Goal: Task Accomplishment & Management: Complete application form

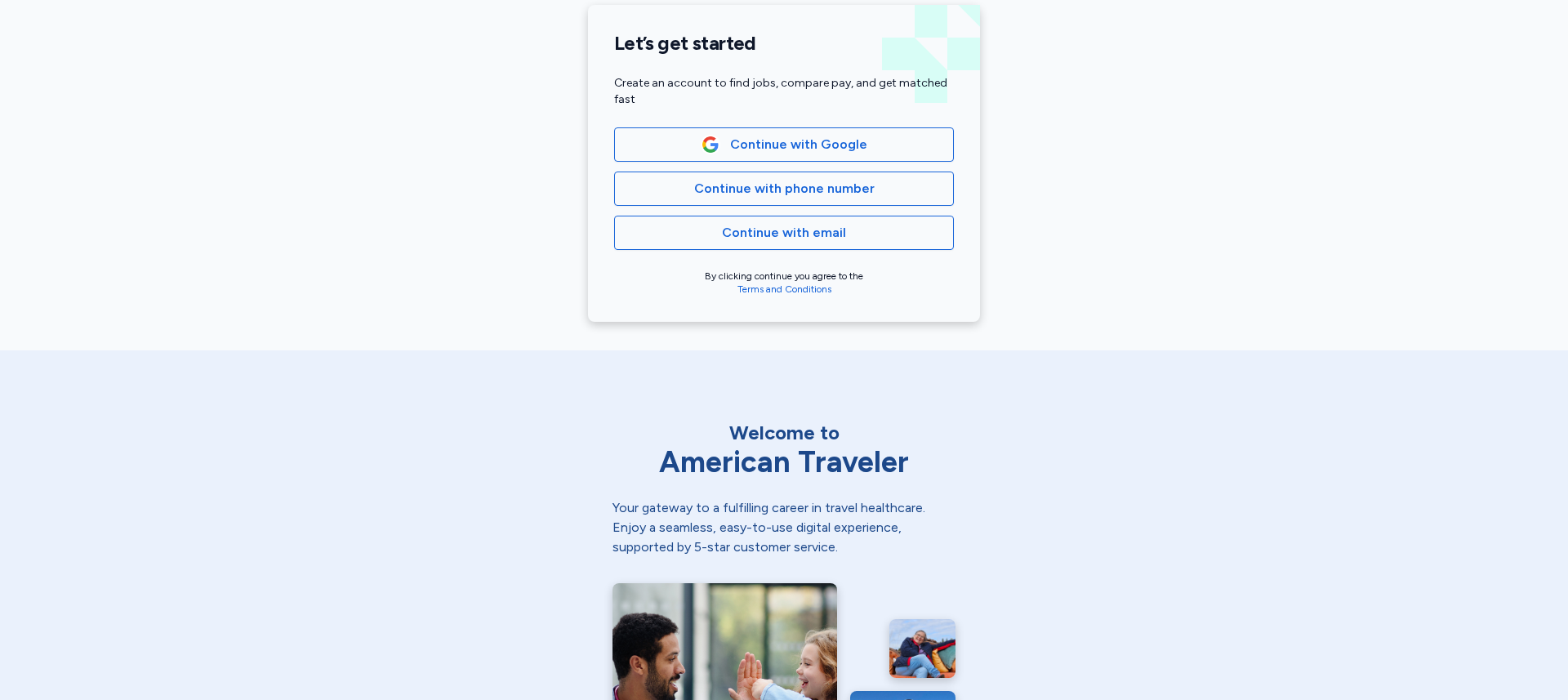
scroll to position [385, 0]
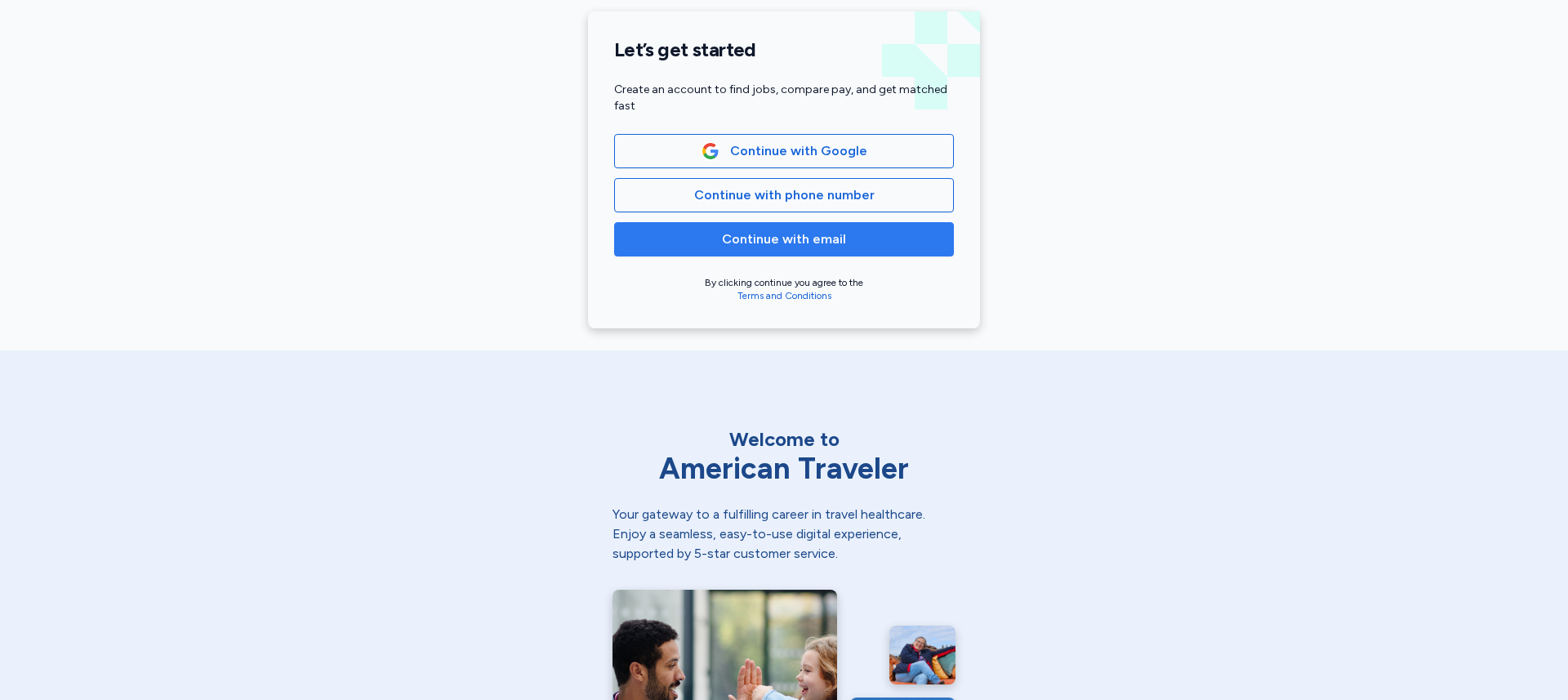
click at [786, 242] on span "Continue with email" at bounding box center [784, 239] width 124 height 19
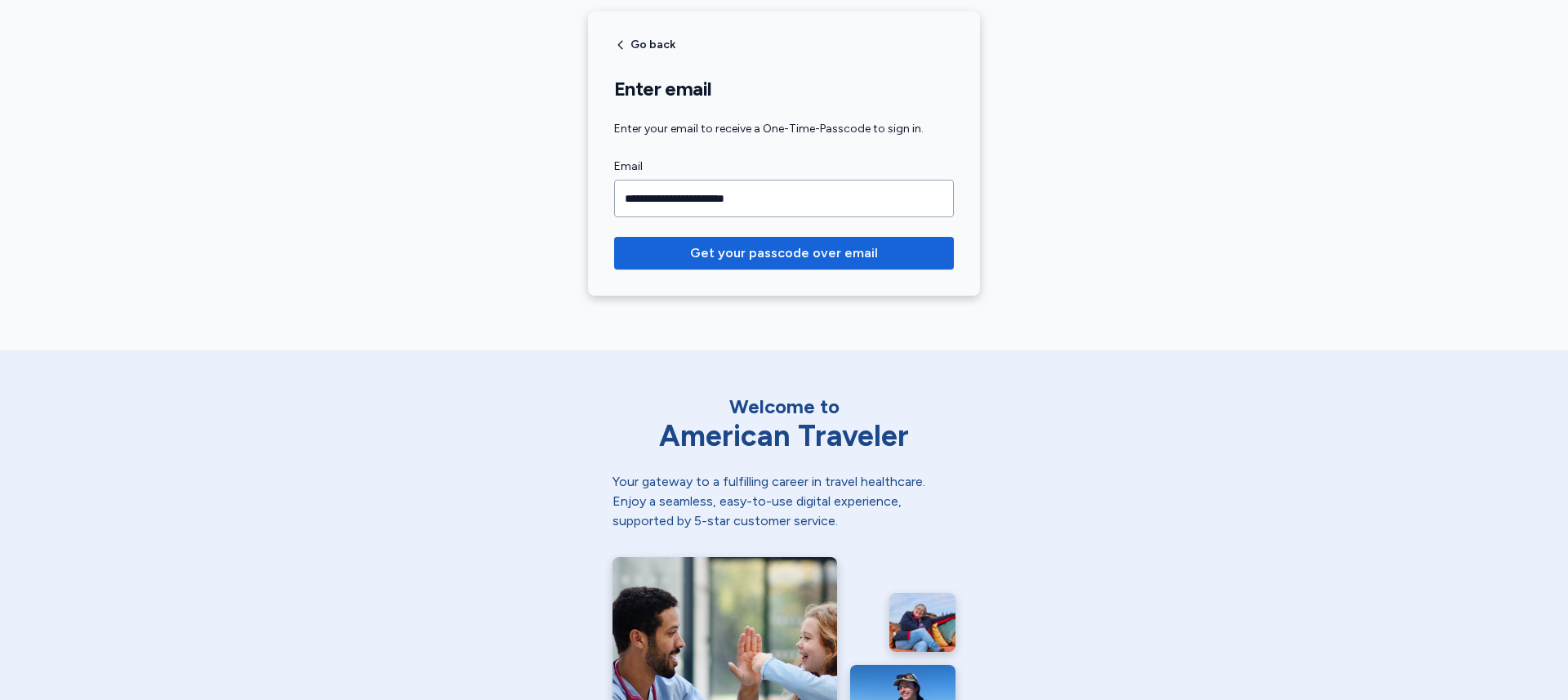
type input "**********"
click at [614, 237] on button "Get your passcode over email" at bounding box center [784, 253] width 340 height 32
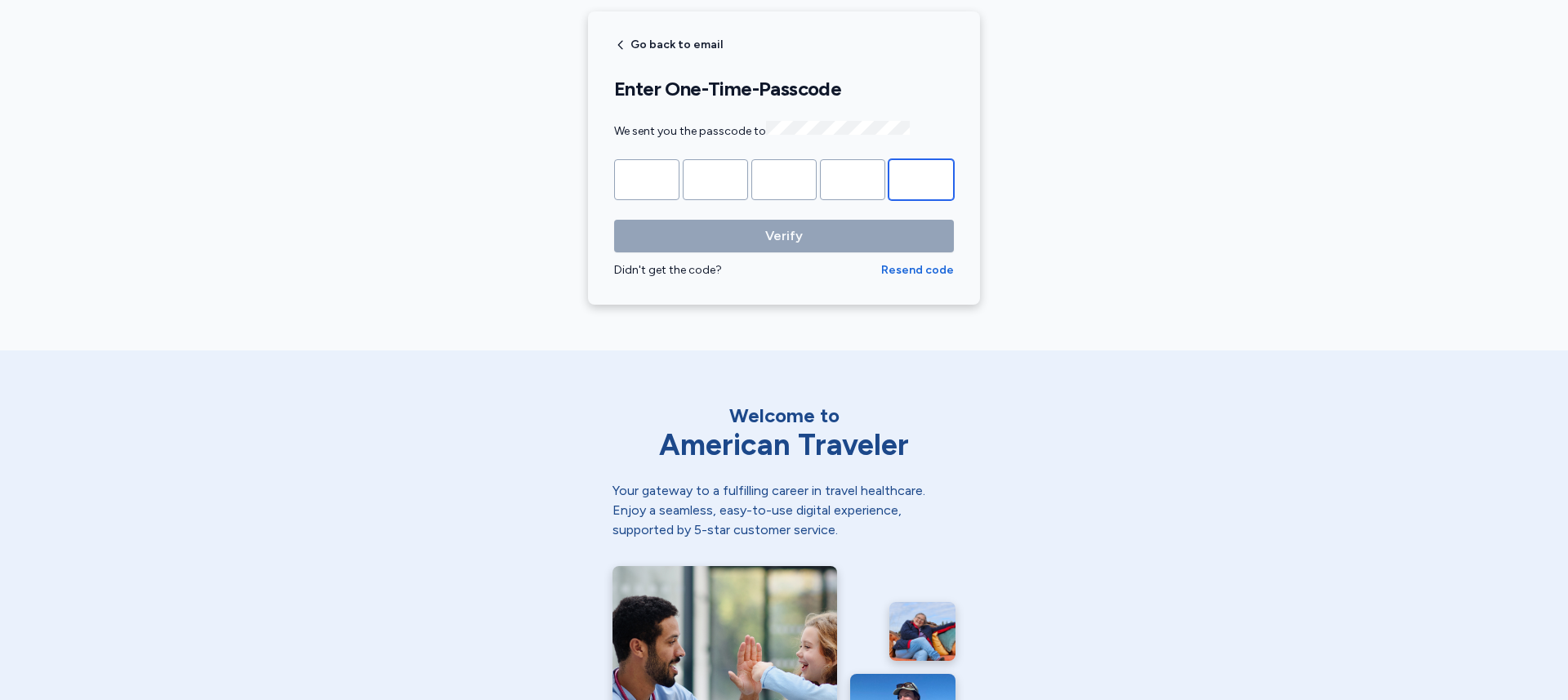
paste input "*"
type input "*"
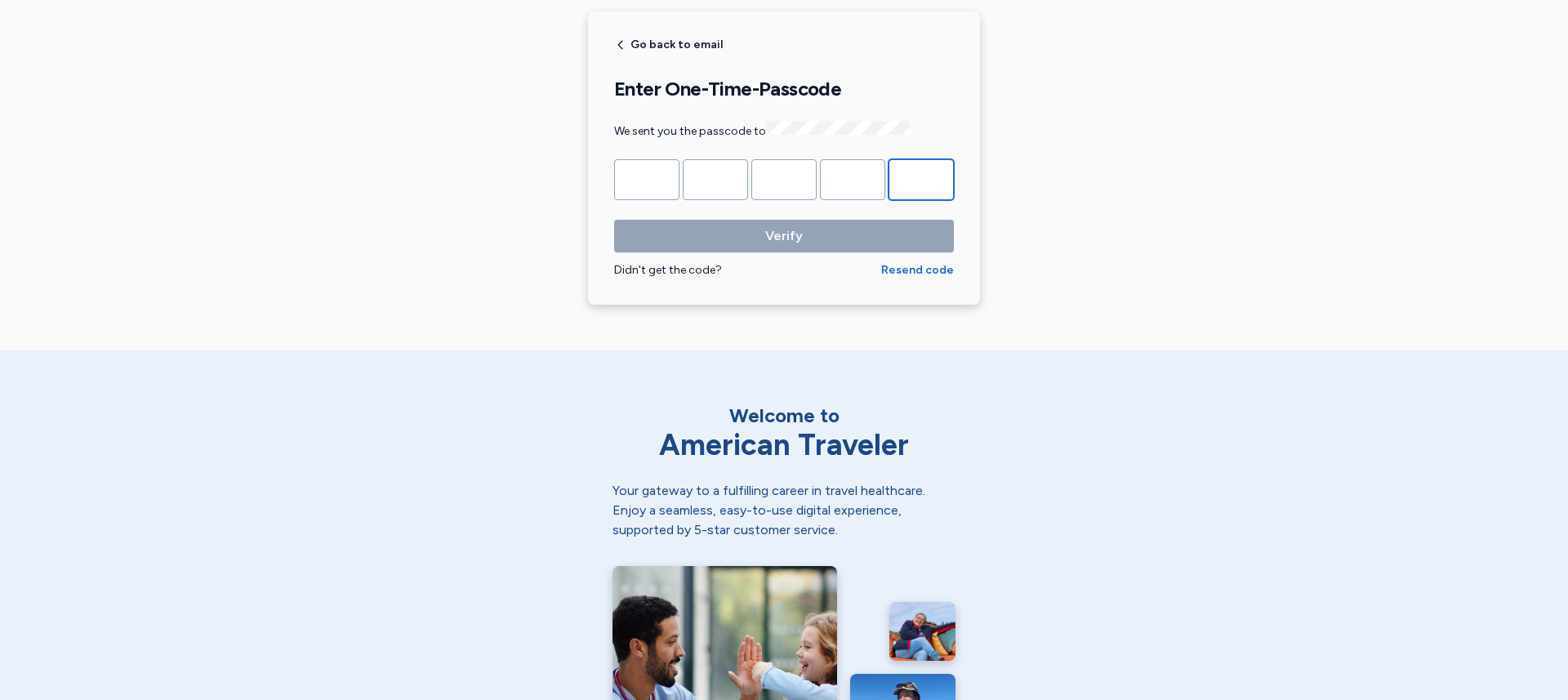
type input "*"
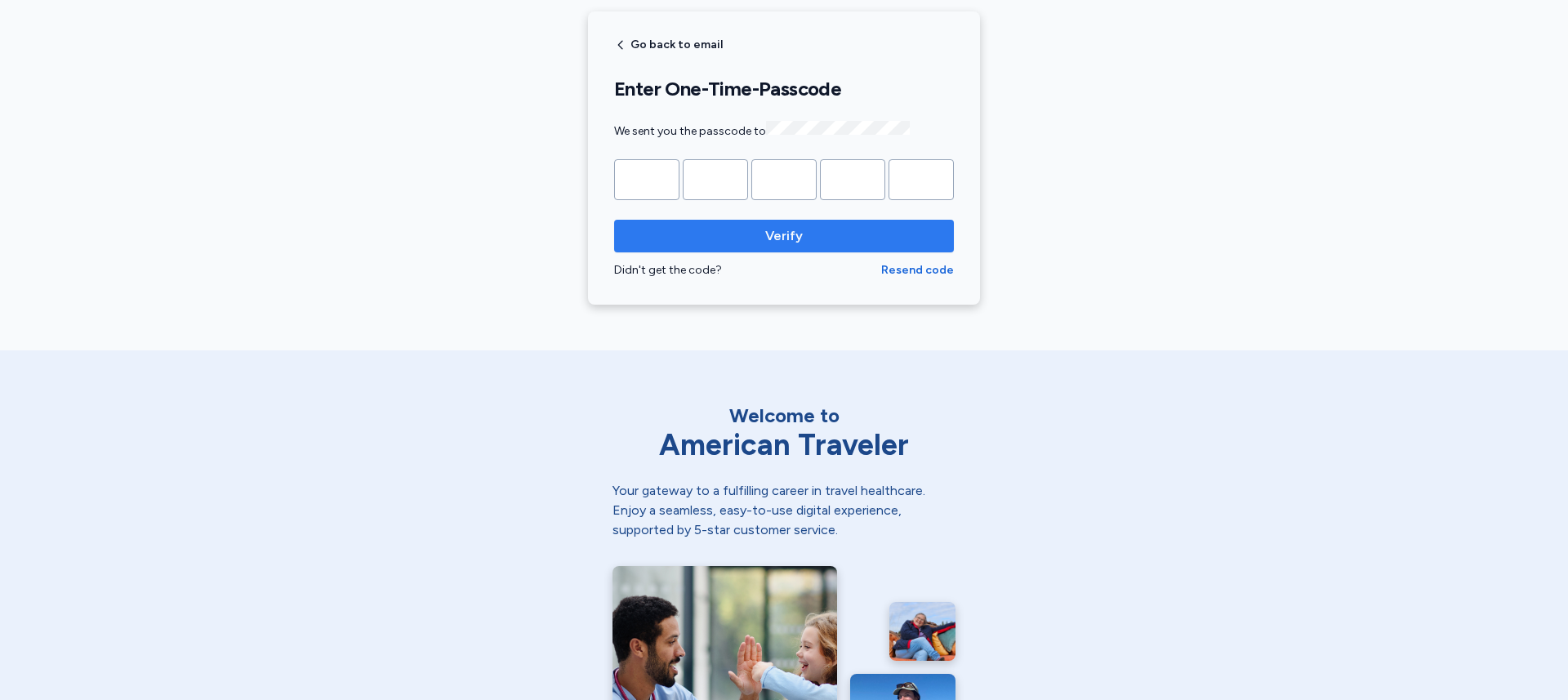
click at [832, 234] on span "Verify" at bounding box center [784, 235] width 314 height 19
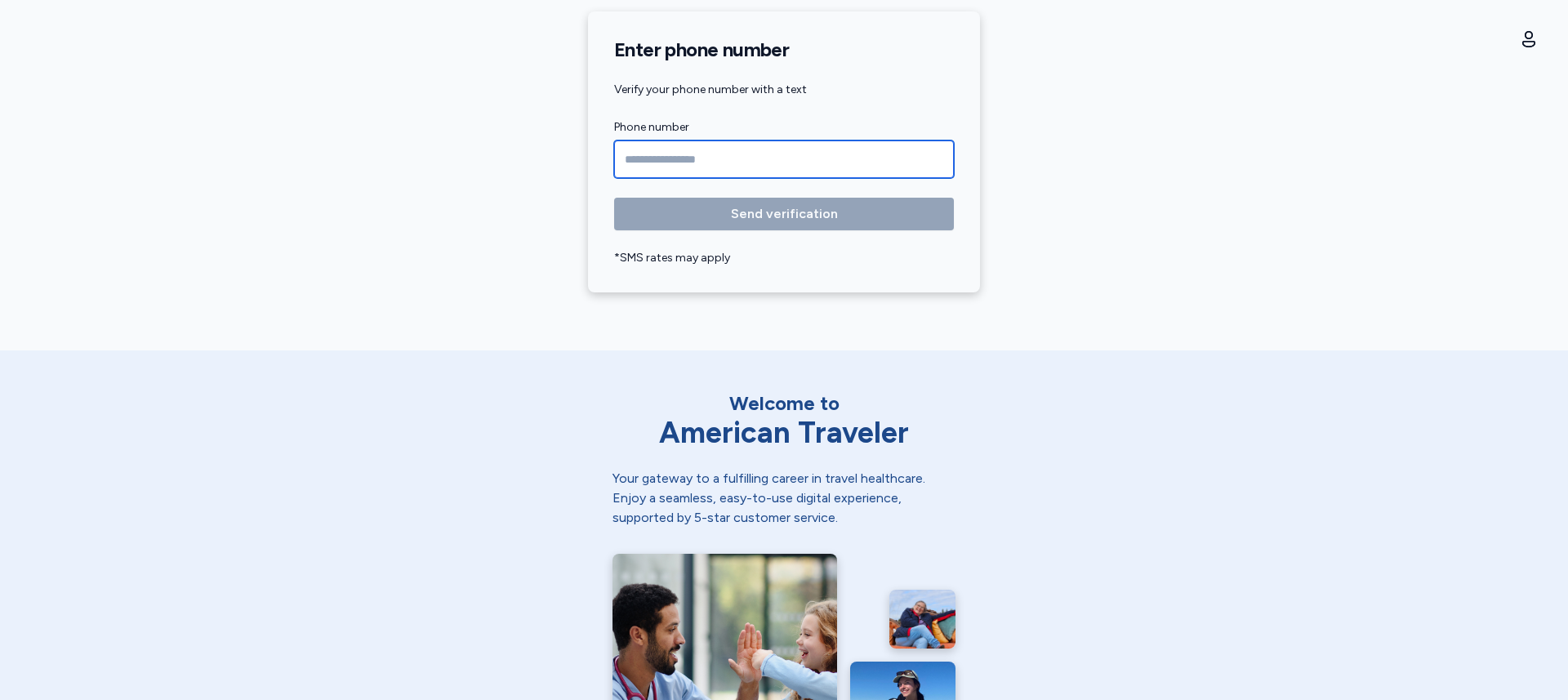
click at [714, 150] on input "Phone number" at bounding box center [784, 159] width 340 height 37
paste input "**********"
type input "**********"
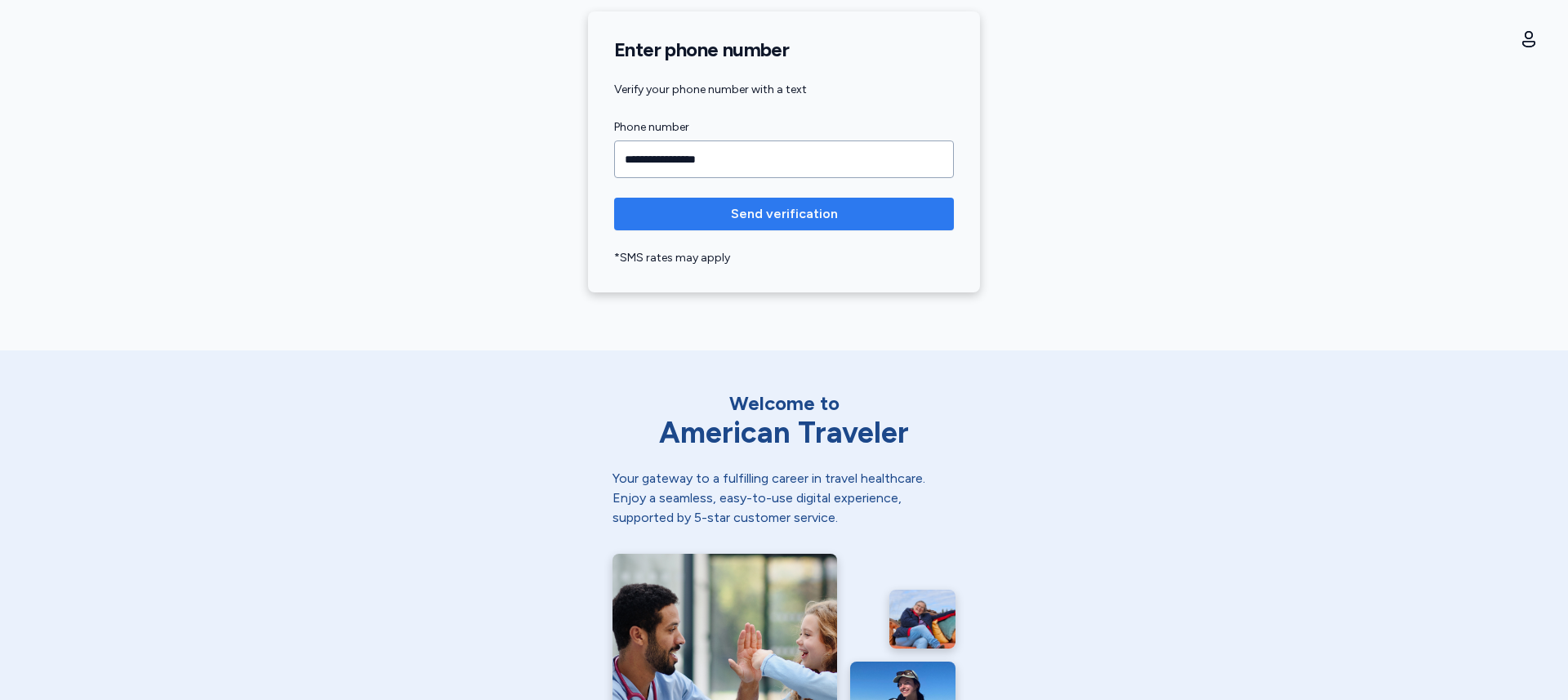
click at [766, 209] on span "Send verification" at bounding box center [784, 214] width 107 height 19
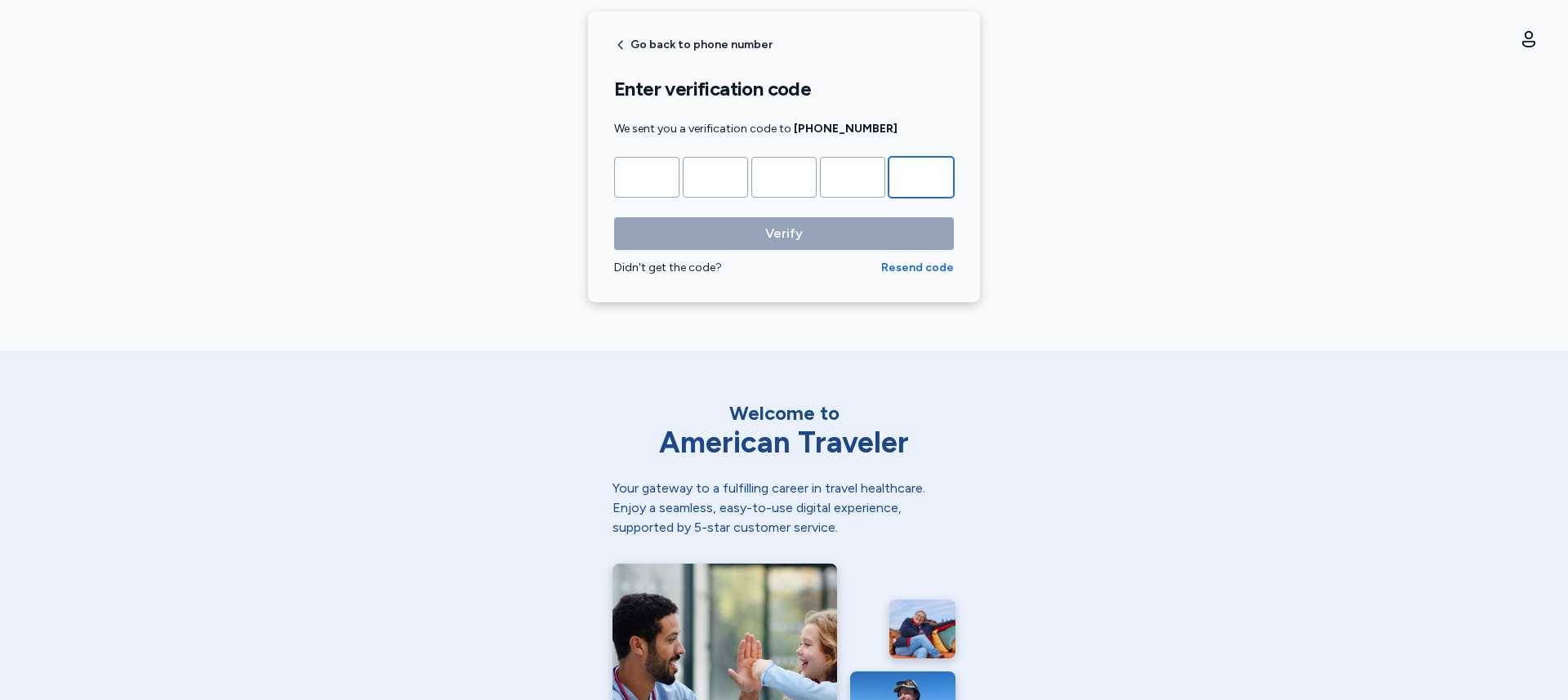
paste input "*"
type input "*"
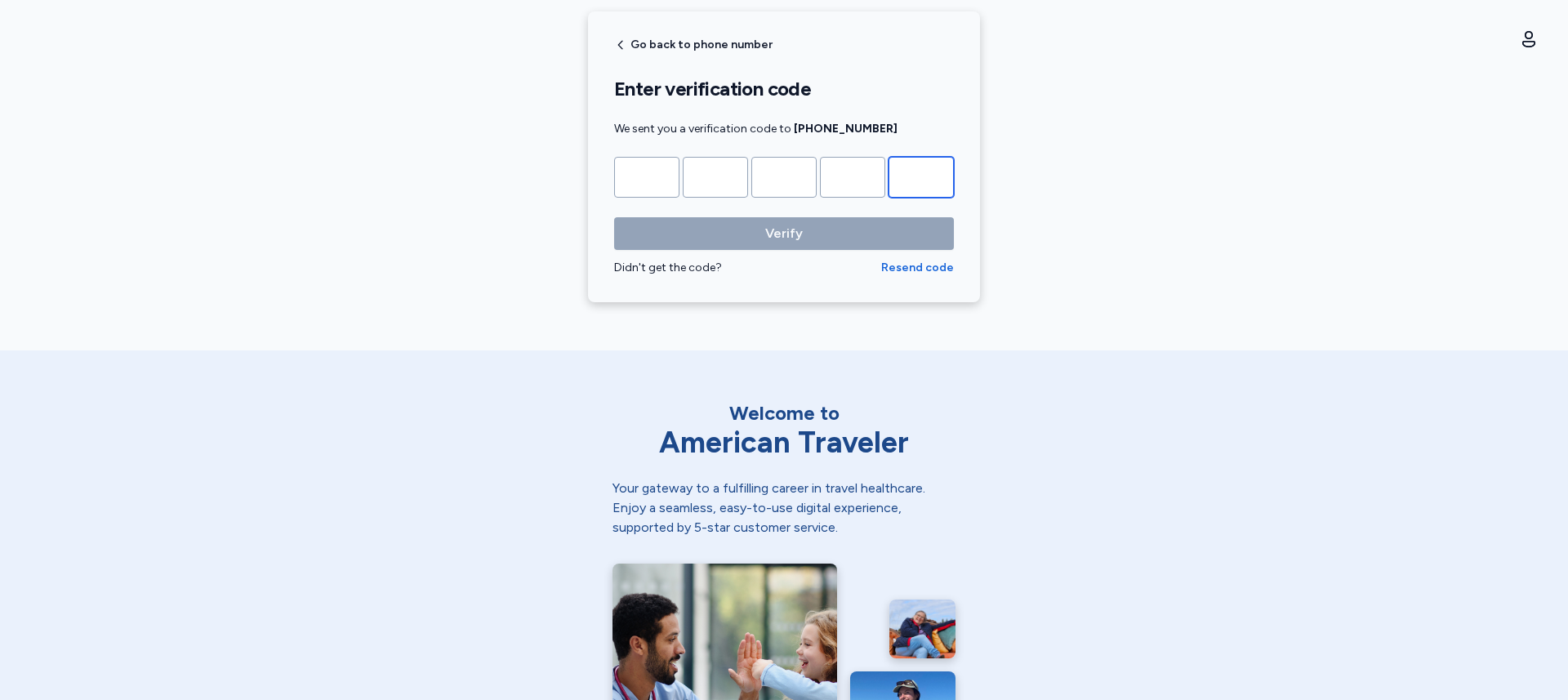
type input "*"
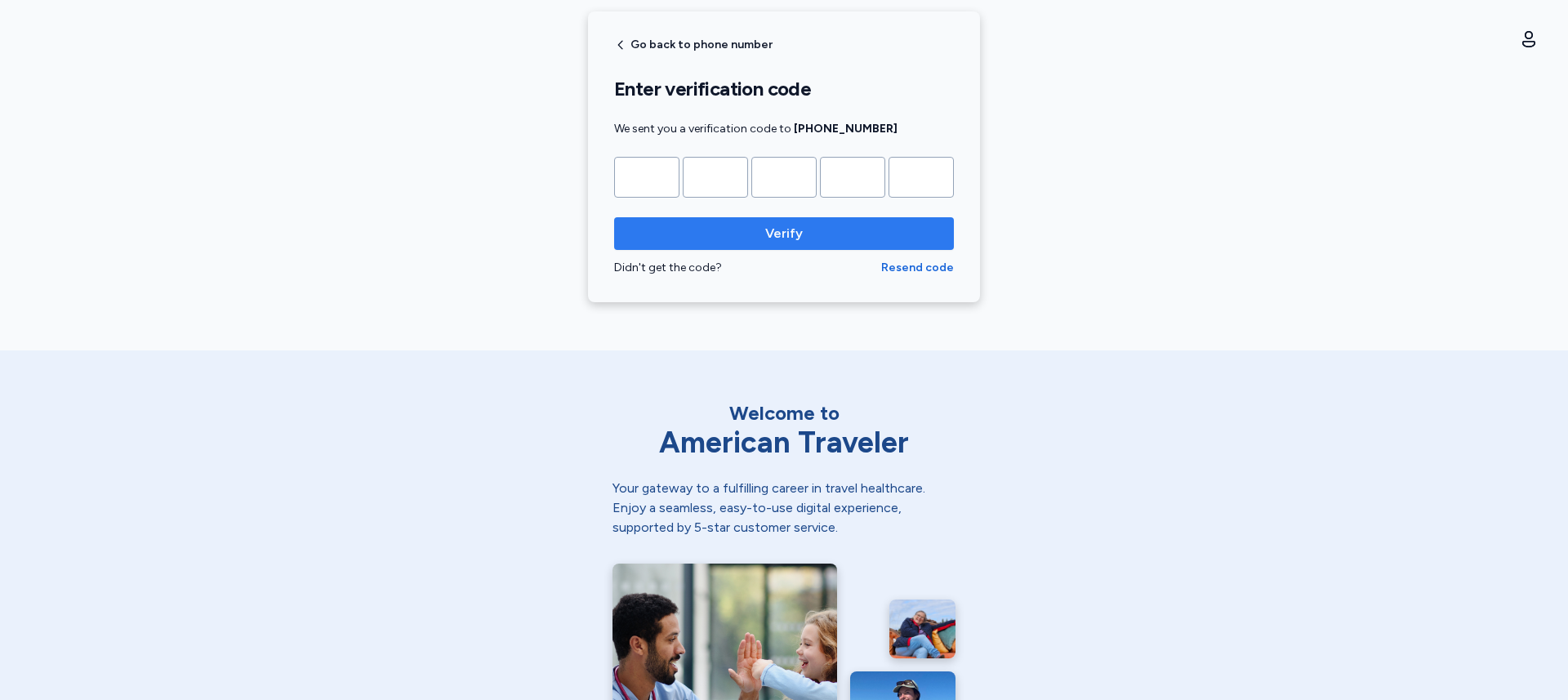
click at [774, 234] on span "Verify" at bounding box center [783, 234] width 37 height 19
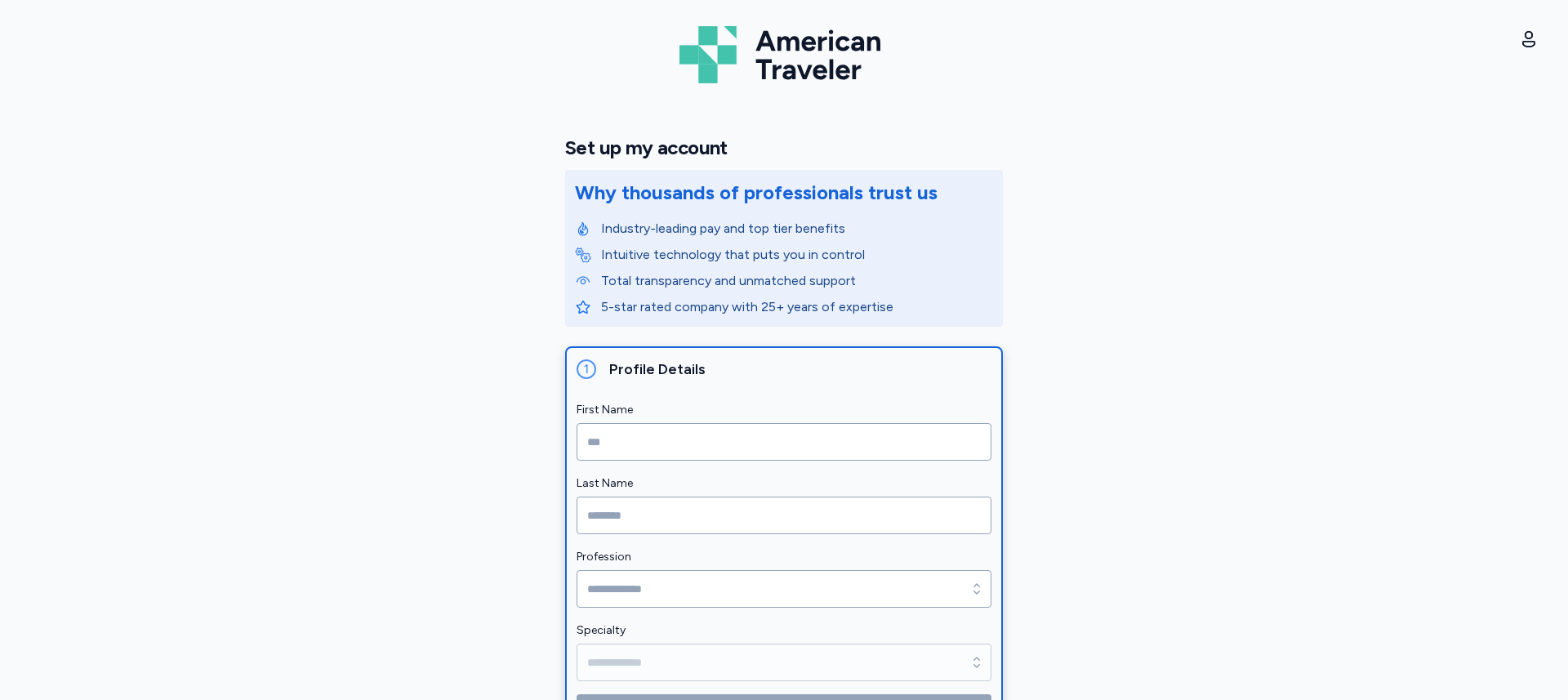
scroll to position [126, 0]
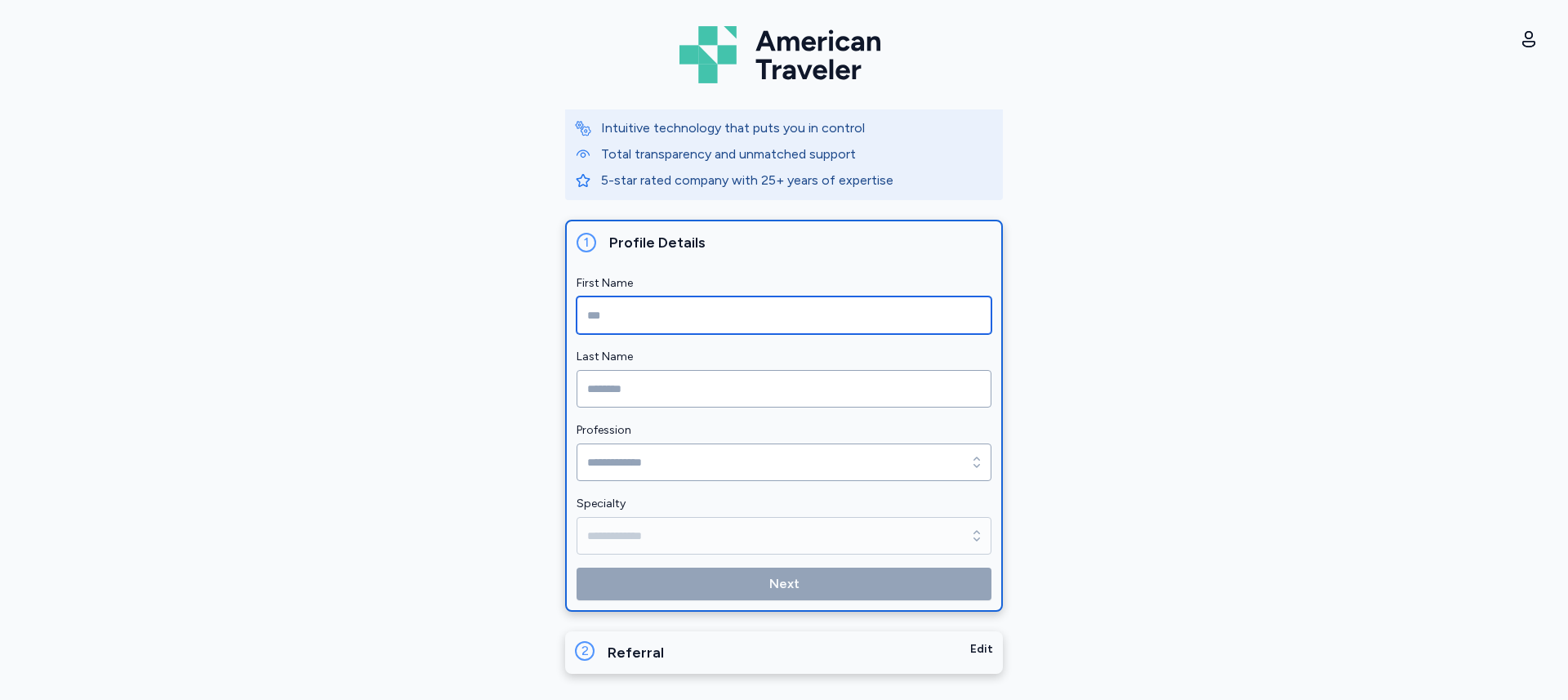
click at [649, 302] on input "First Name" at bounding box center [784, 315] width 415 height 37
type input "*****"
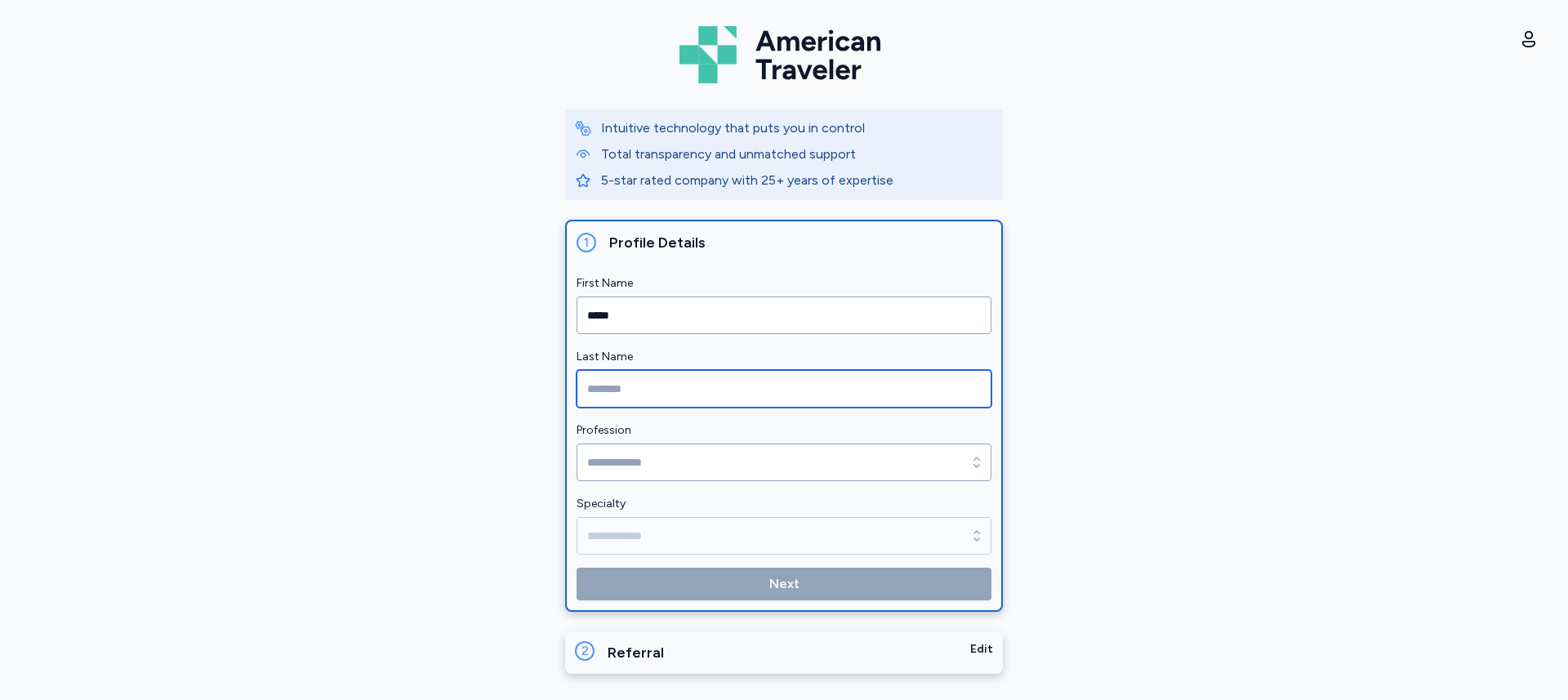
click at [668, 393] on input "Last Name" at bounding box center [784, 388] width 415 height 37
type input "*****"
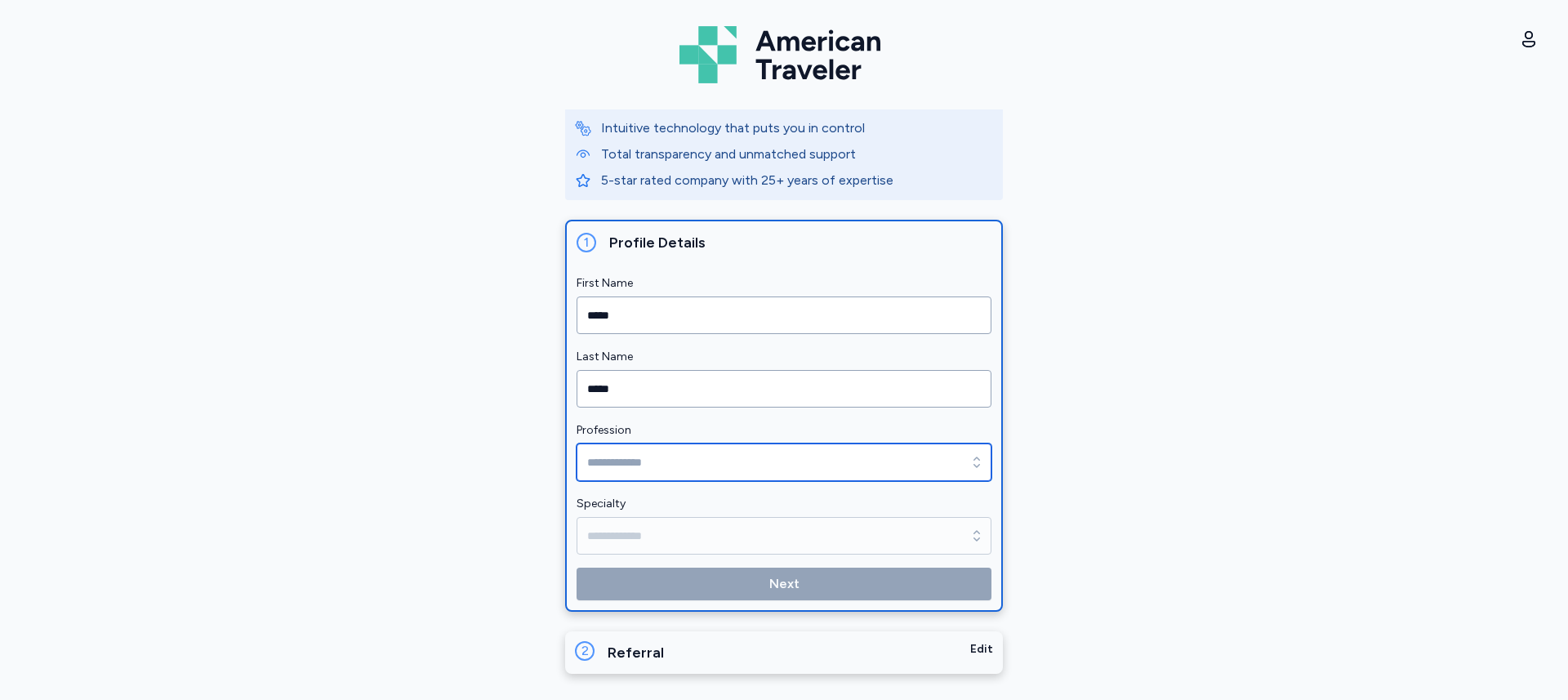
click at [650, 454] on input "Profession" at bounding box center [784, 461] width 415 height 37
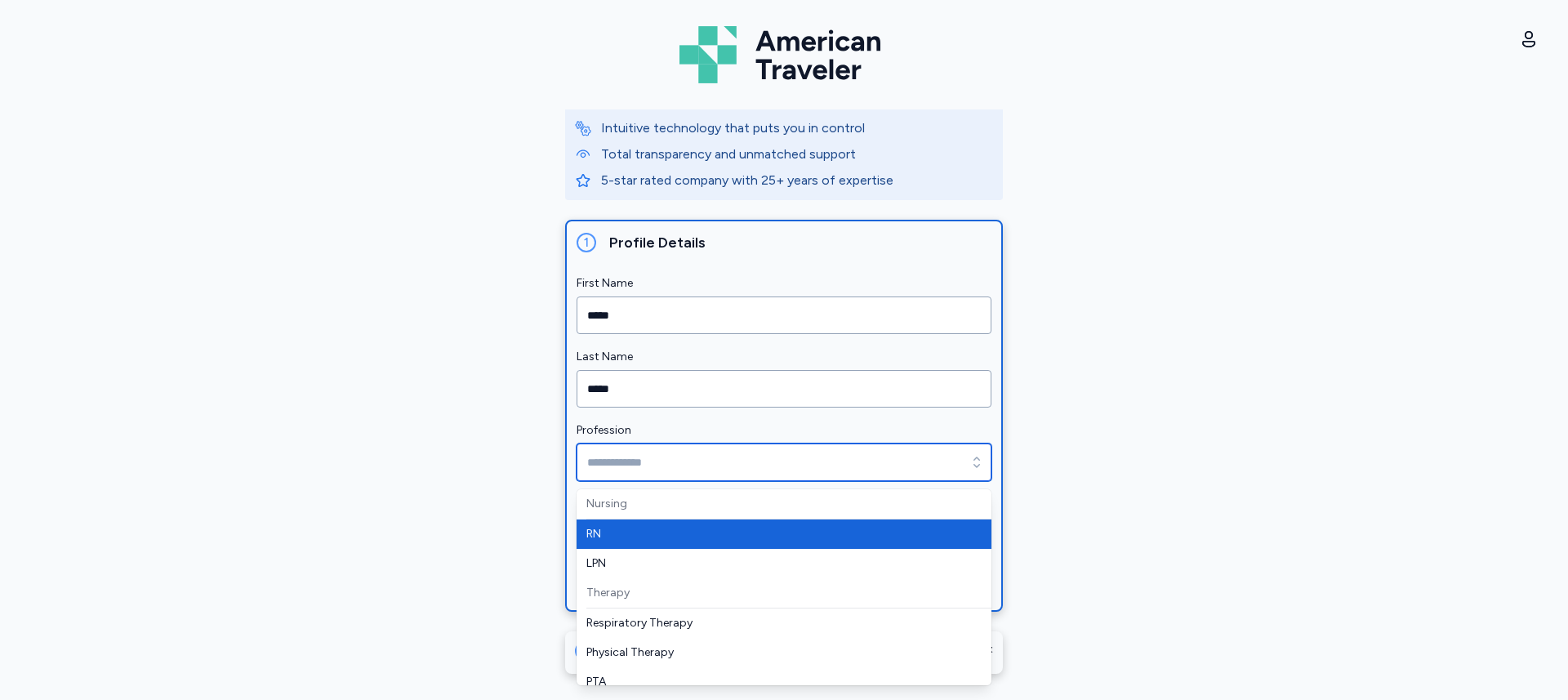
type input "**"
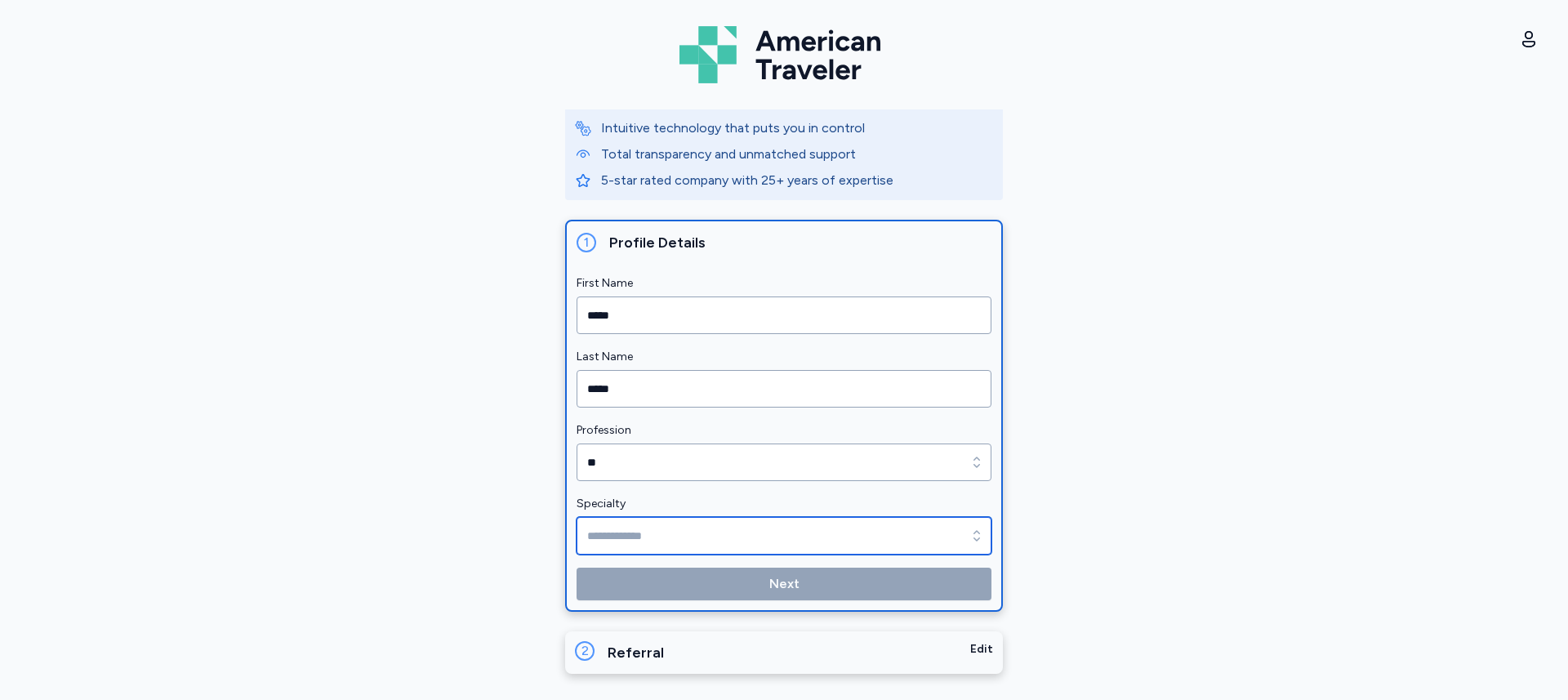
click at [658, 532] on input "Specialty" at bounding box center [784, 535] width 415 height 37
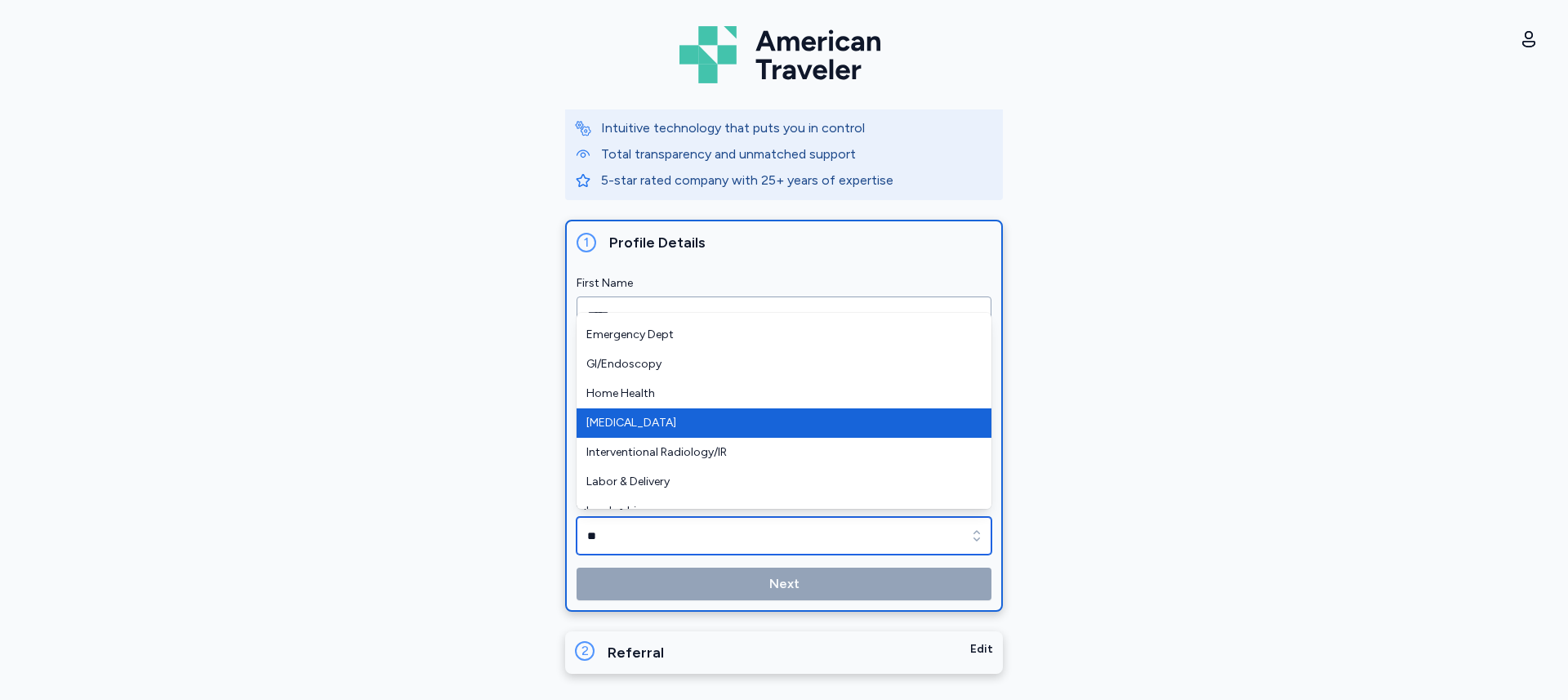
scroll to position [0, 0]
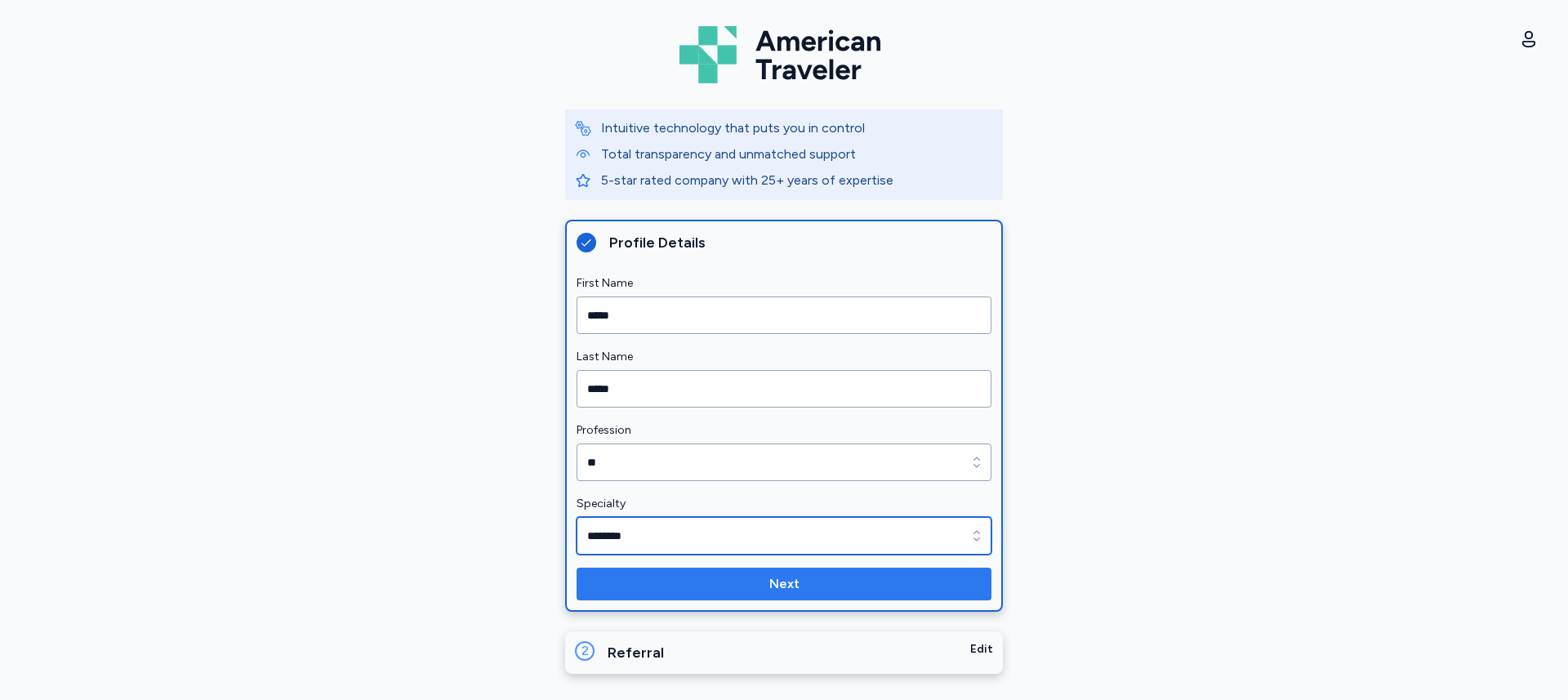
type input "********"
click at [718, 589] on span "Next" at bounding box center [784, 583] width 389 height 19
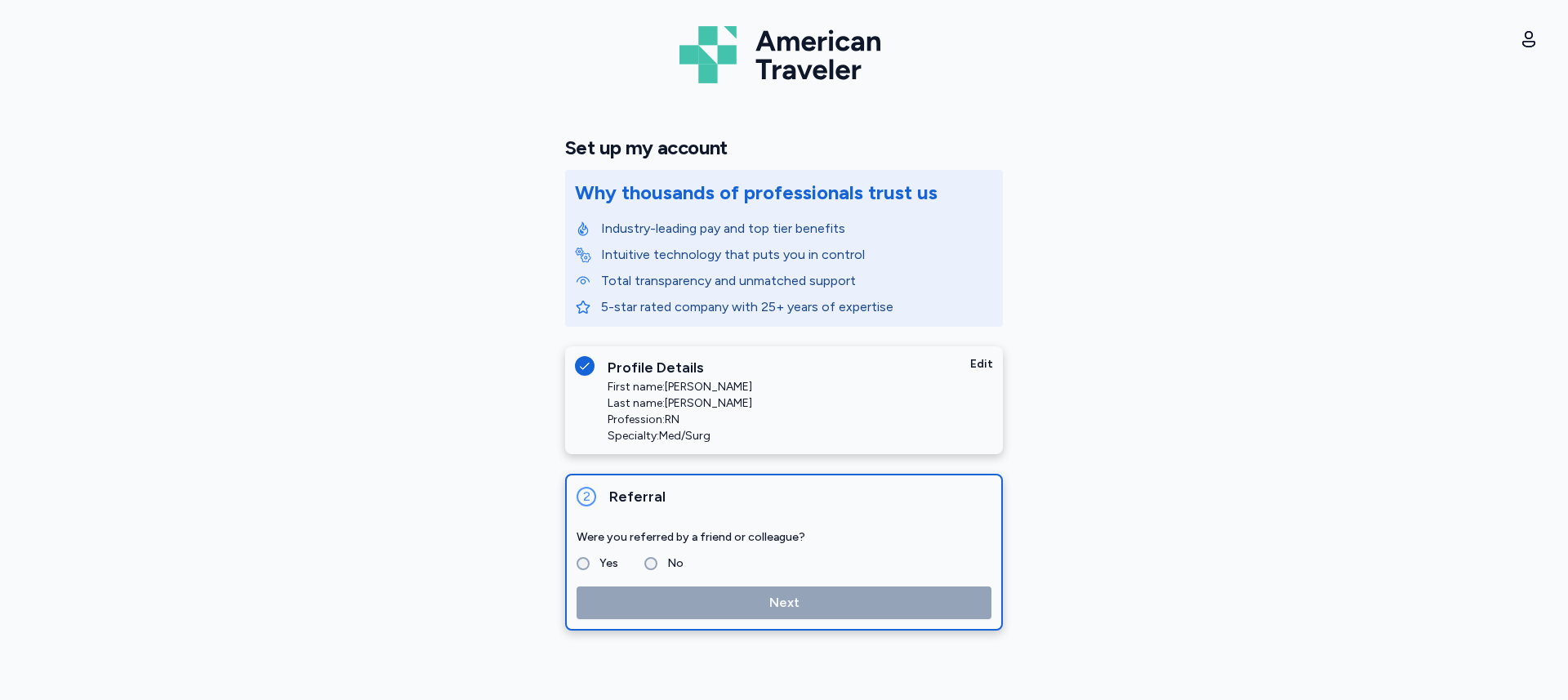
click at [672, 560] on label "No" at bounding box center [671, 563] width 26 height 19
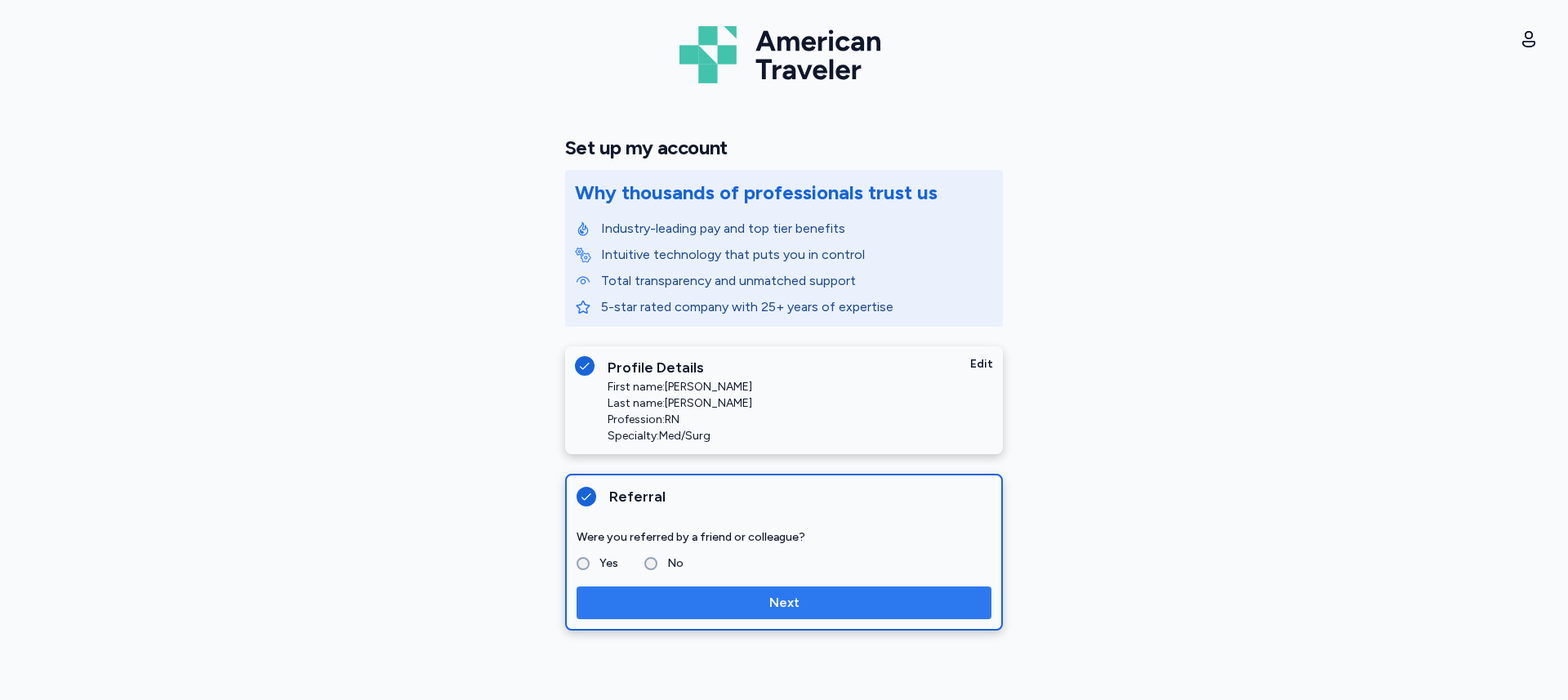
click at [794, 595] on span "Next" at bounding box center [784, 602] width 31 height 19
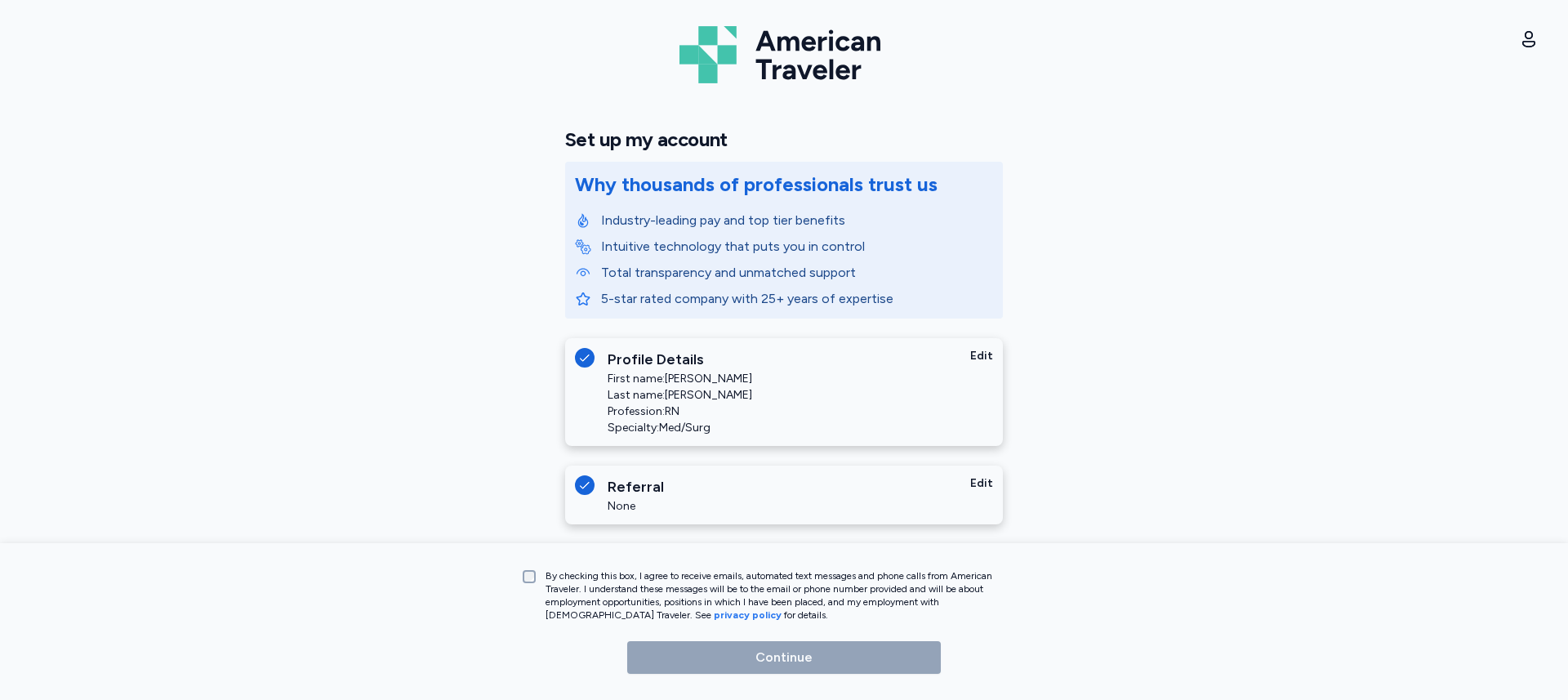
scroll to position [16, 0]
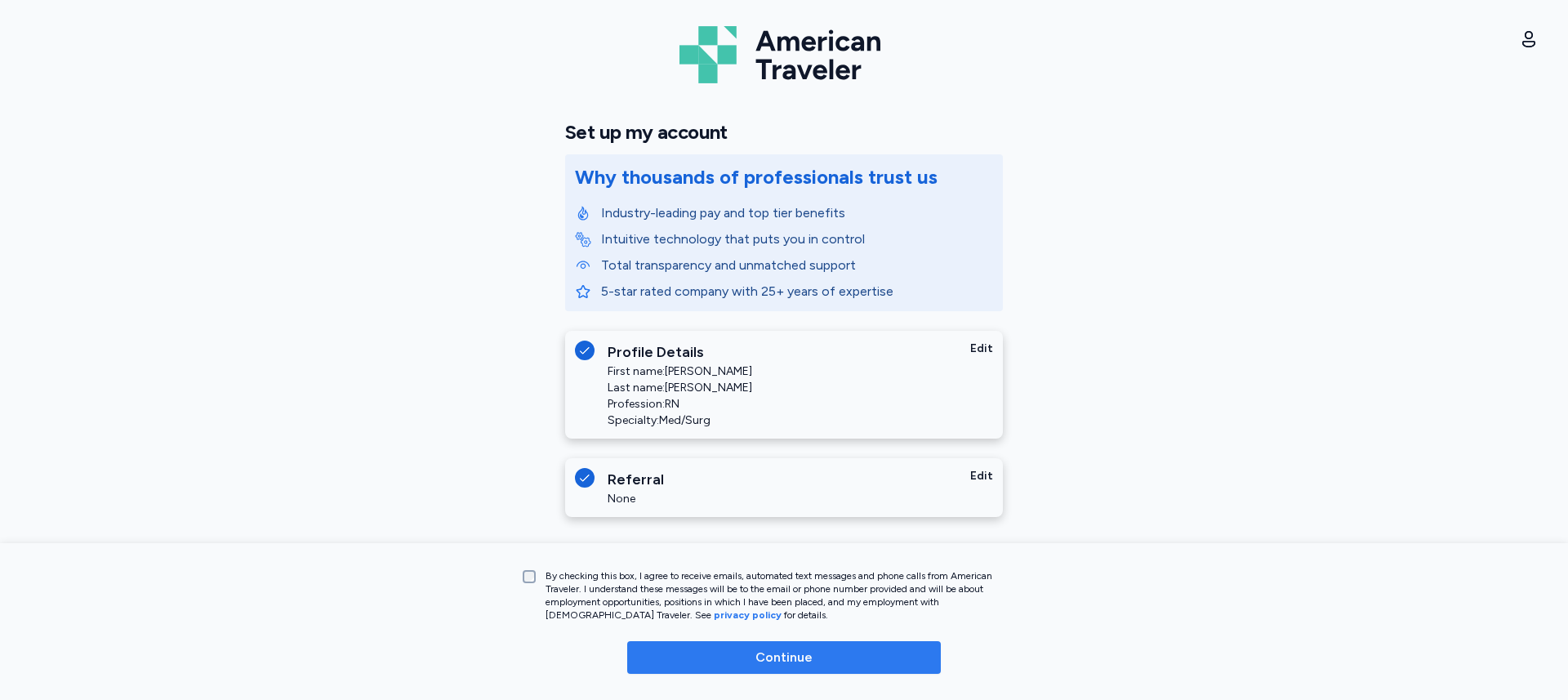
click at [803, 653] on span "Continue" at bounding box center [784, 657] width 58 height 19
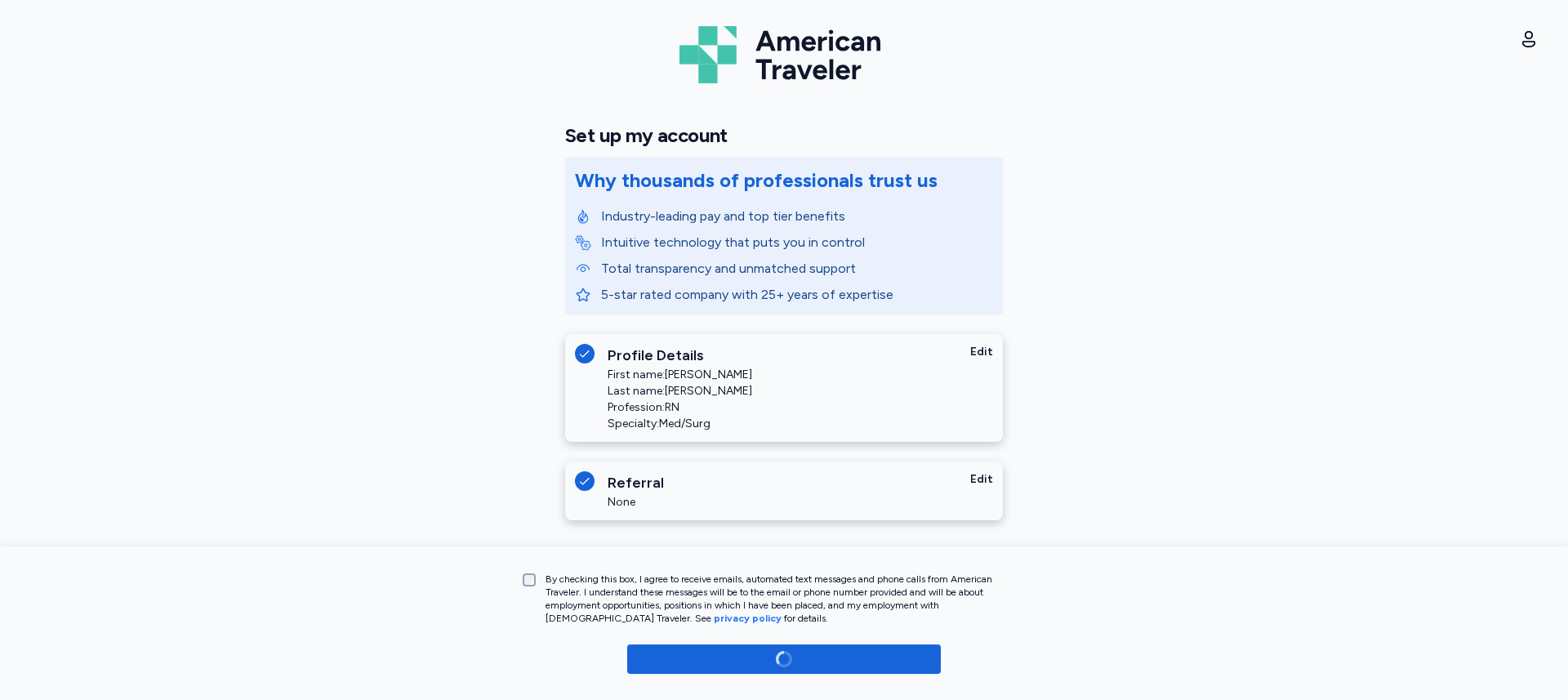
scroll to position [12, 0]
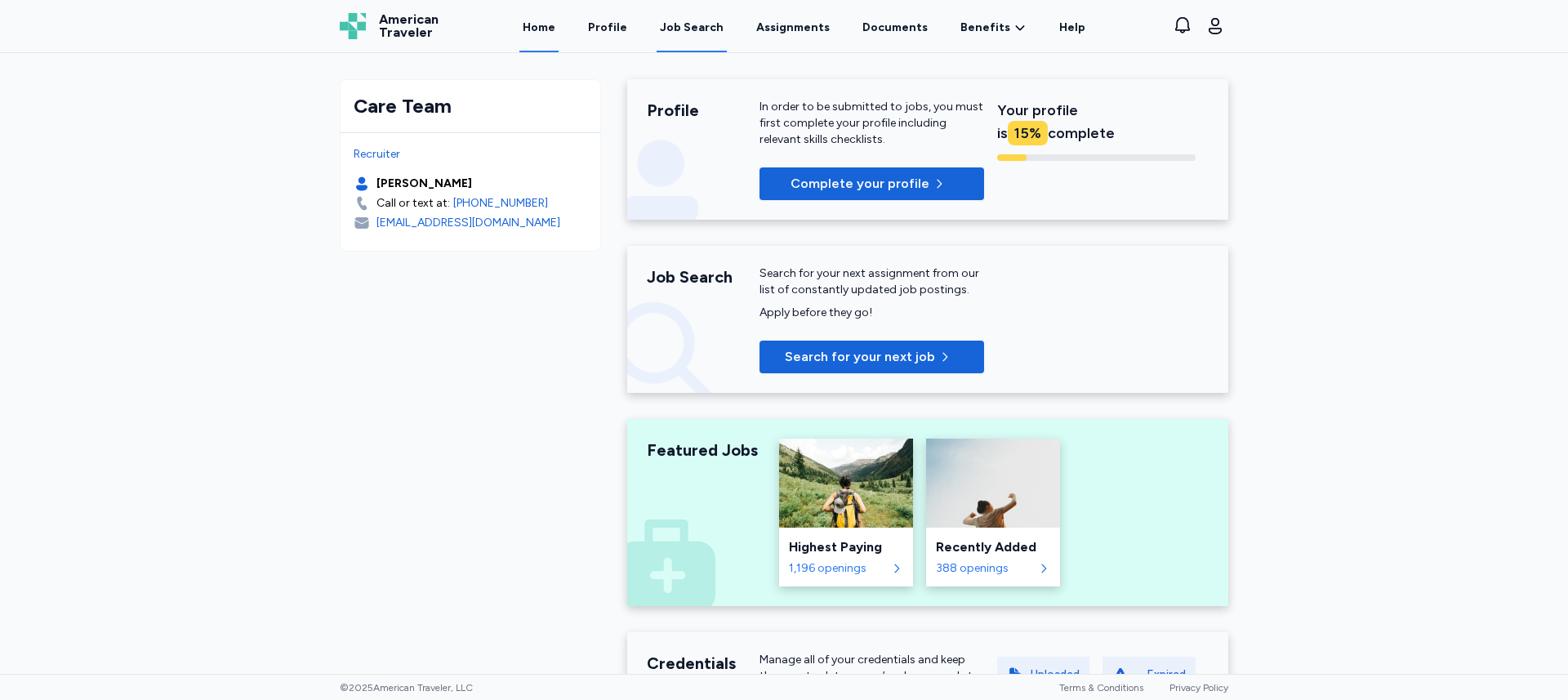
click at [698, 23] on div "Job Search" at bounding box center [692, 27] width 64 height 17
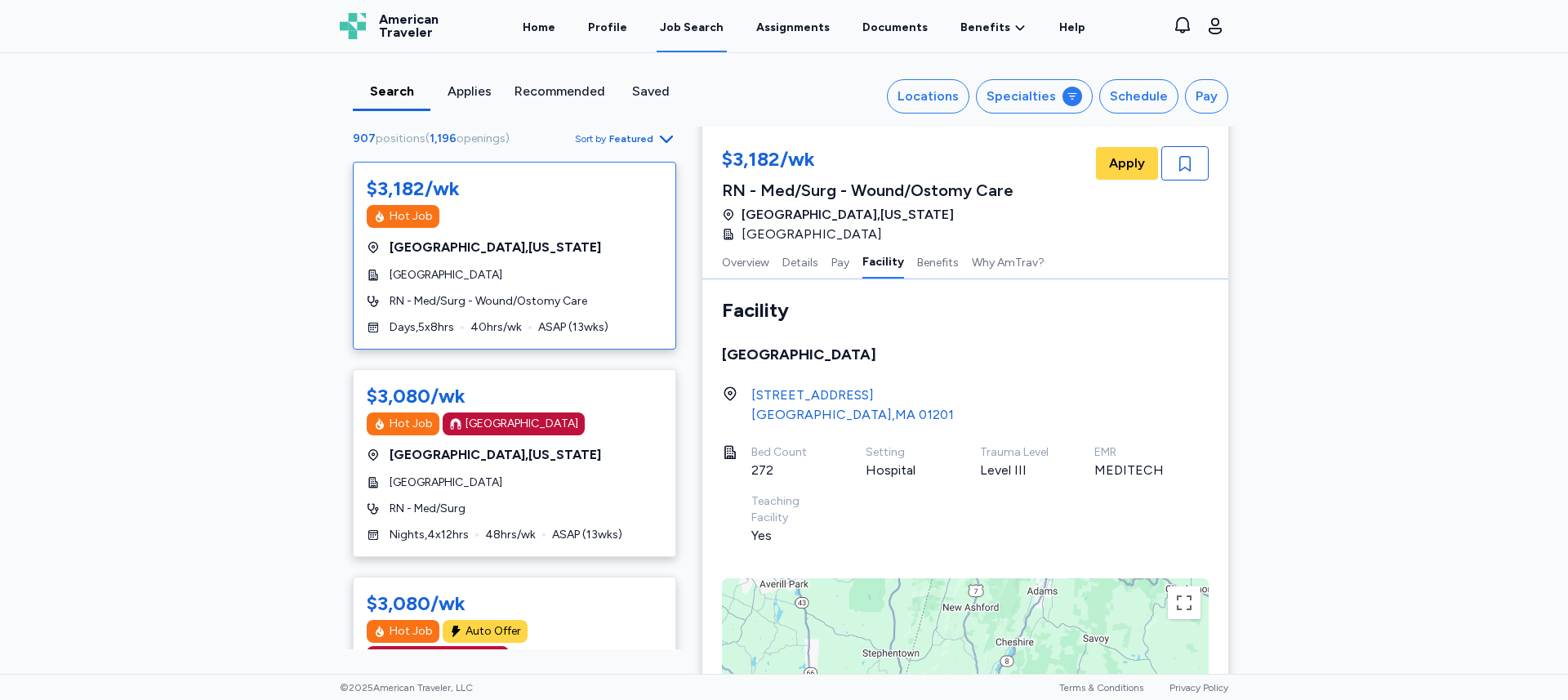
scroll to position [1509, 0]
click at [994, 101] on div "Specialties" at bounding box center [1021, 96] width 70 height 19
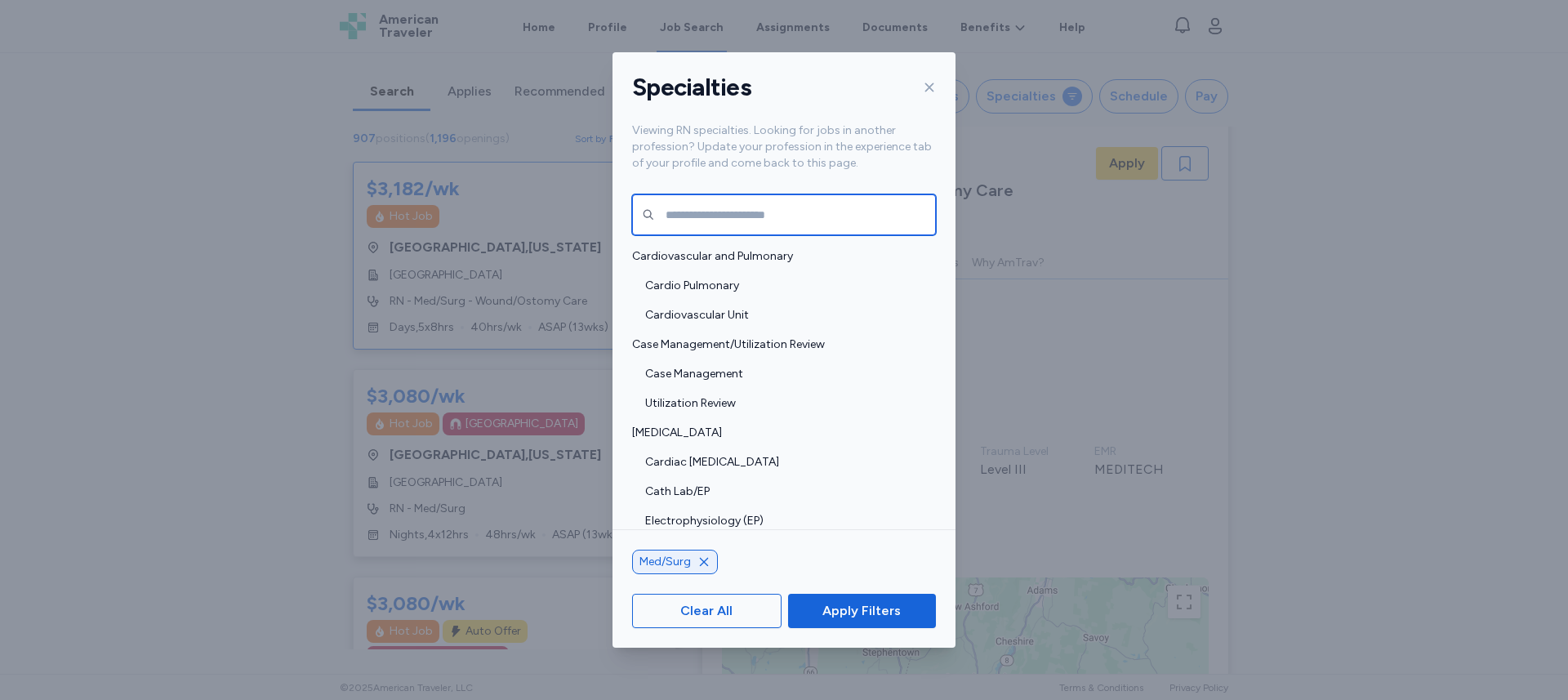
click at [760, 213] on input "text" at bounding box center [784, 214] width 303 height 41
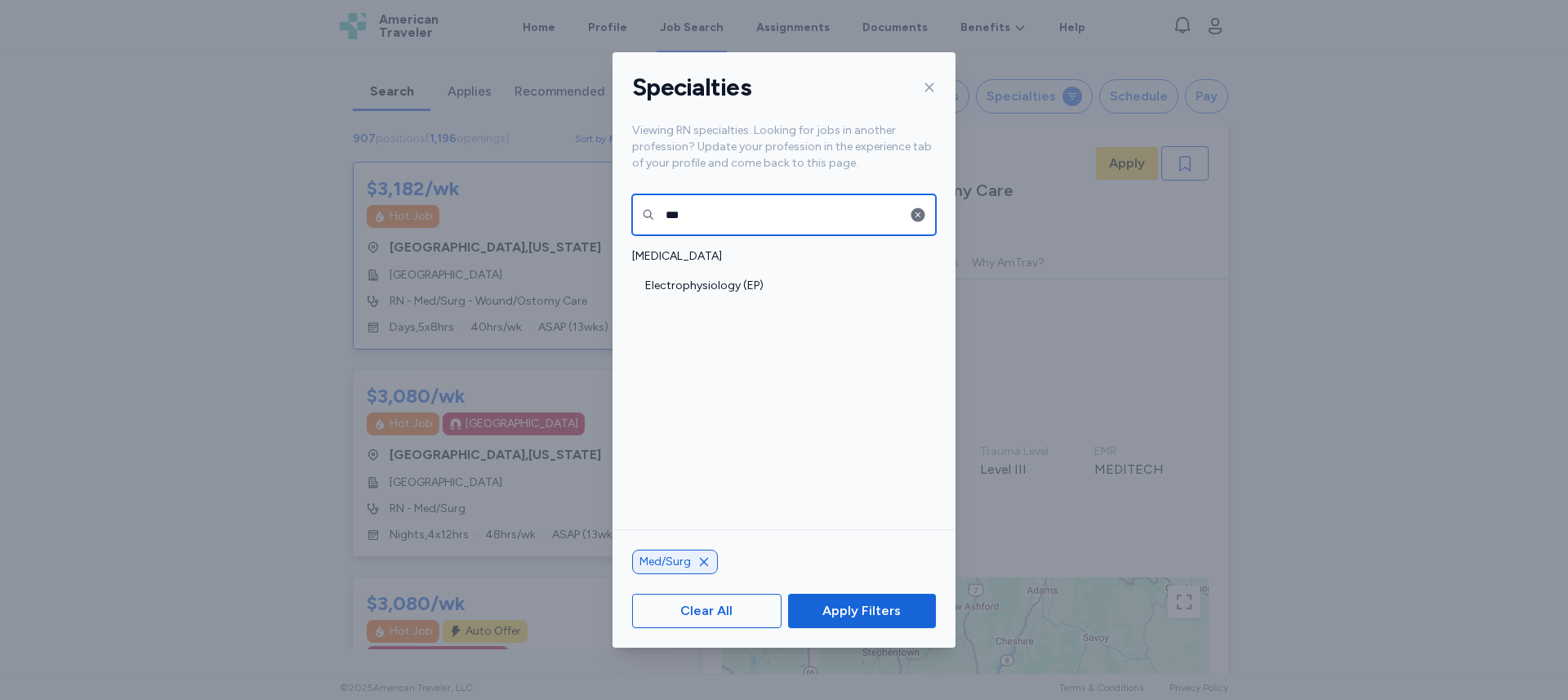
type input "***"
click at [706, 561] on icon "button" at bounding box center [704, 561] width 13 height 13
click at [919, 215] on icon "button" at bounding box center [917, 214] width 17 height 17
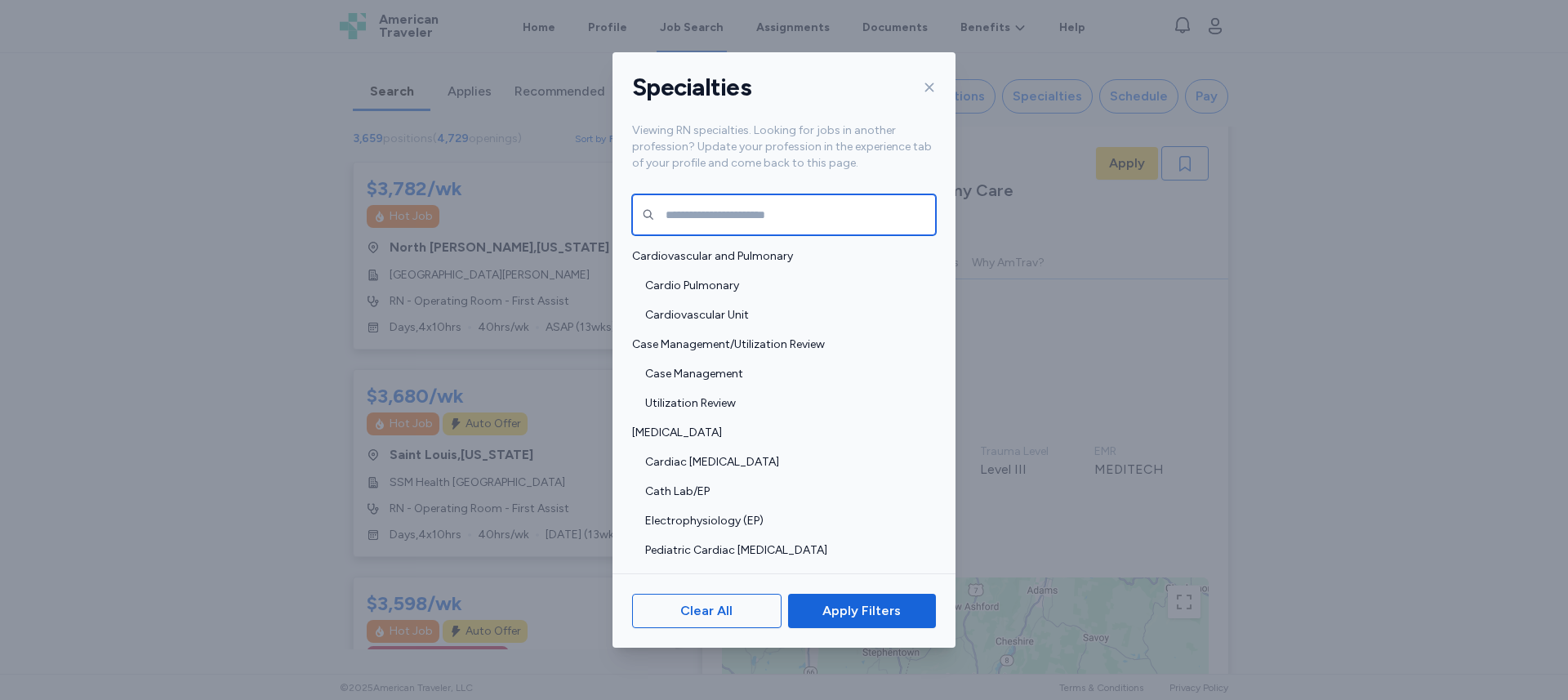
click at [851, 214] on input "text" at bounding box center [784, 214] width 303 height 41
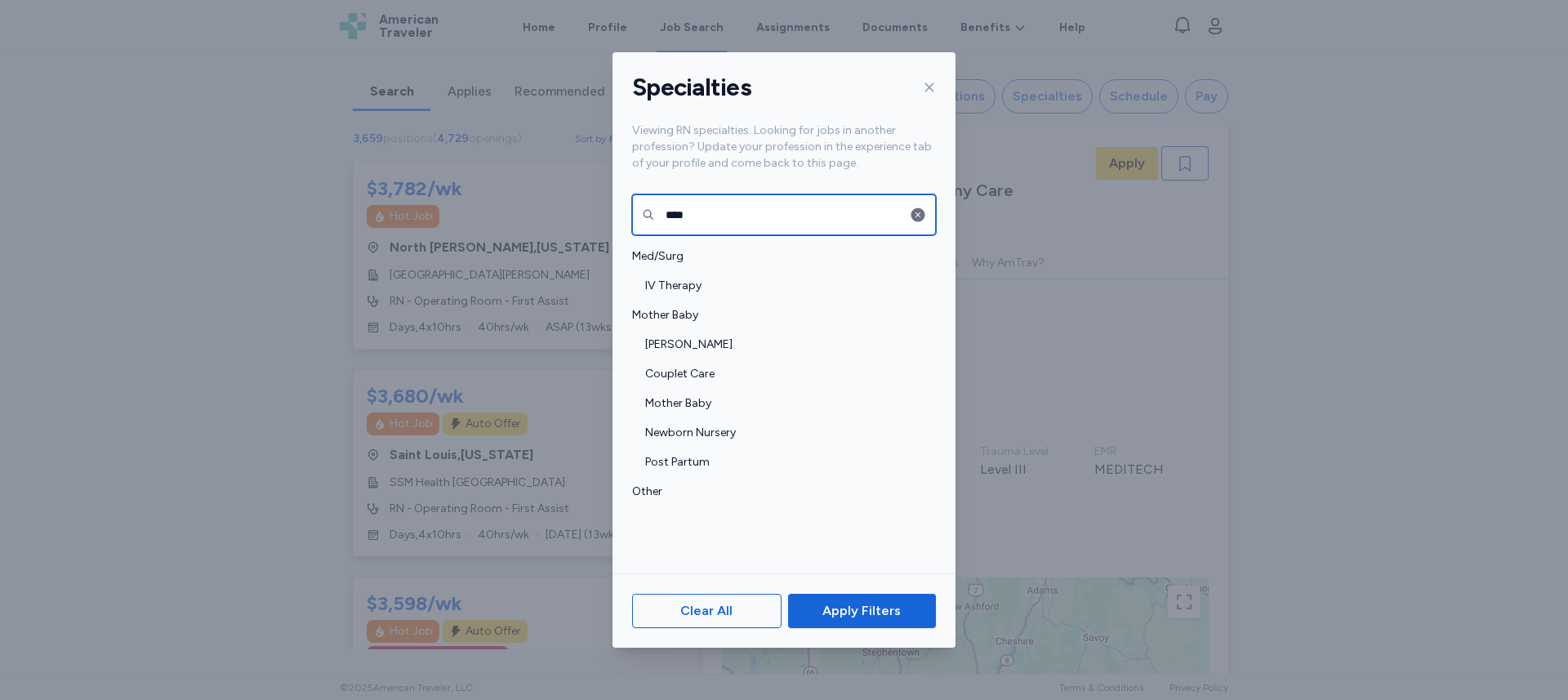
type input "****"
click at [924, 87] on icon at bounding box center [929, 87] width 13 height 13
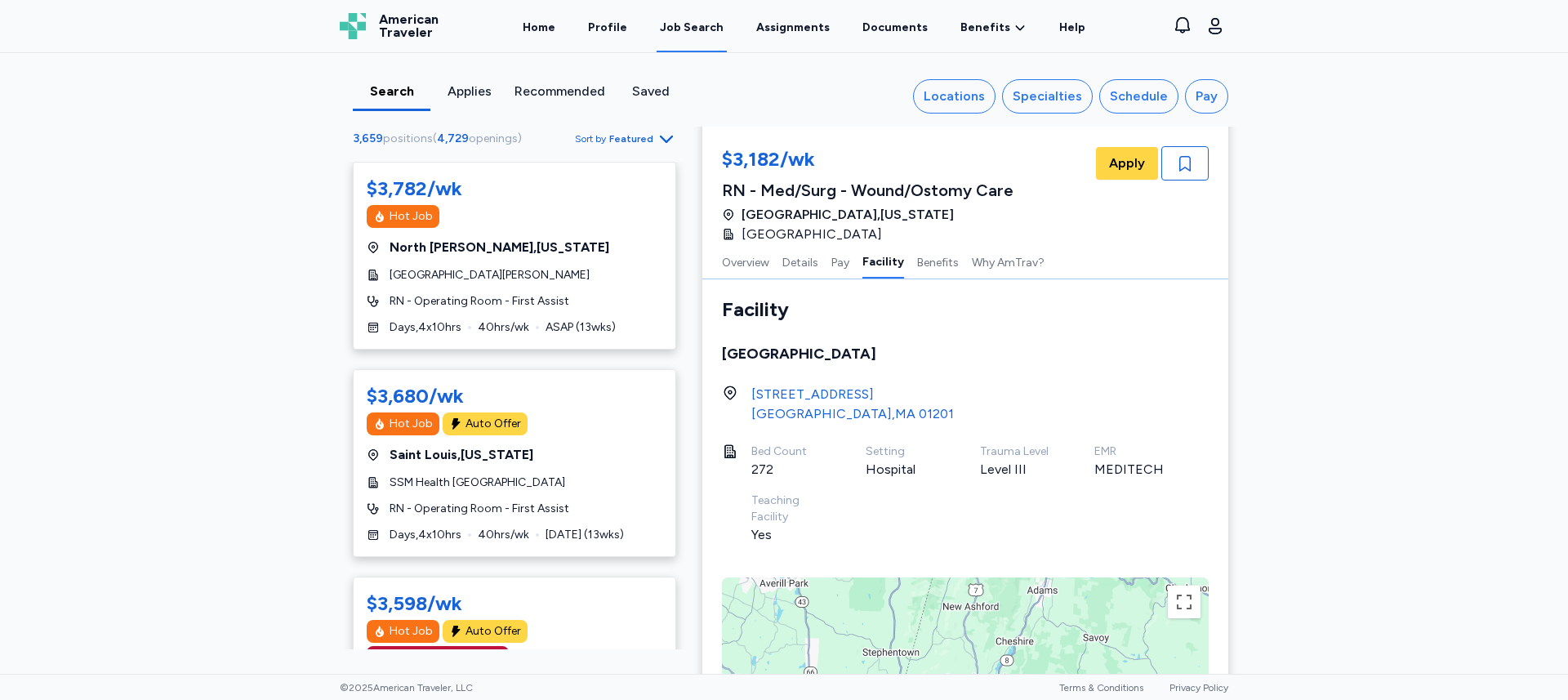
click at [433, 20] on span "American Traveler" at bounding box center [409, 26] width 59 height 26
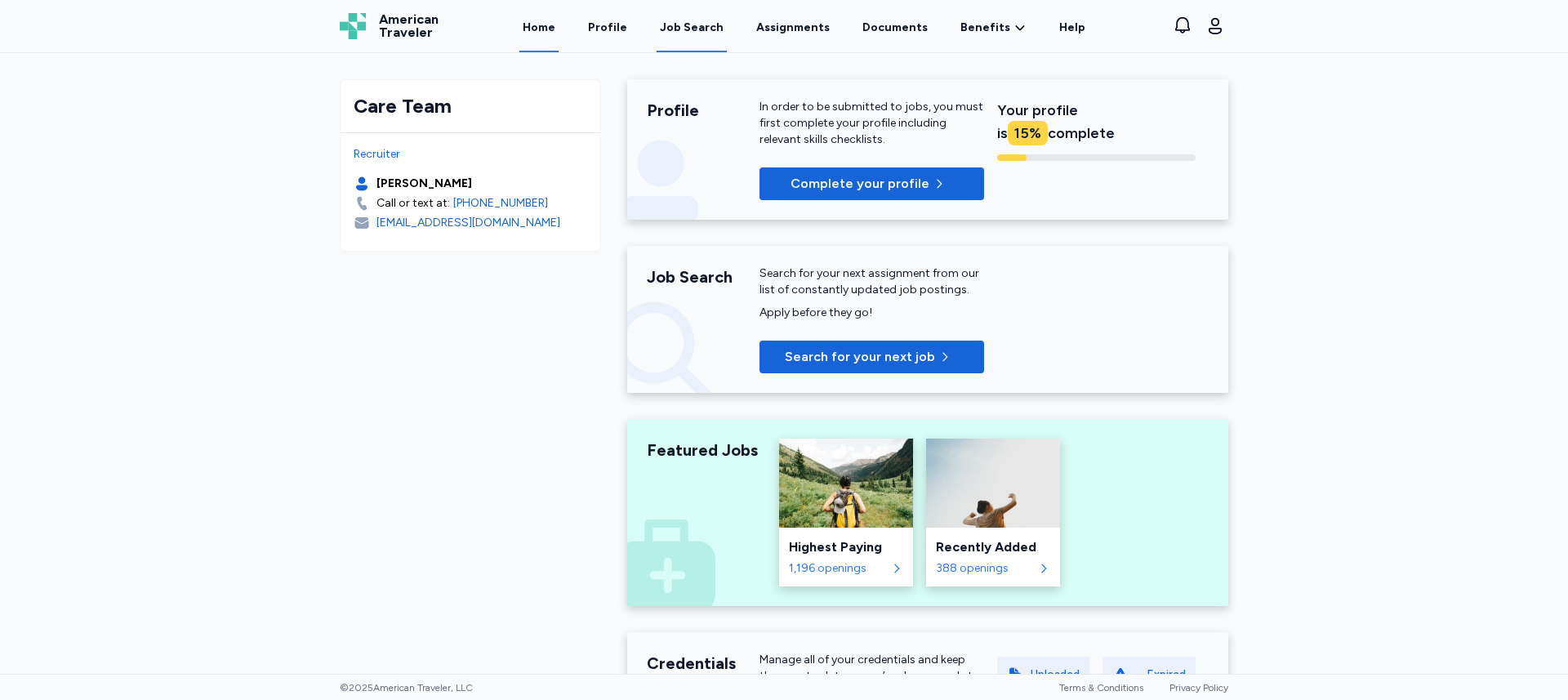
click at [667, 25] on div "Job Search" at bounding box center [692, 27] width 64 height 17
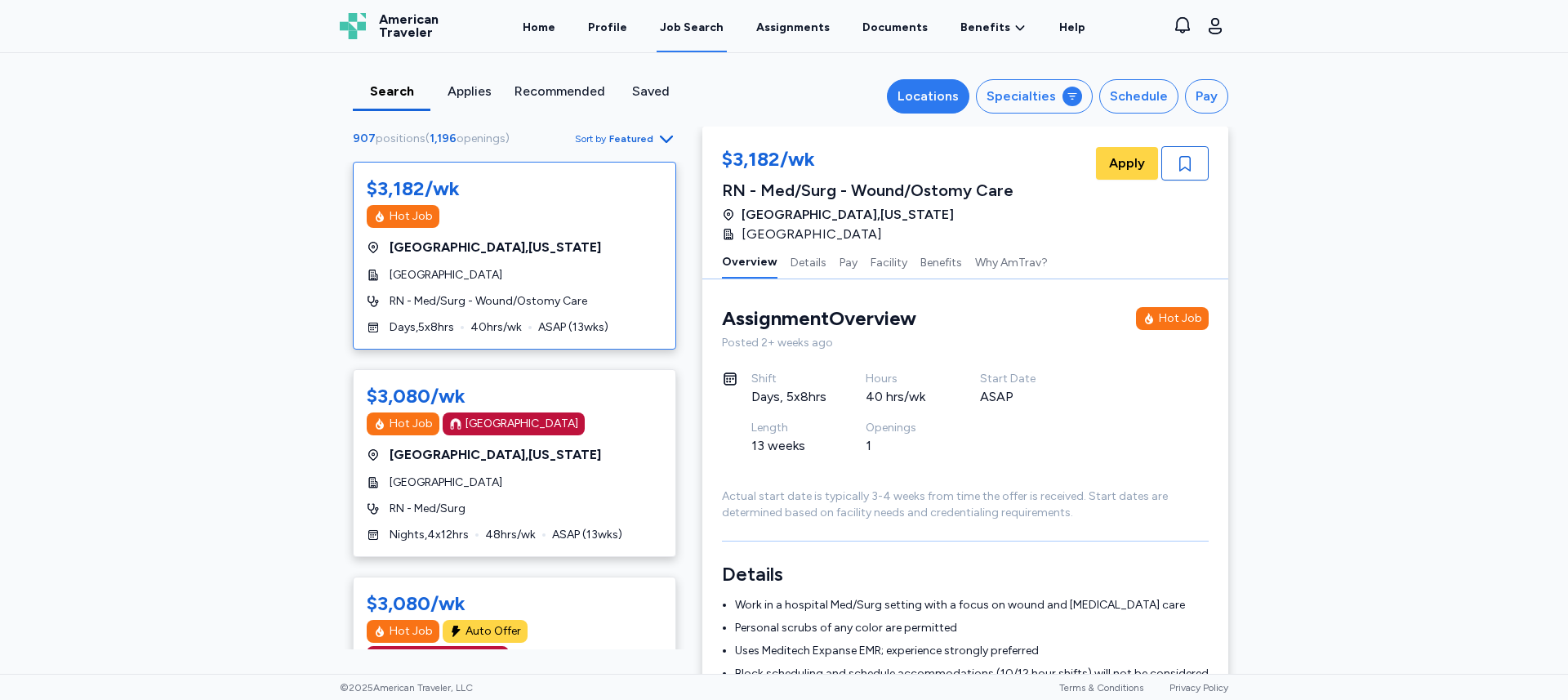
click at [958, 89] on div "Locations" at bounding box center [928, 96] width 61 height 19
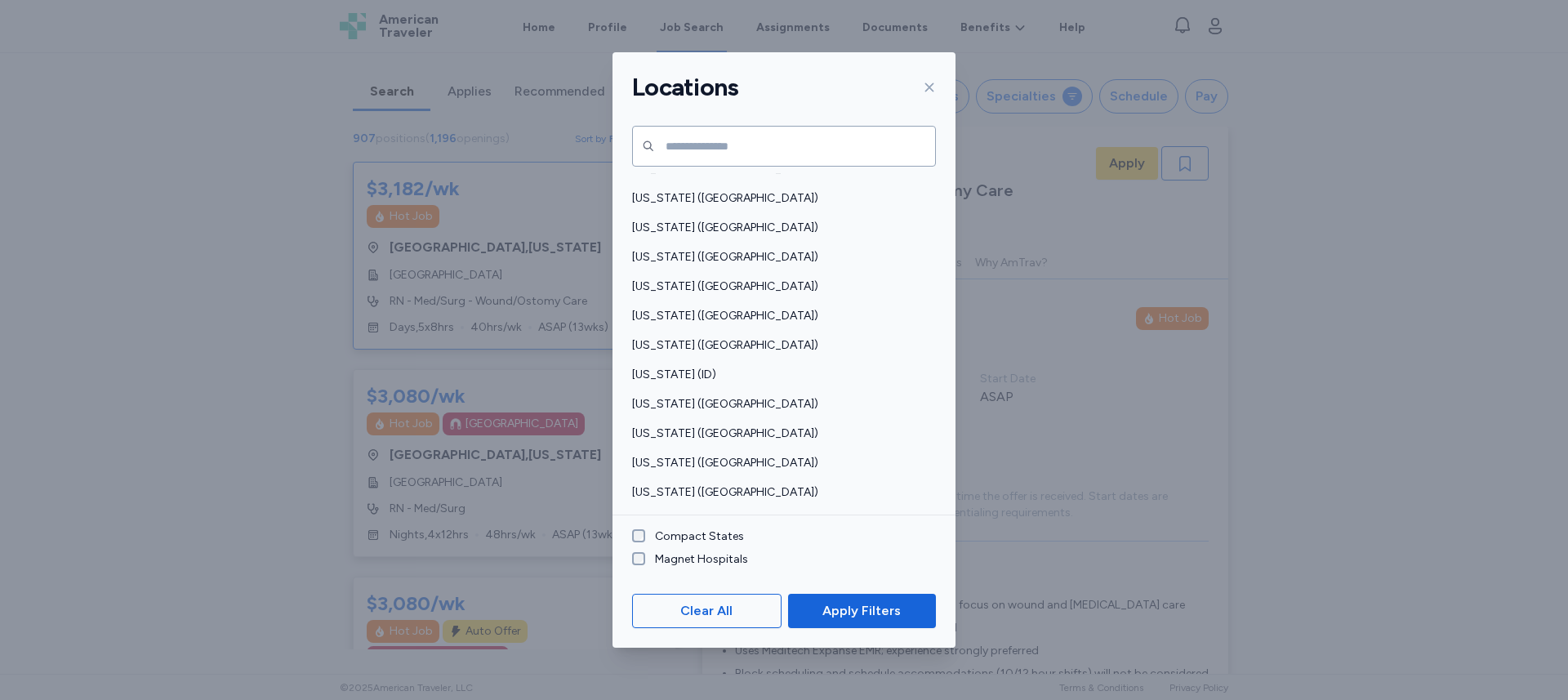
scroll to position [688, 0]
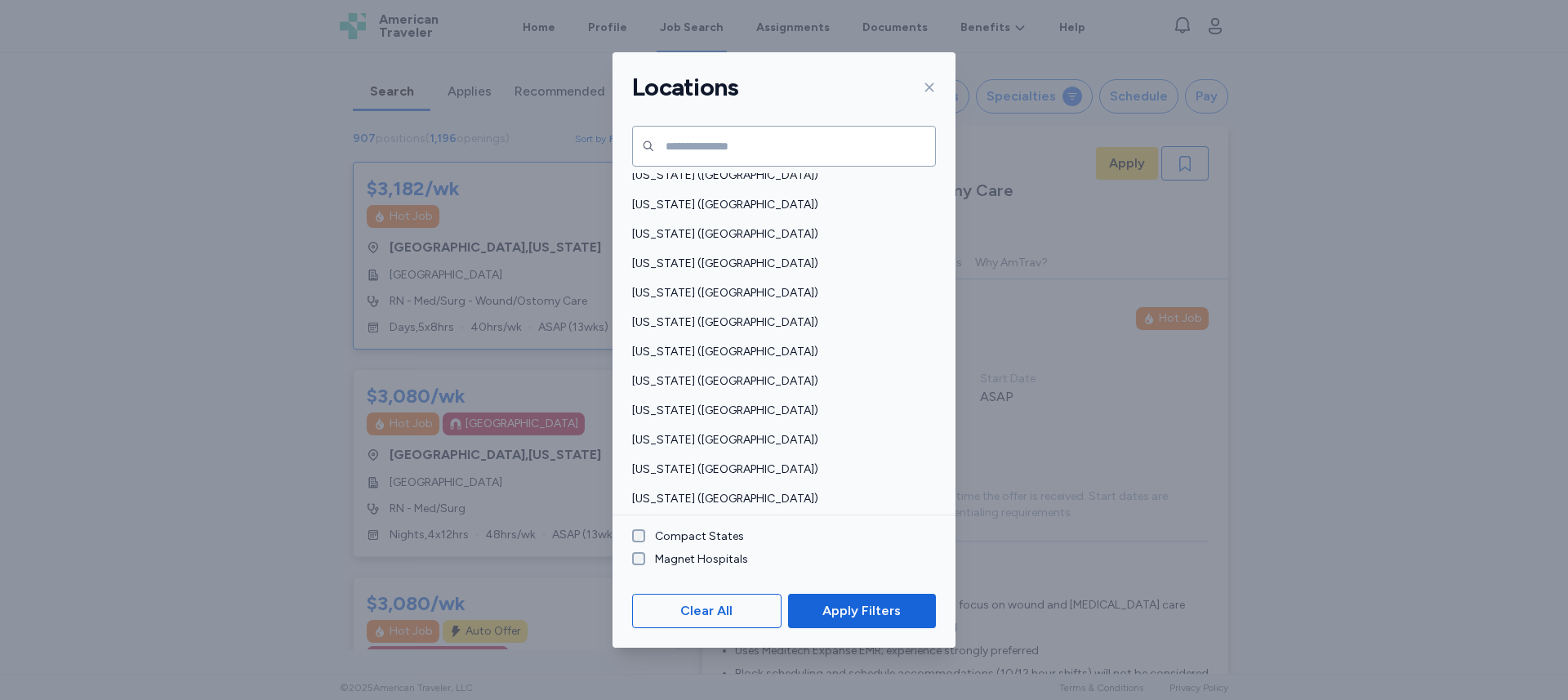
click at [1333, 221] on div "Locations [US_STATE] ([GEOGRAPHIC_DATA]) [US_STATE] ([GEOGRAPHIC_DATA]) [US_STA…" at bounding box center [784, 350] width 1568 height 700
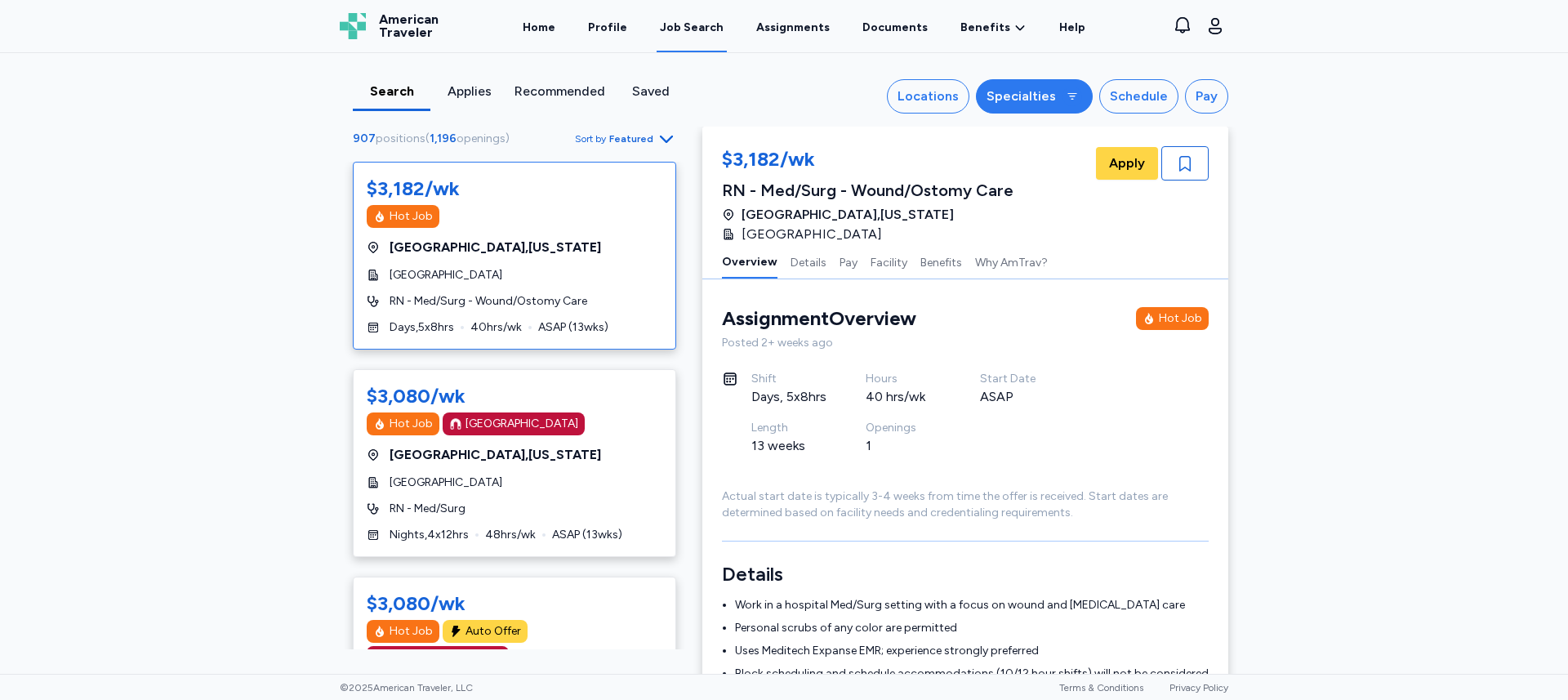
click at [1002, 99] on div "Specialties" at bounding box center [1021, 96] width 70 height 19
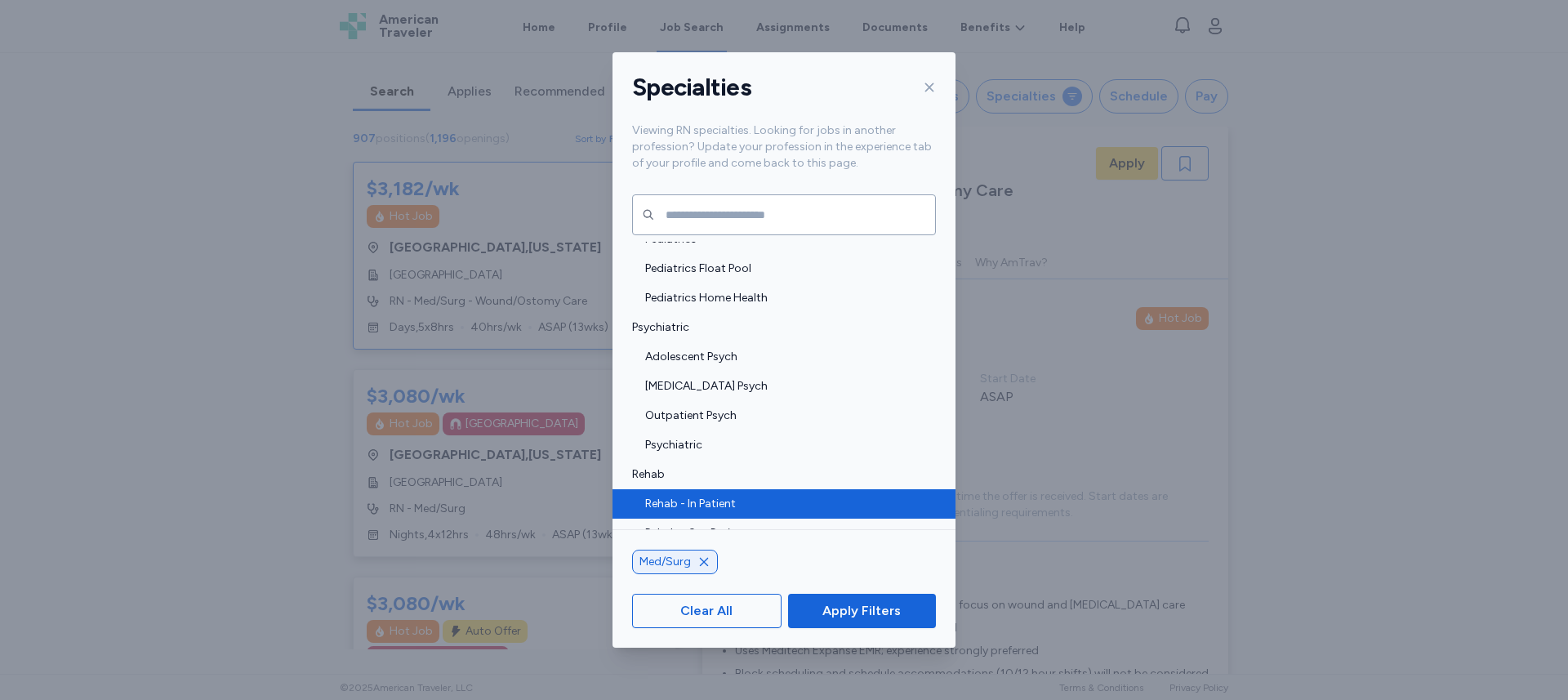
scroll to position [3379, 0]
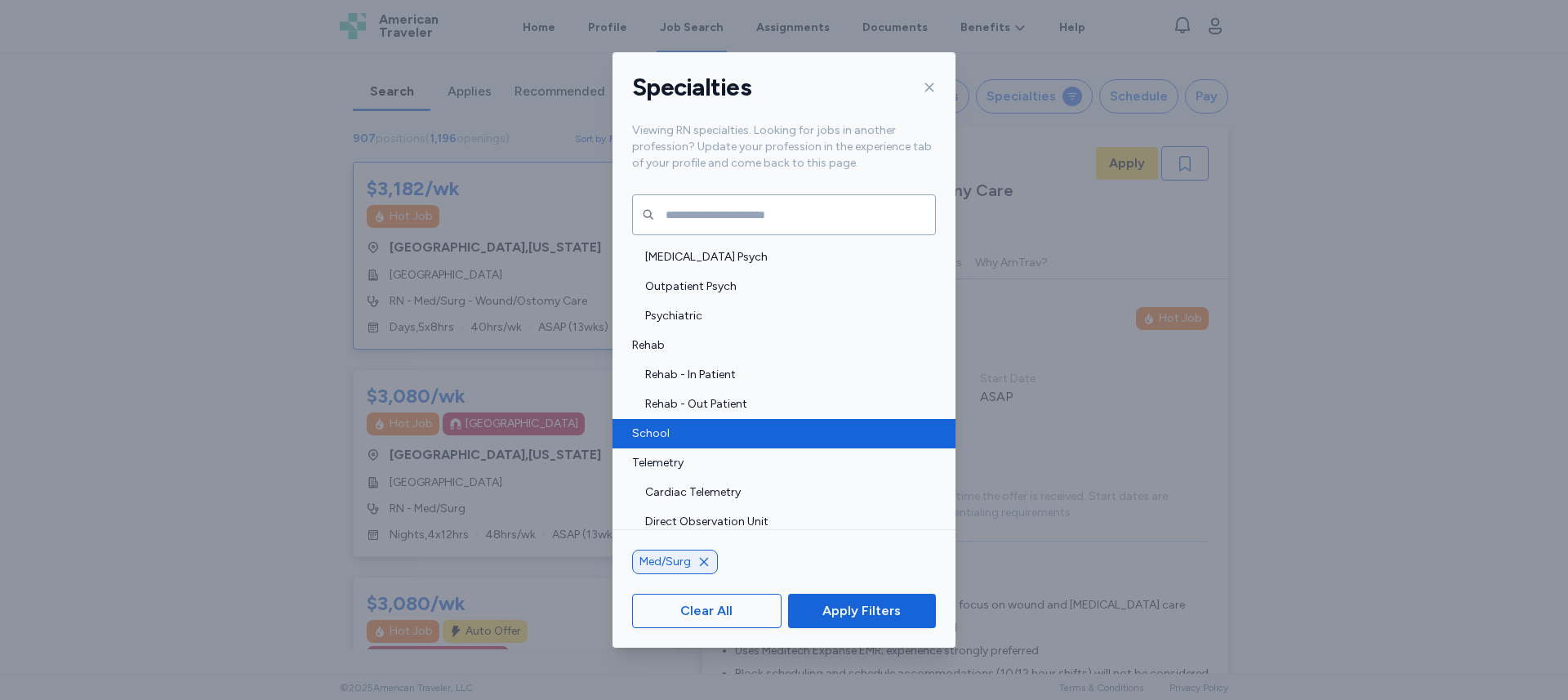
click at [777, 428] on span "School" at bounding box center [779, 433] width 294 height 17
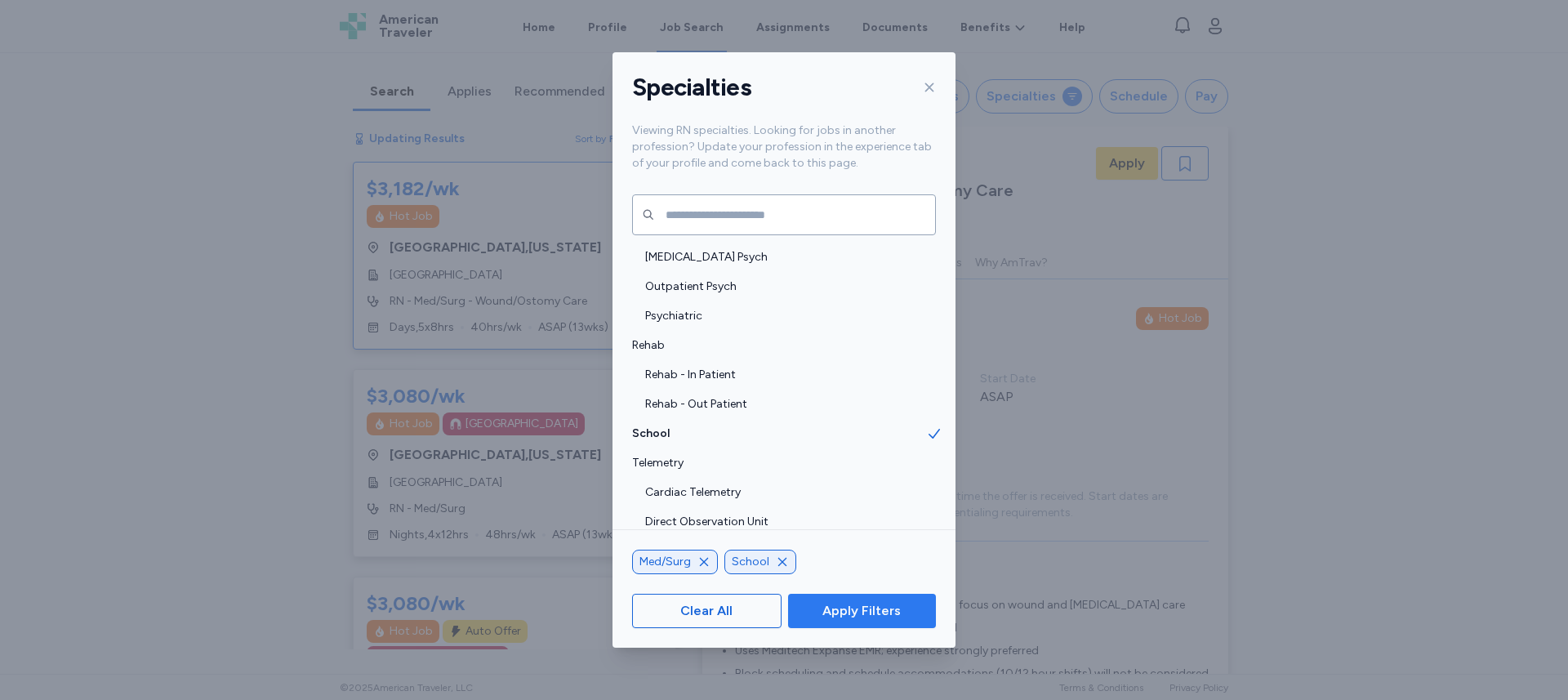
click at [843, 603] on span "Apply Filters" at bounding box center [862, 610] width 78 height 19
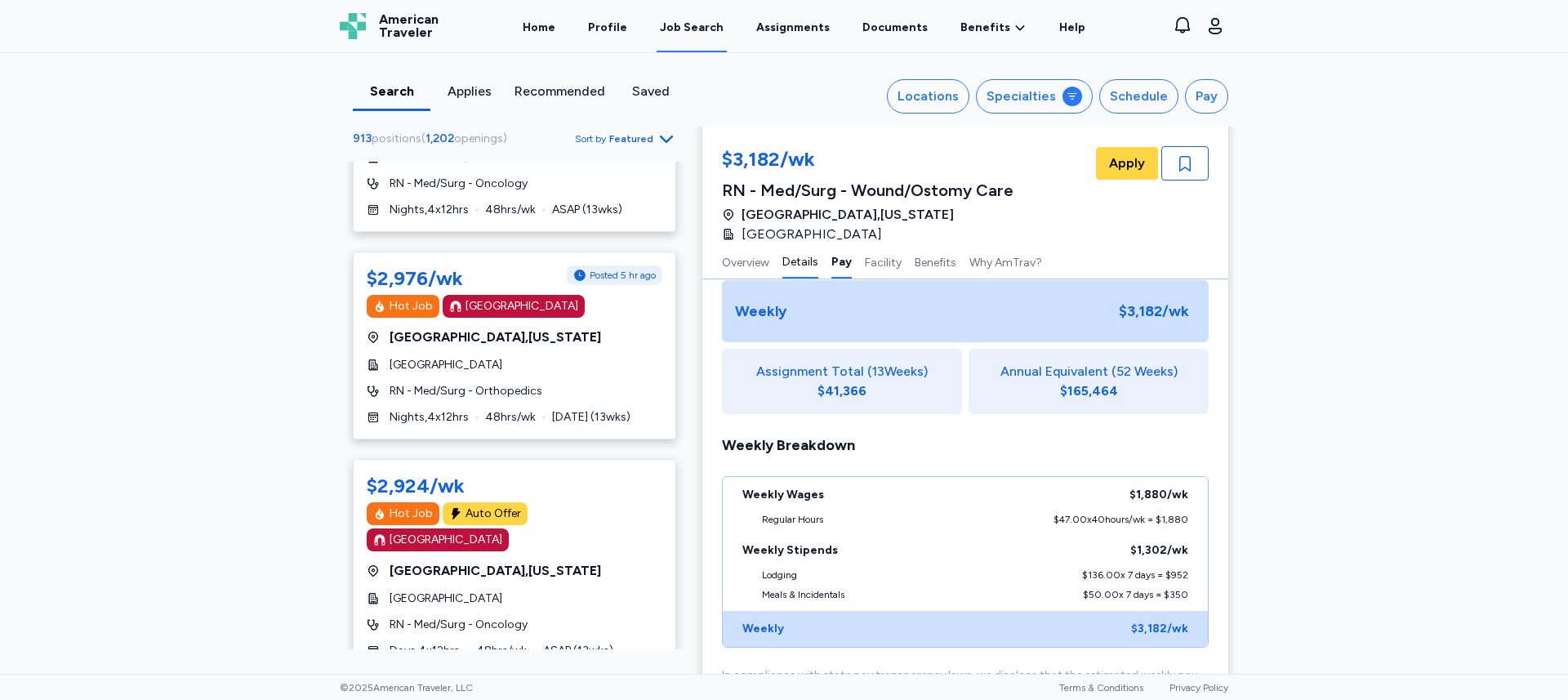
scroll to position [1060, 0]
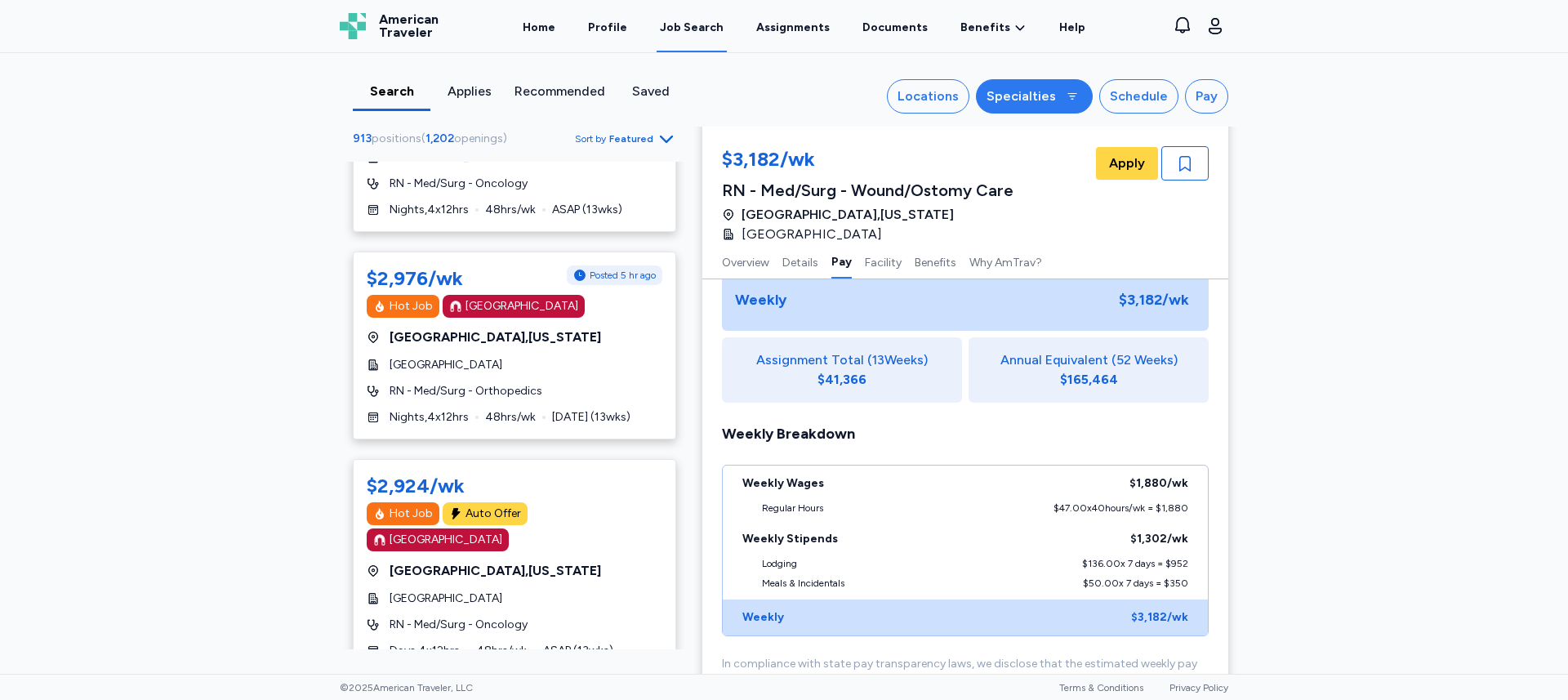
click at [1019, 98] on div "Specialties" at bounding box center [1021, 96] width 70 height 19
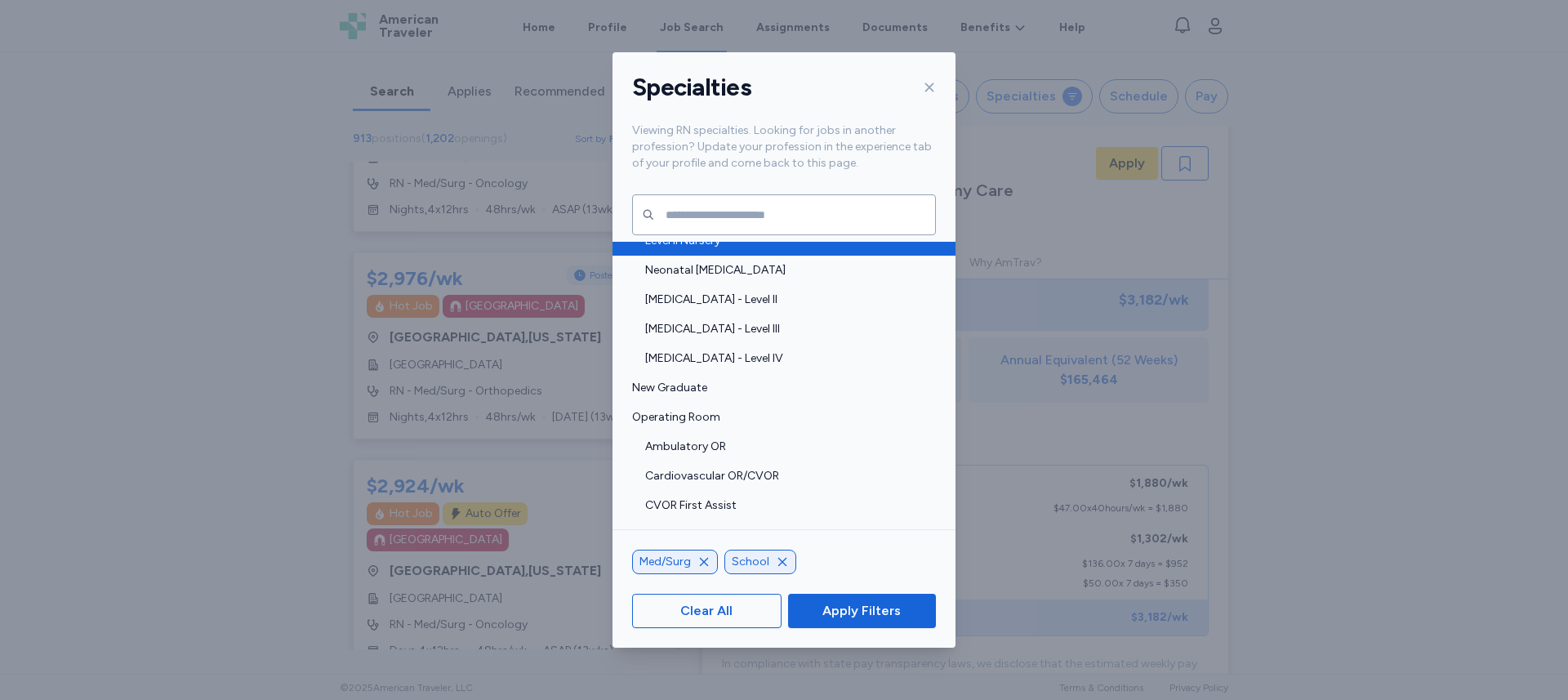
scroll to position [2348, 0]
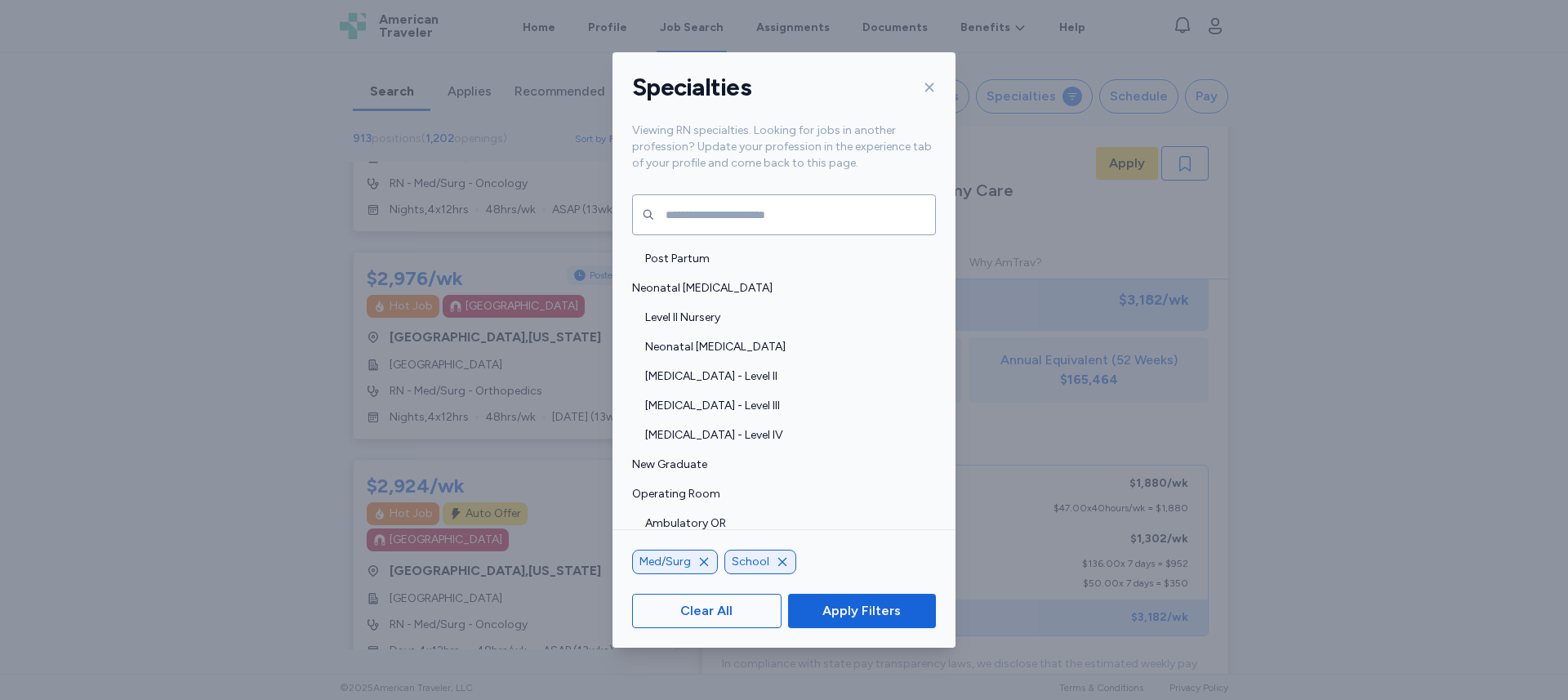
drag, startPoint x: 937, startPoint y: 92, endPoint x: 946, endPoint y: 90, distance: 9.2
click at [937, 92] on div "Specialties" at bounding box center [783, 87] width 343 height 71
click at [1218, 32] on div "Specialties Viewing RN specialties. Looking for jobs in another profession? Upd…" at bounding box center [784, 350] width 1568 height 700
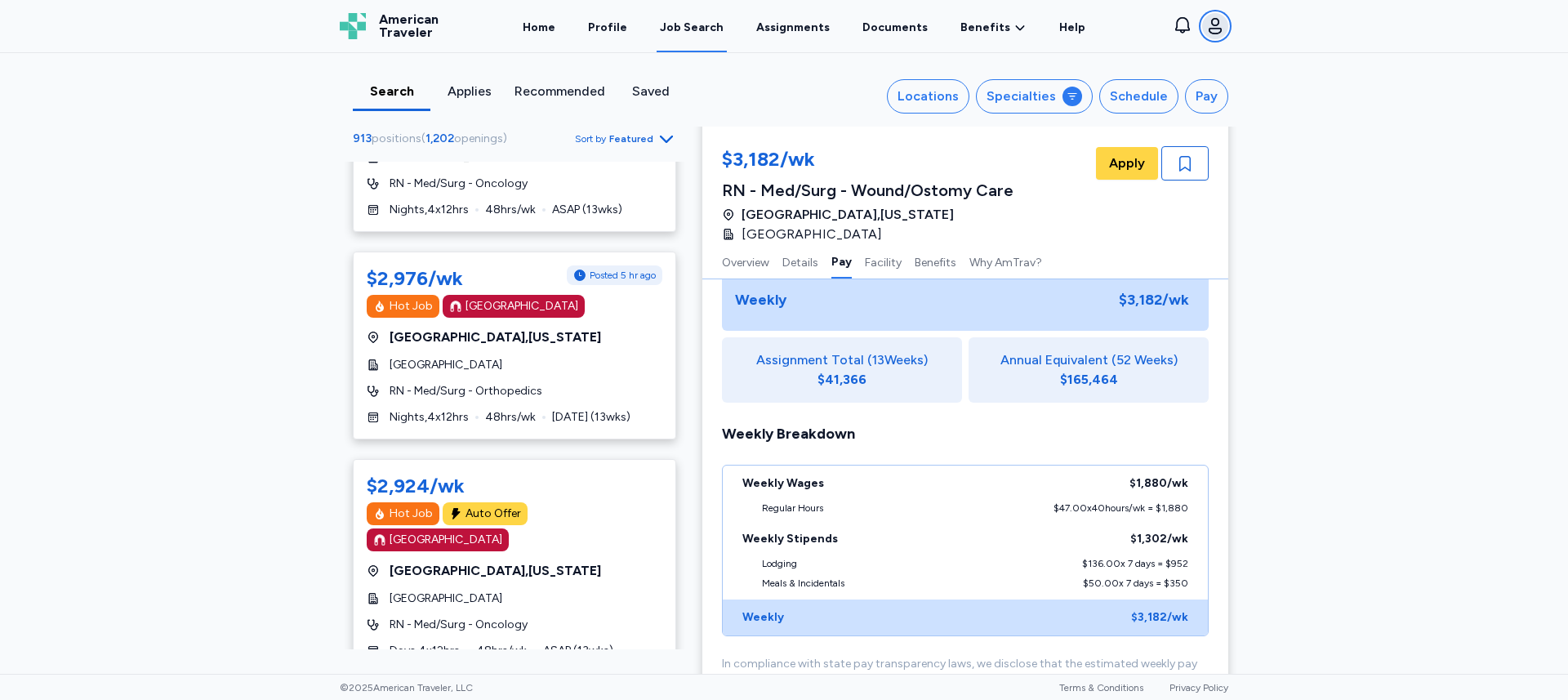
click at [1218, 30] on icon "button" at bounding box center [1215, 26] width 19 height 19
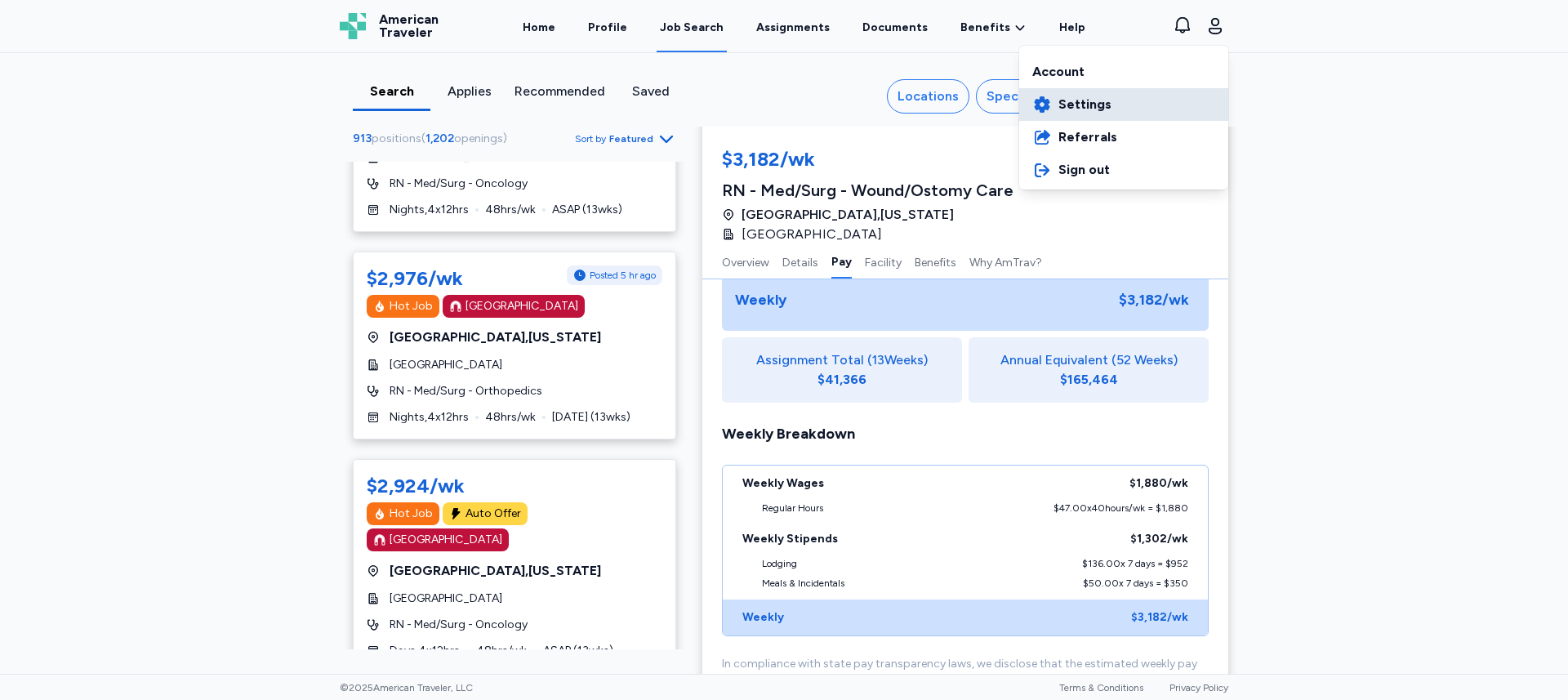
click at [1079, 101] on span "Settings" at bounding box center [1085, 105] width 53 height 19
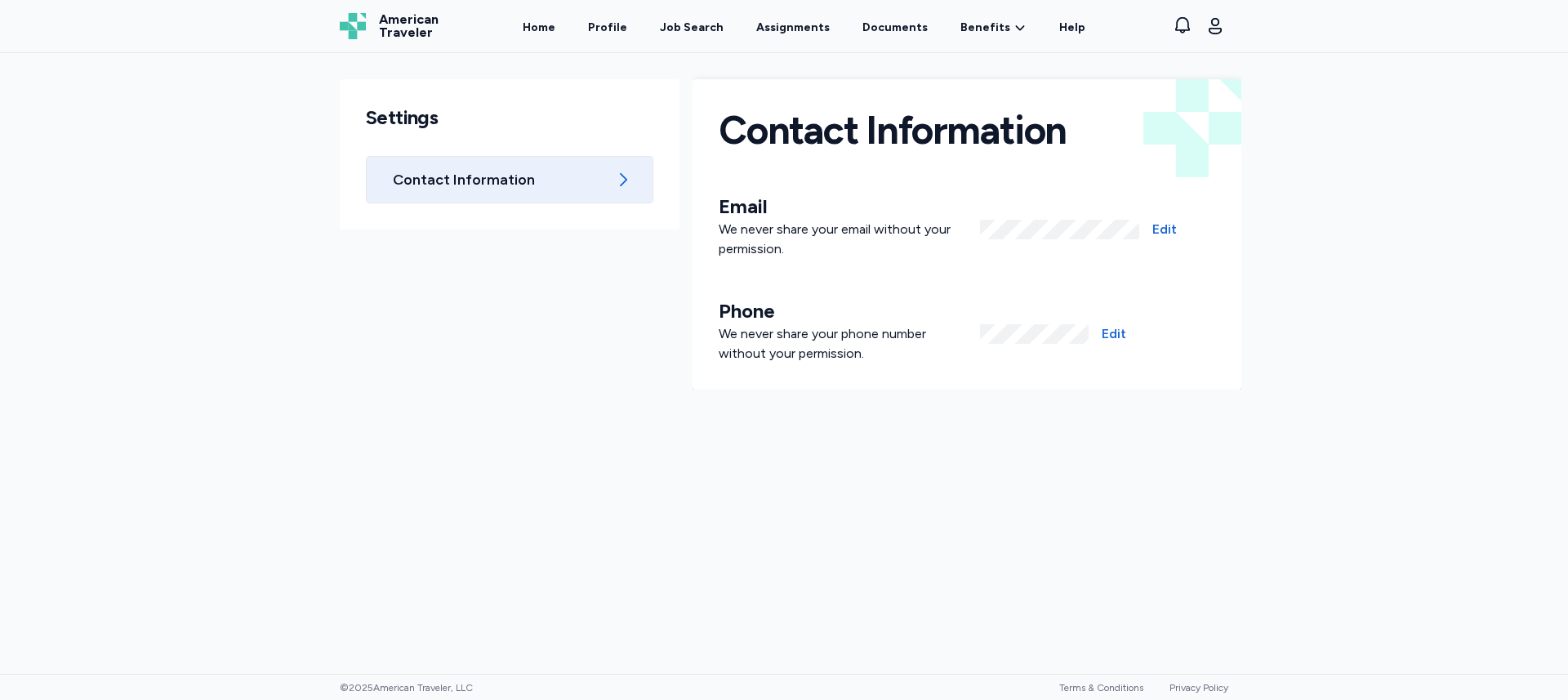
click at [597, 181] on span "Contact Information" at bounding box center [499, 180] width 214 height 19
click at [522, 175] on span "Contact Information" at bounding box center [499, 180] width 214 height 19
click at [599, 175] on span "Contact Information" at bounding box center [499, 180] width 214 height 19
click at [617, 23] on link "Profile" at bounding box center [607, 27] width 45 height 51
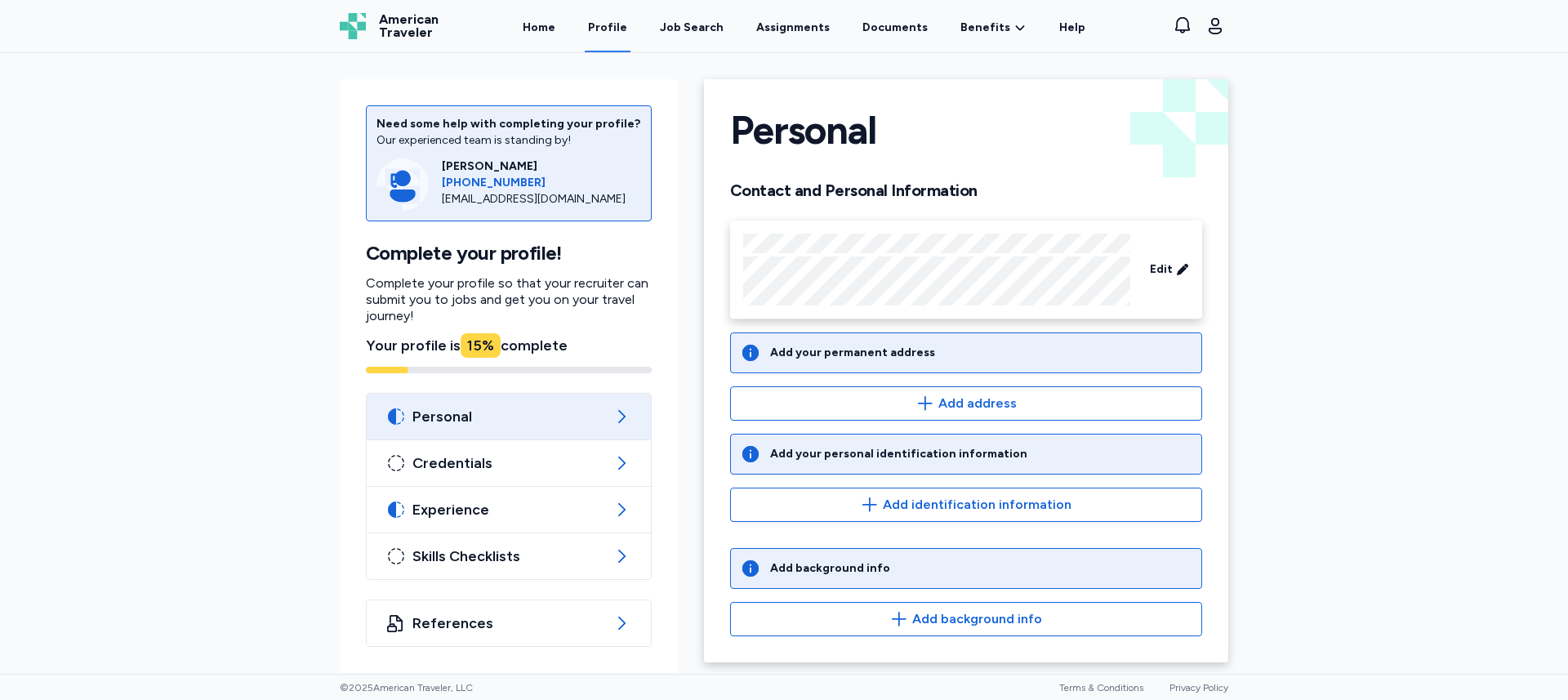
scroll to position [2, 0]
click at [465, 415] on span "Personal" at bounding box center [508, 416] width 193 height 19
click at [610, 413] on div "Personal" at bounding box center [508, 416] width 284 height 45
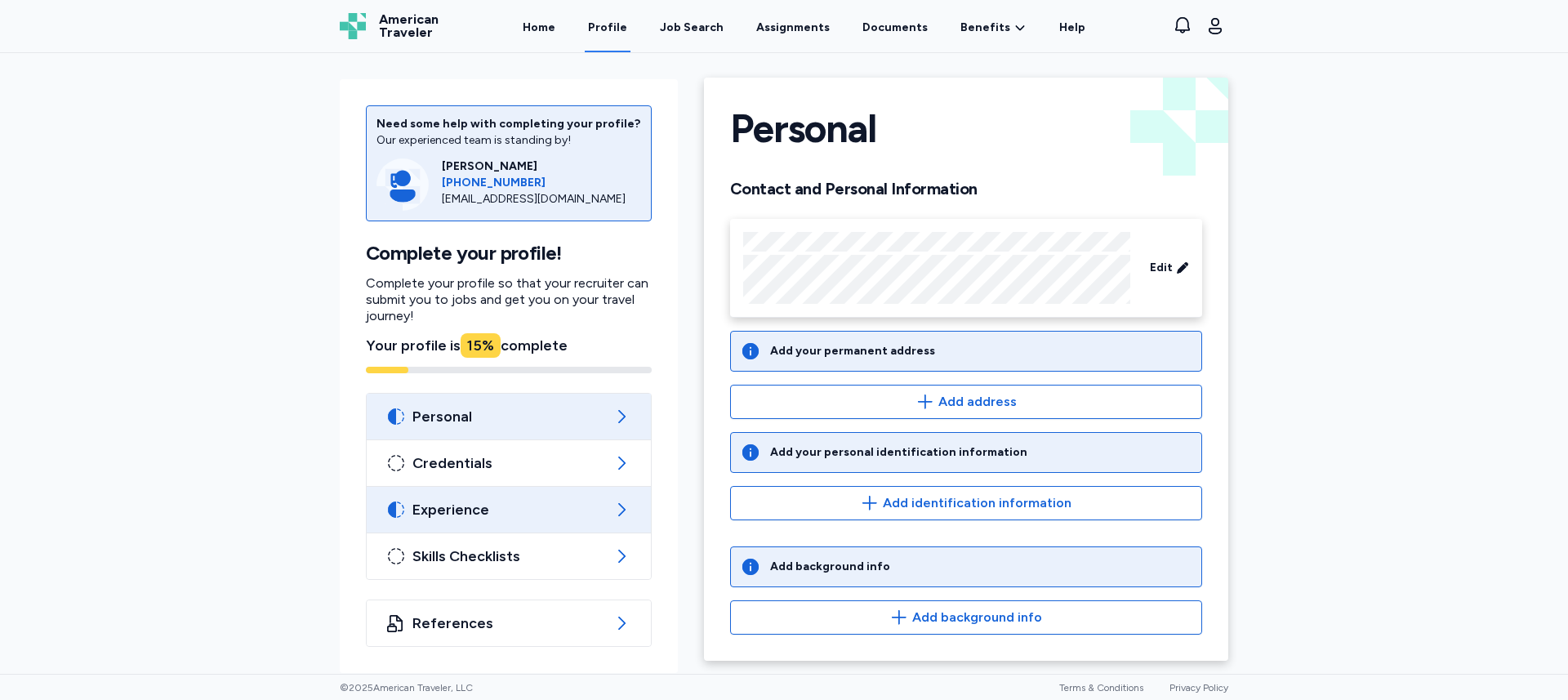
click at [590, 494] on div "Experience" at bounding box center [508, 509] width 284 height 45
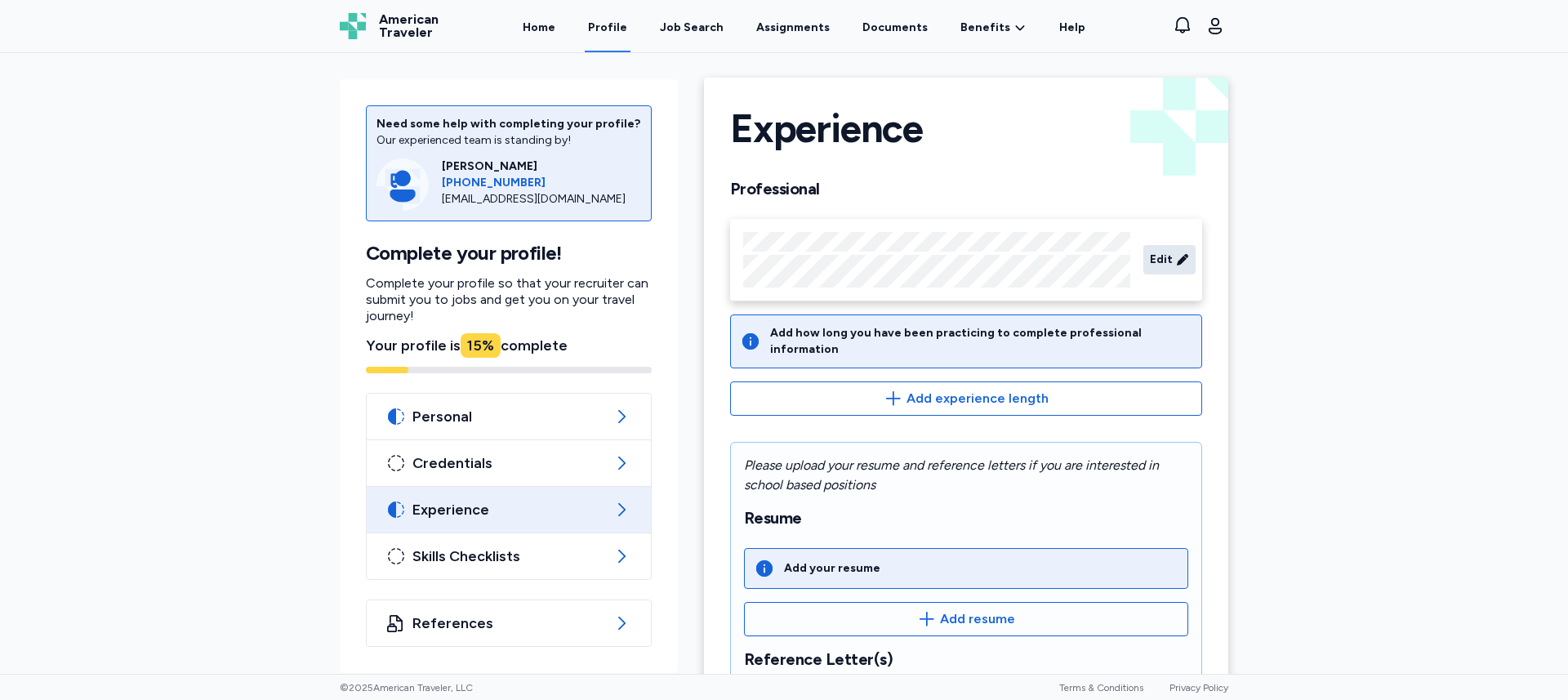
click at [1181, 251] on icon at bounding box center [1182, 259] width 13 height 17
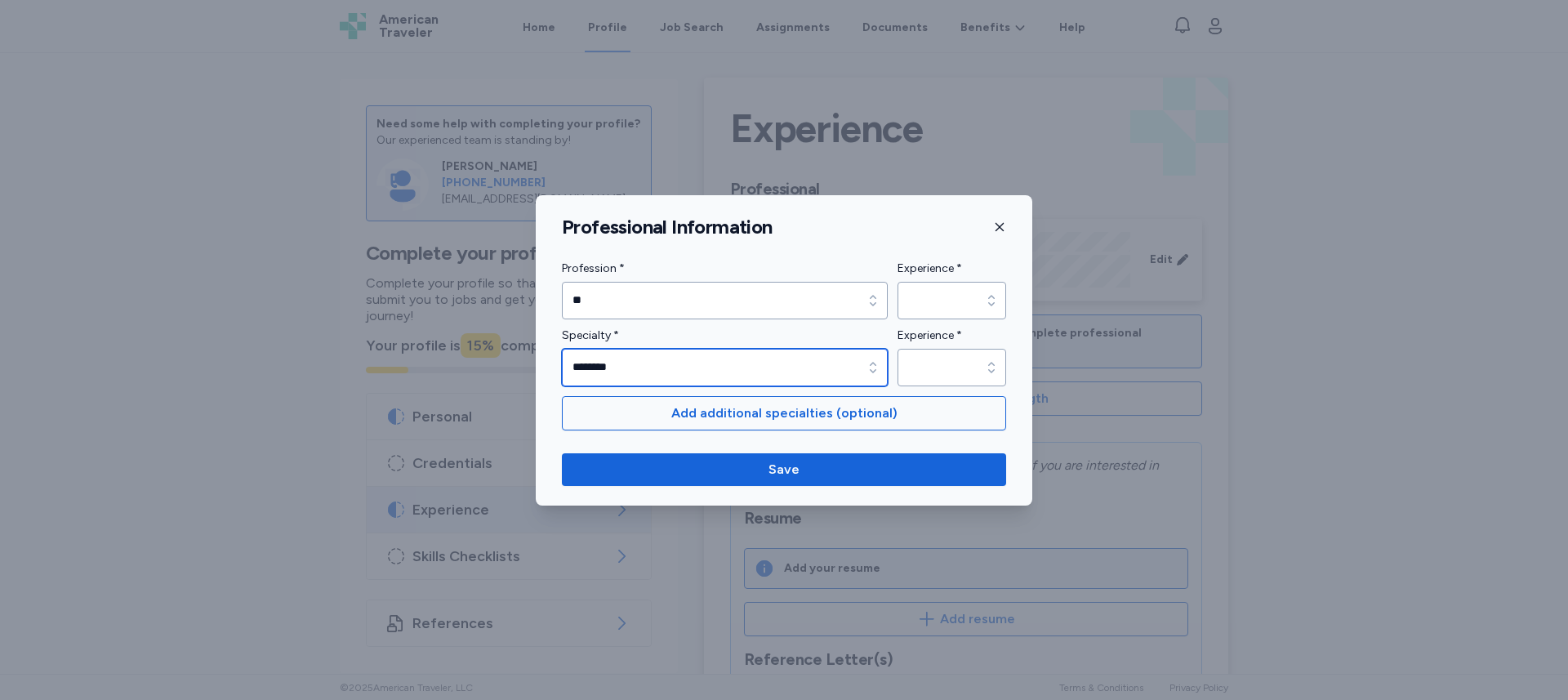
type input "********"
click at [773, 366] on input "********" at bounding box center [725, 367] width 326 height 37
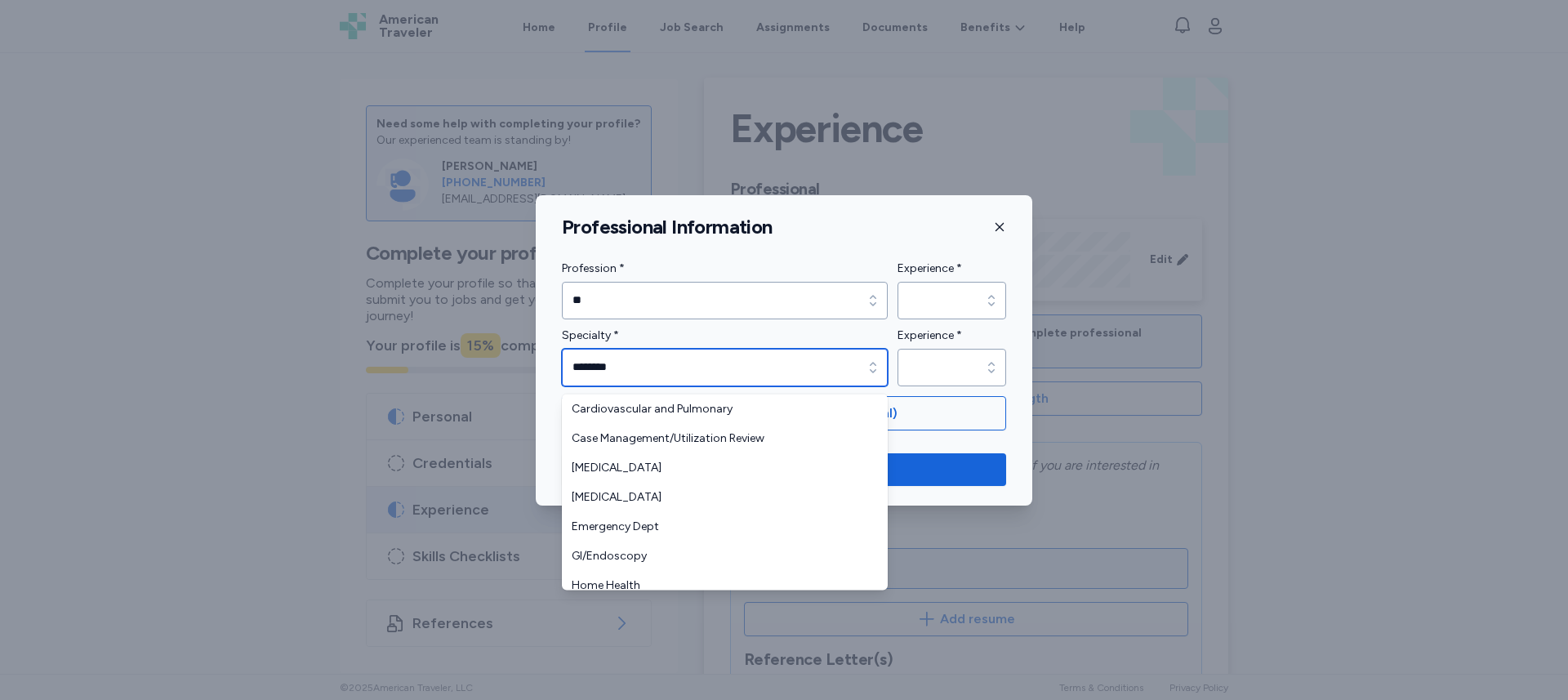
scroll to position [157, 0]
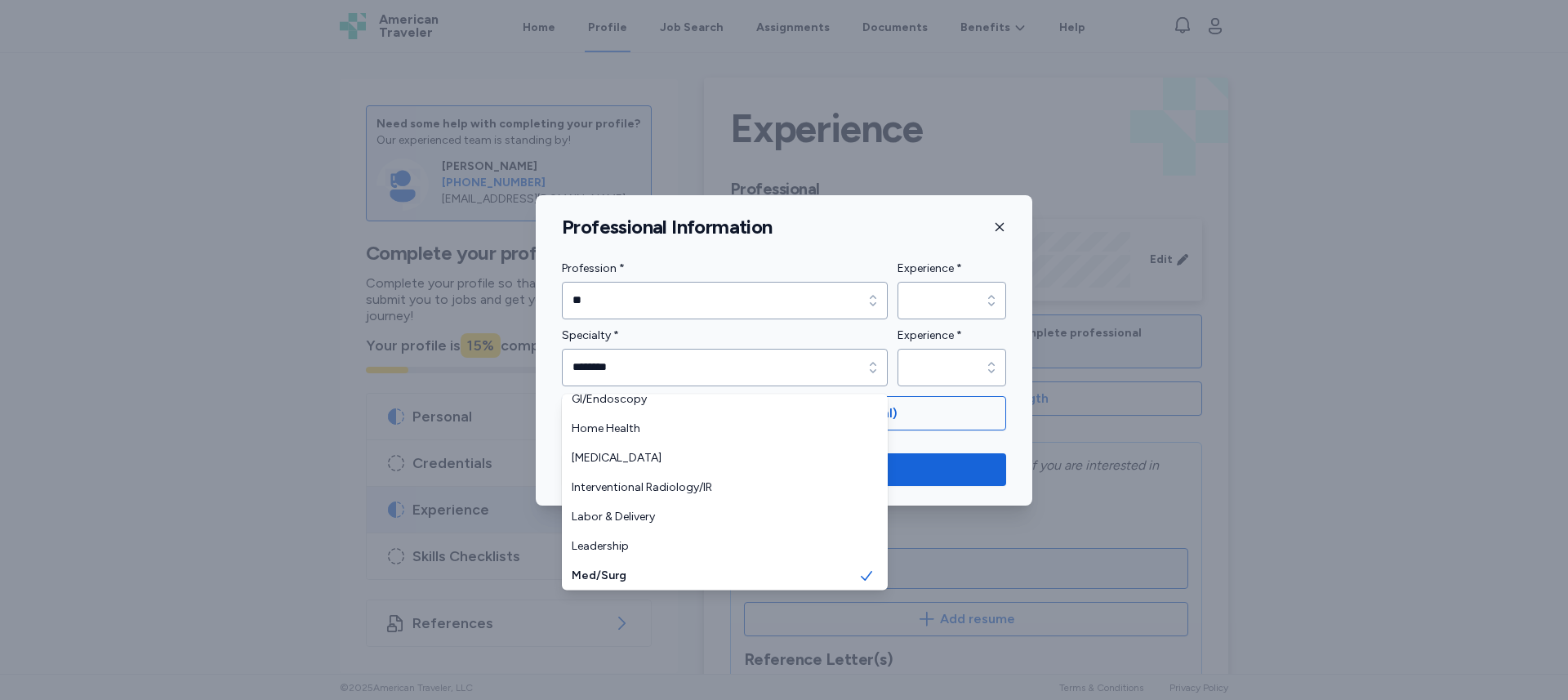
click at [702, 298] on div "Profession * ** Profession * ** Experience * Experience * Specialty * ******** …" at bounding box center [783, 323] width 444 height 127
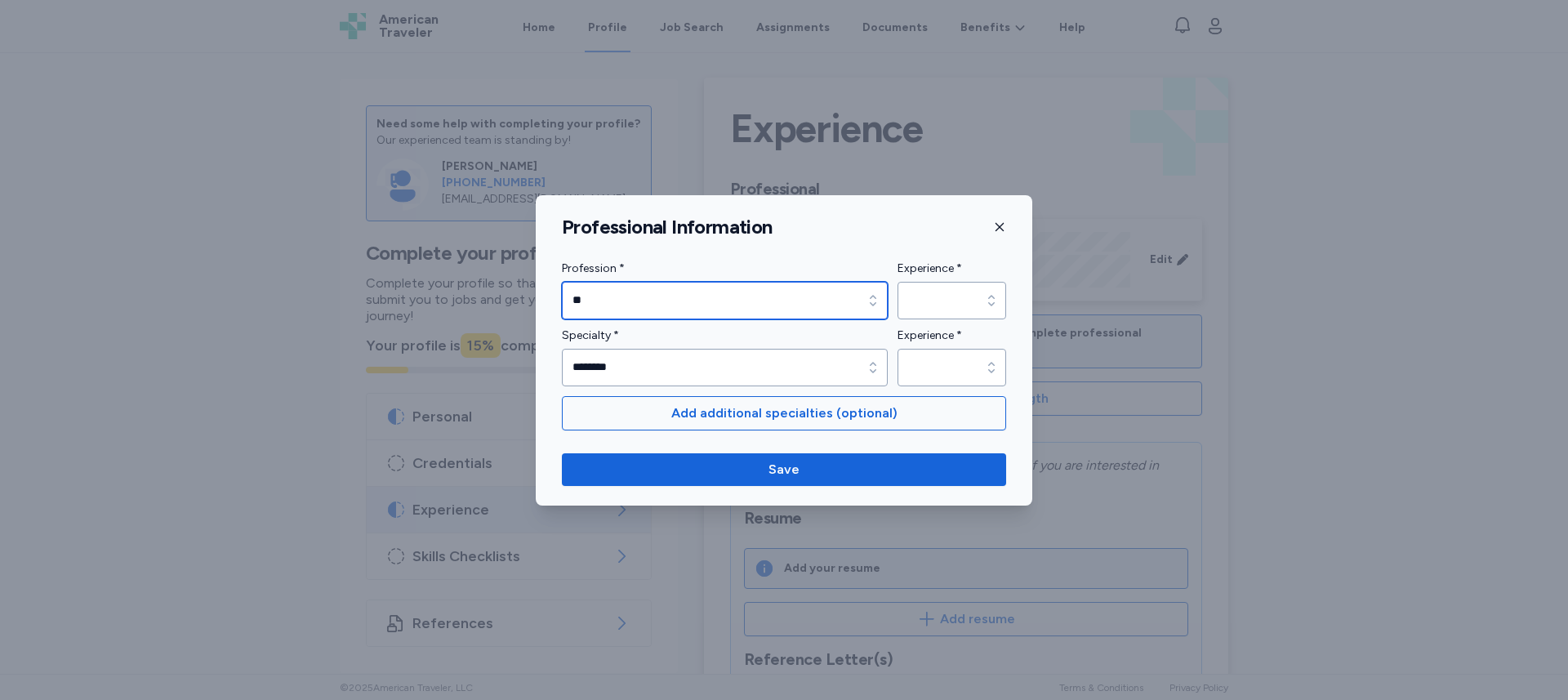
click at [700, 297] on input "**" at bounding box center [725, 300] width 326 height 37
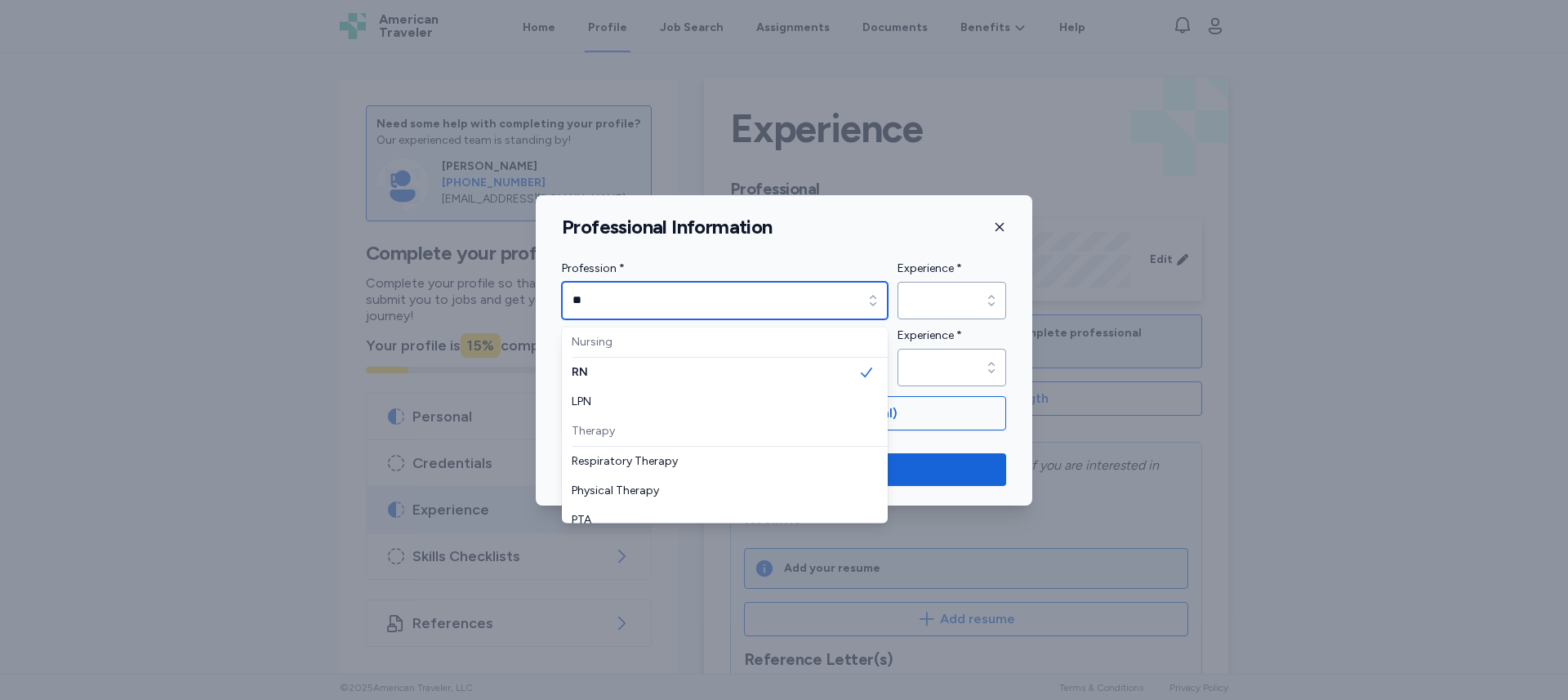
click at [654, 432] on div "Therapy" at bounding box center [730, 432] width 316 height 31
click at [624, 426] on div "Therapy" at bounding box center [730, 432] width 316 height 31
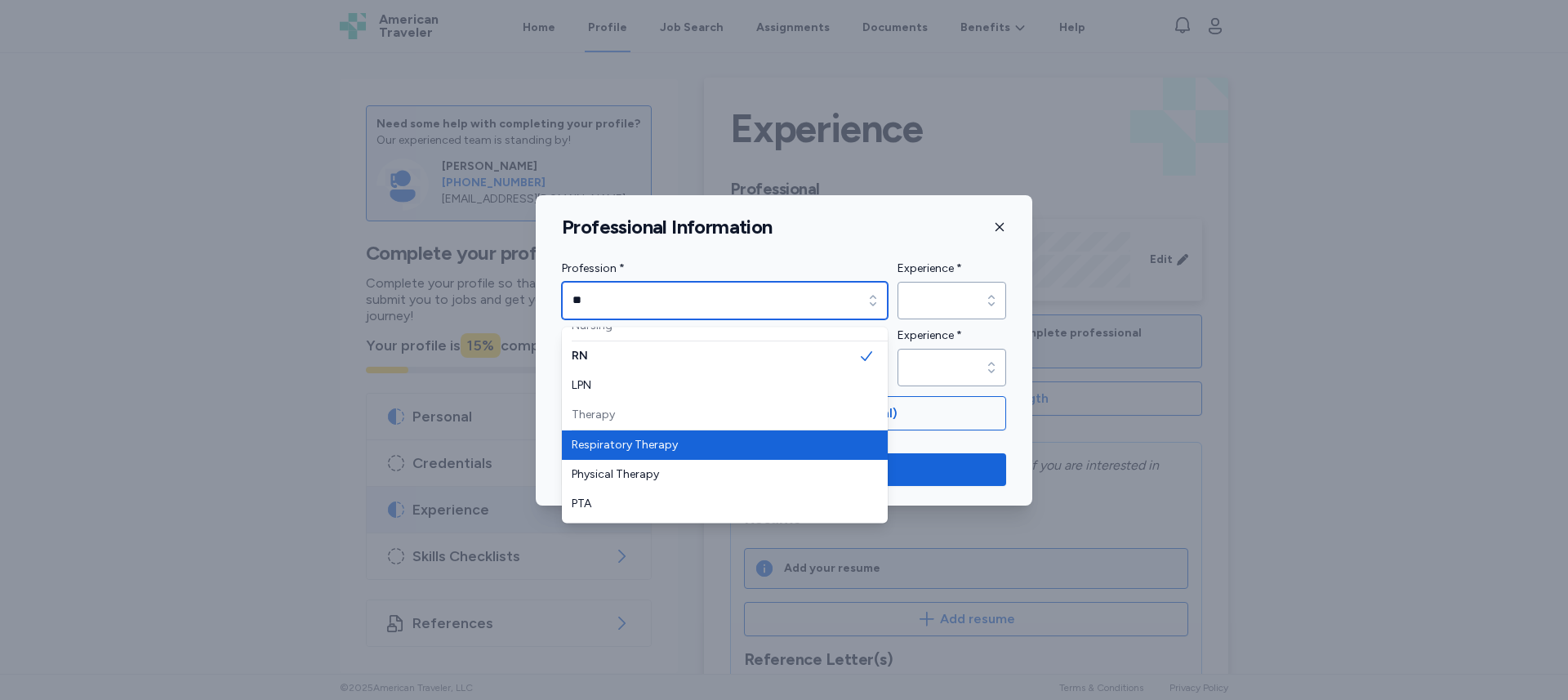
scroll to position [101, 0]
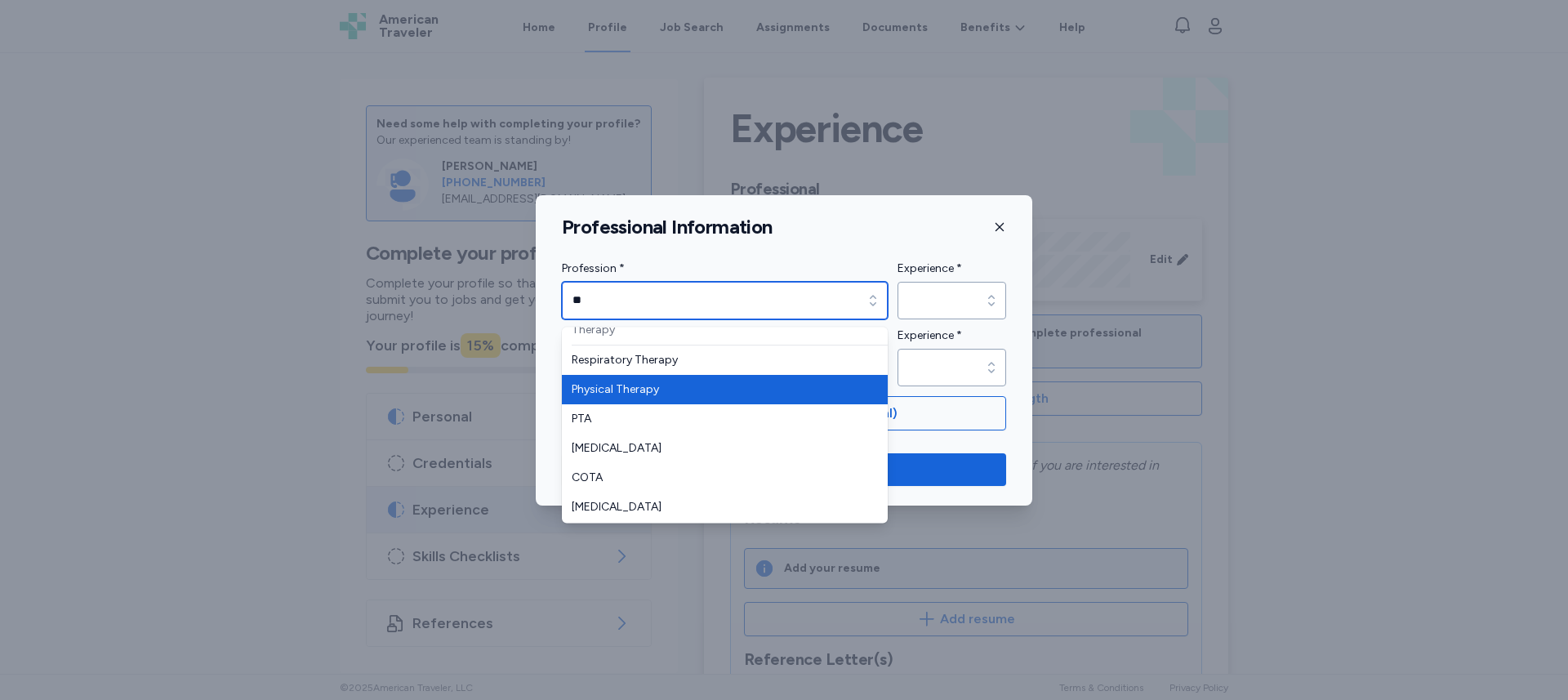
type input "**********"
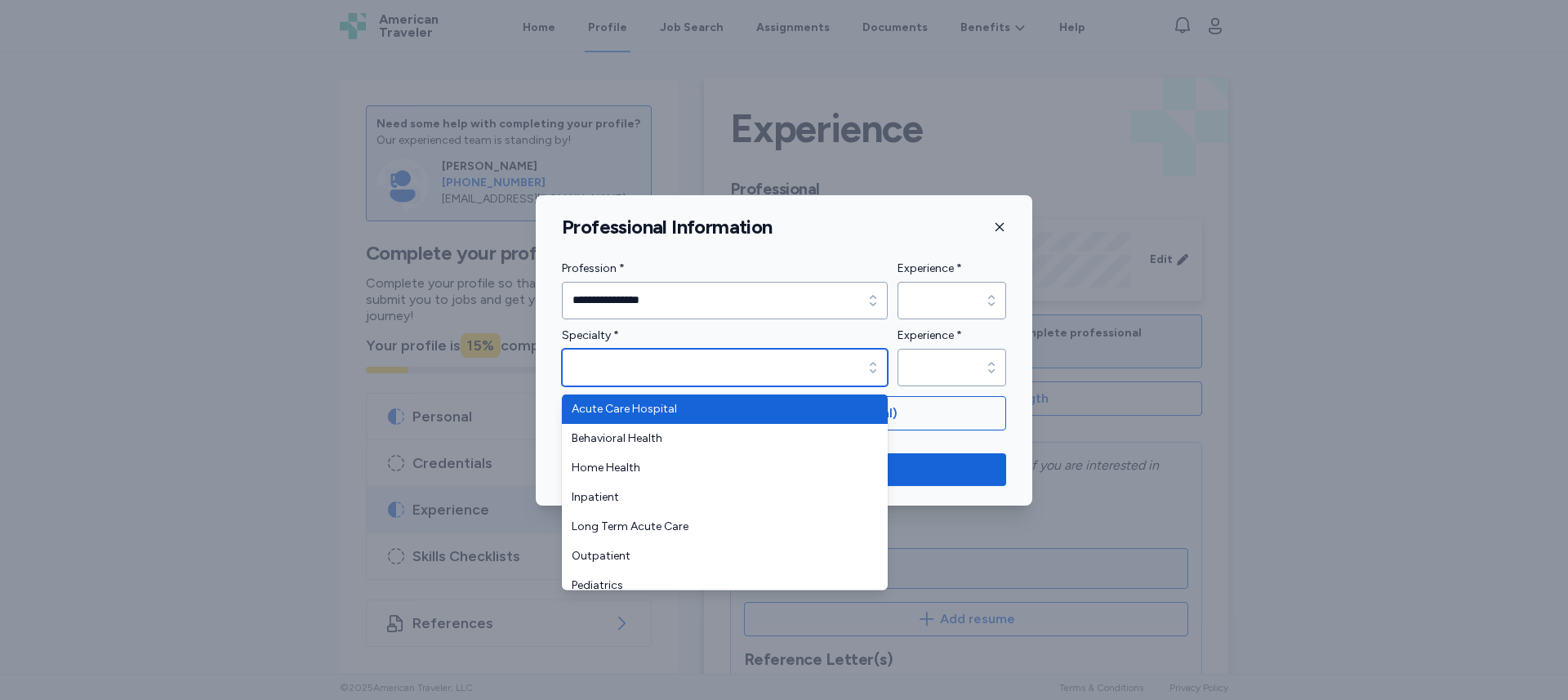
click at [736, 361] on input "Specialty *" at bounding box center [725, 367] width 326 height 37
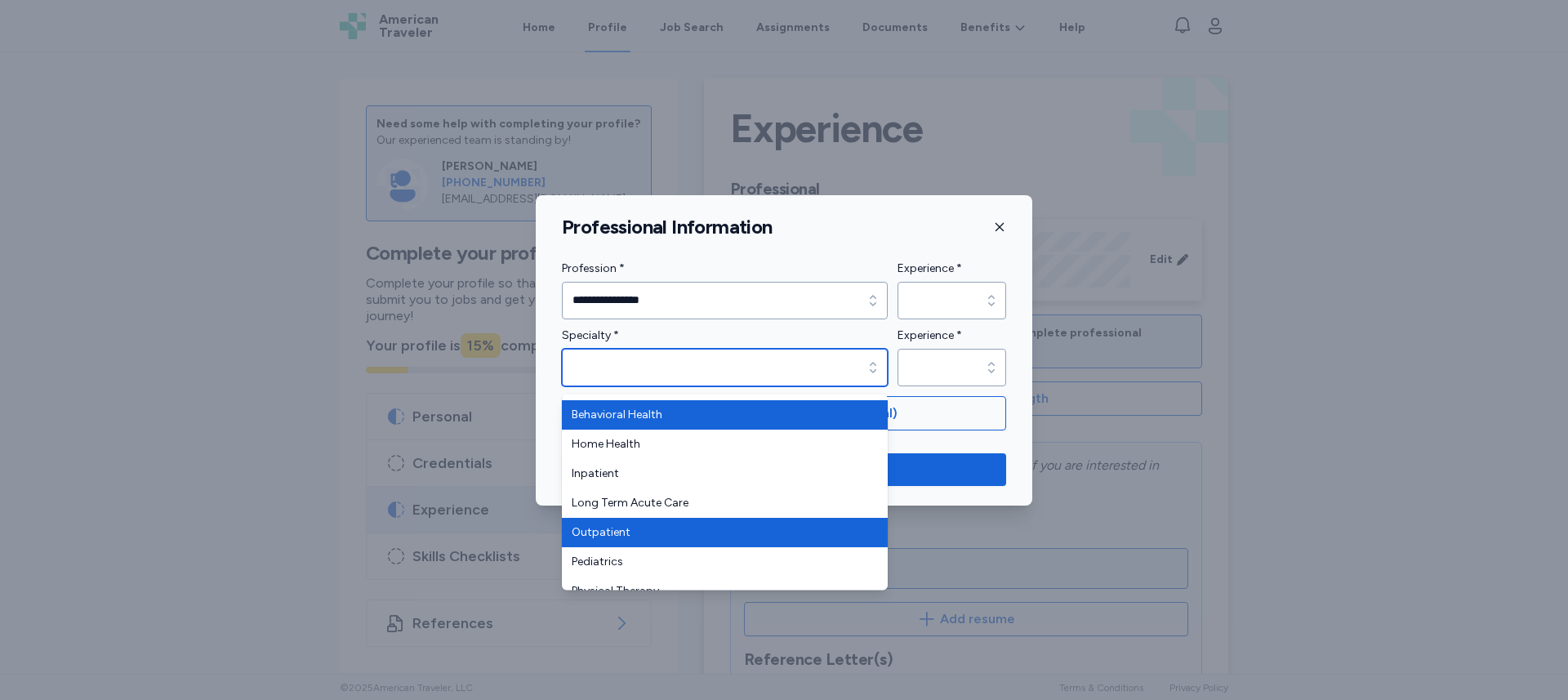
scroll to position [103, 0]
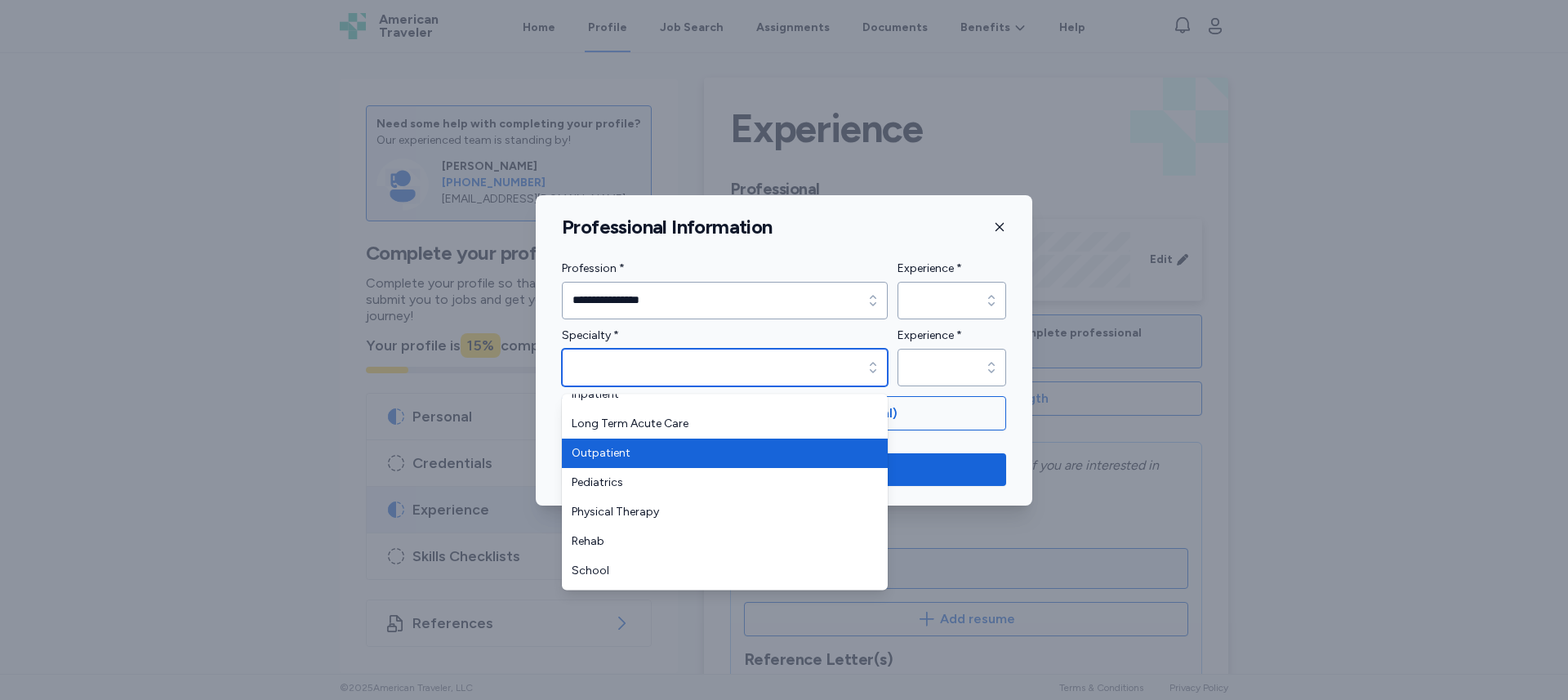
type input "**********"
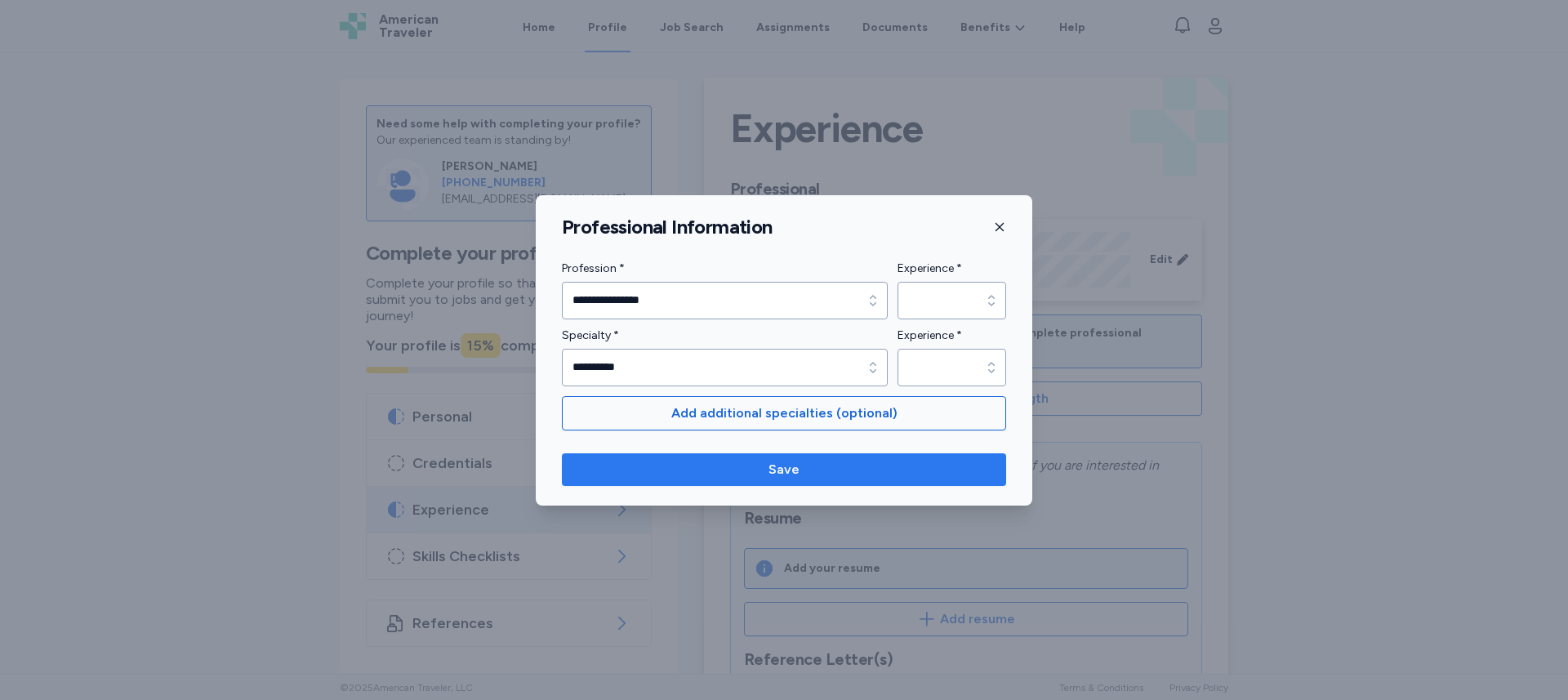
click at [883, 467] on span "Save" at bounding box center [783, 469] width 418 height 19
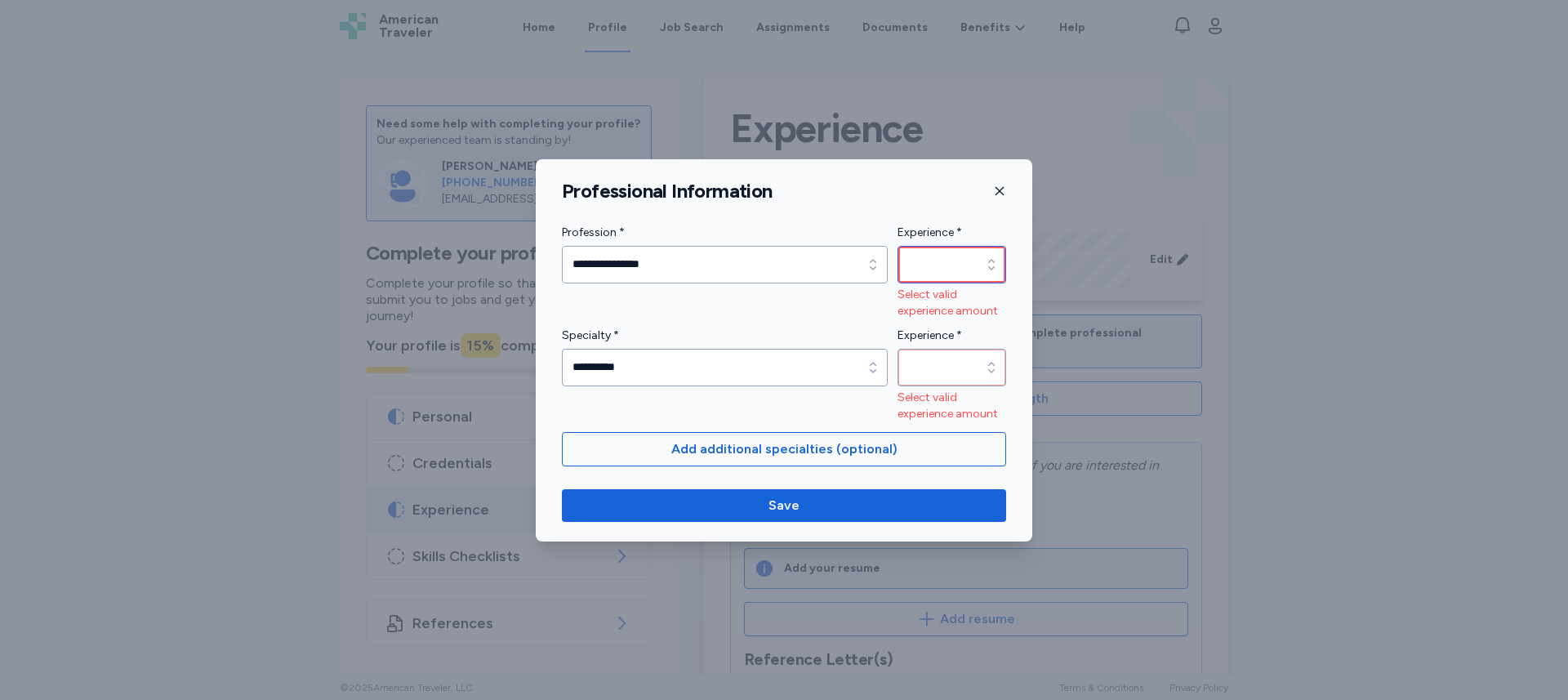
click at [936, 275] on input "Experience *" at bounding box center [951, 264] width 109 height 37
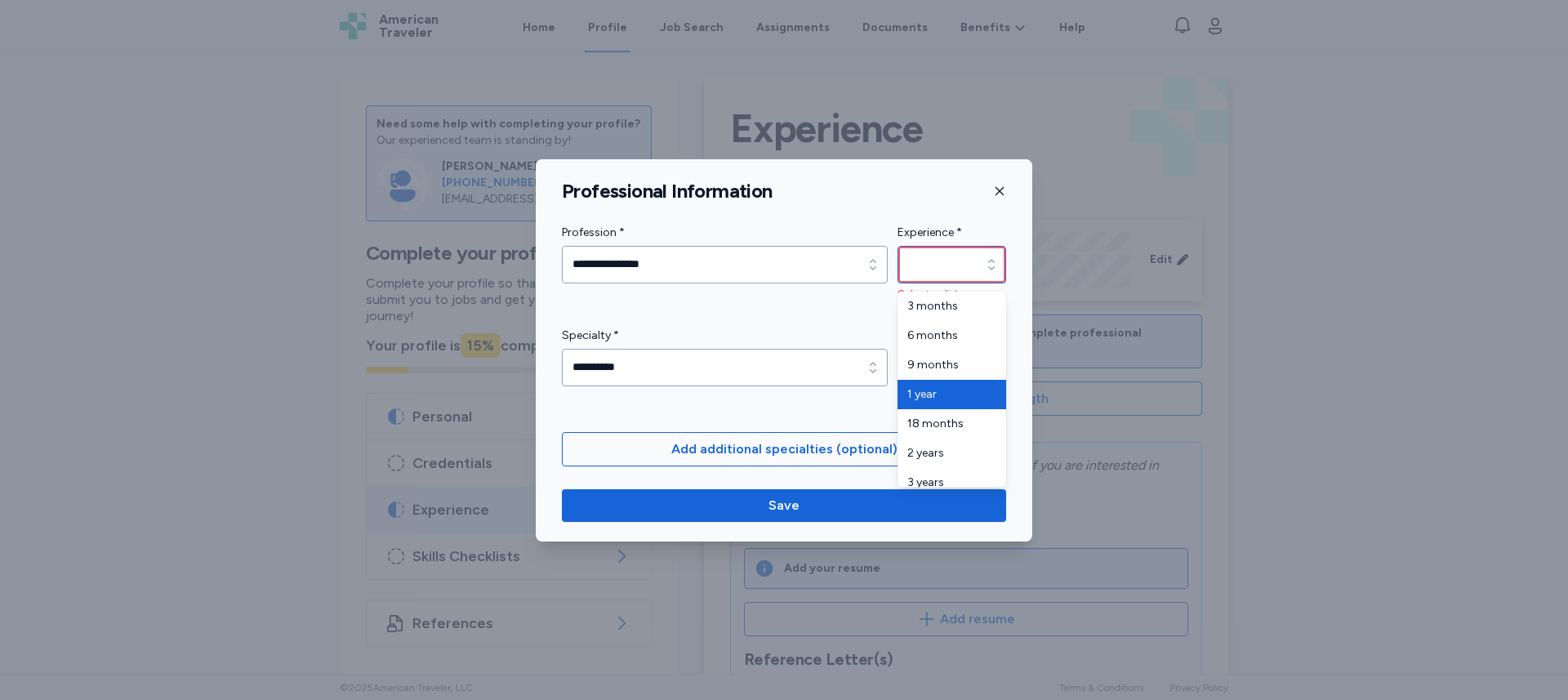
type input "******"
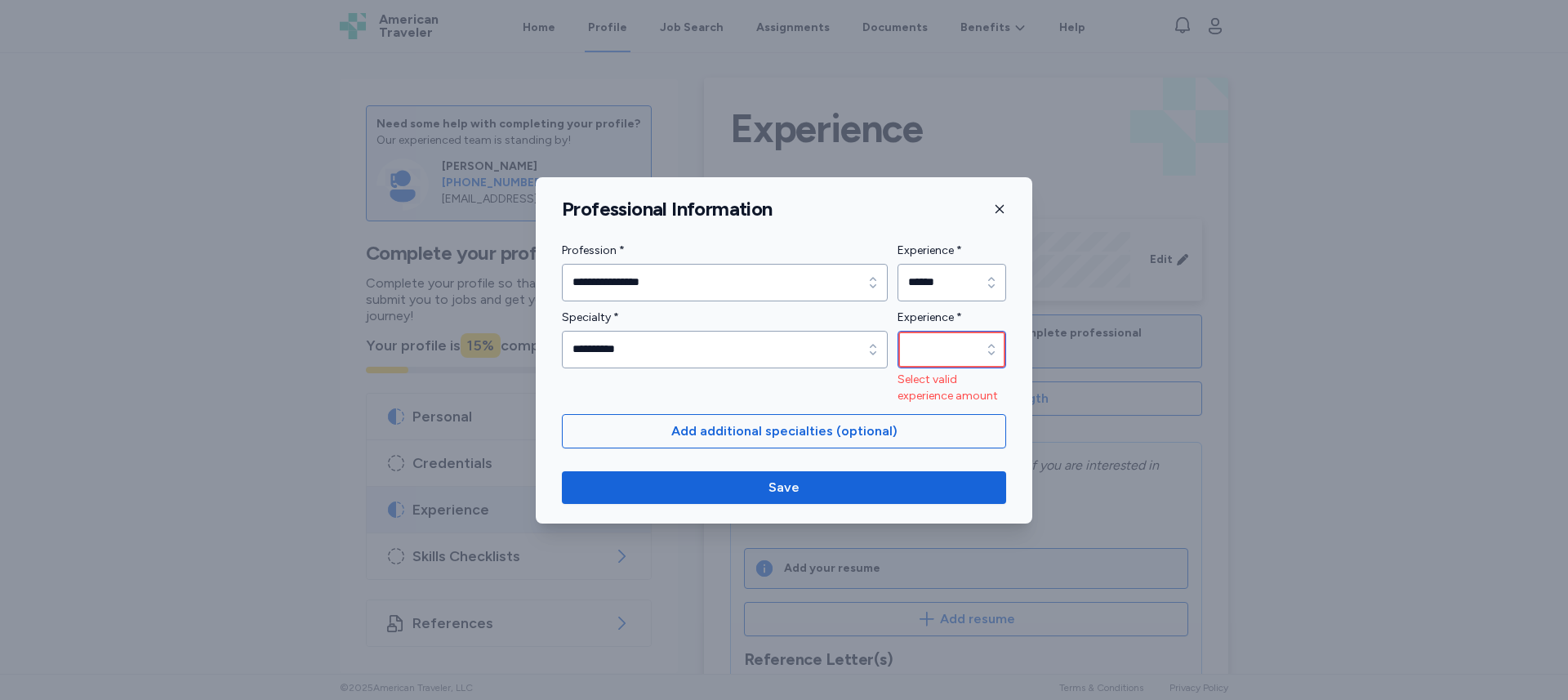
click at [945, 349] on input "Experience *" at bounding box center [951, 349] width 109 height 37
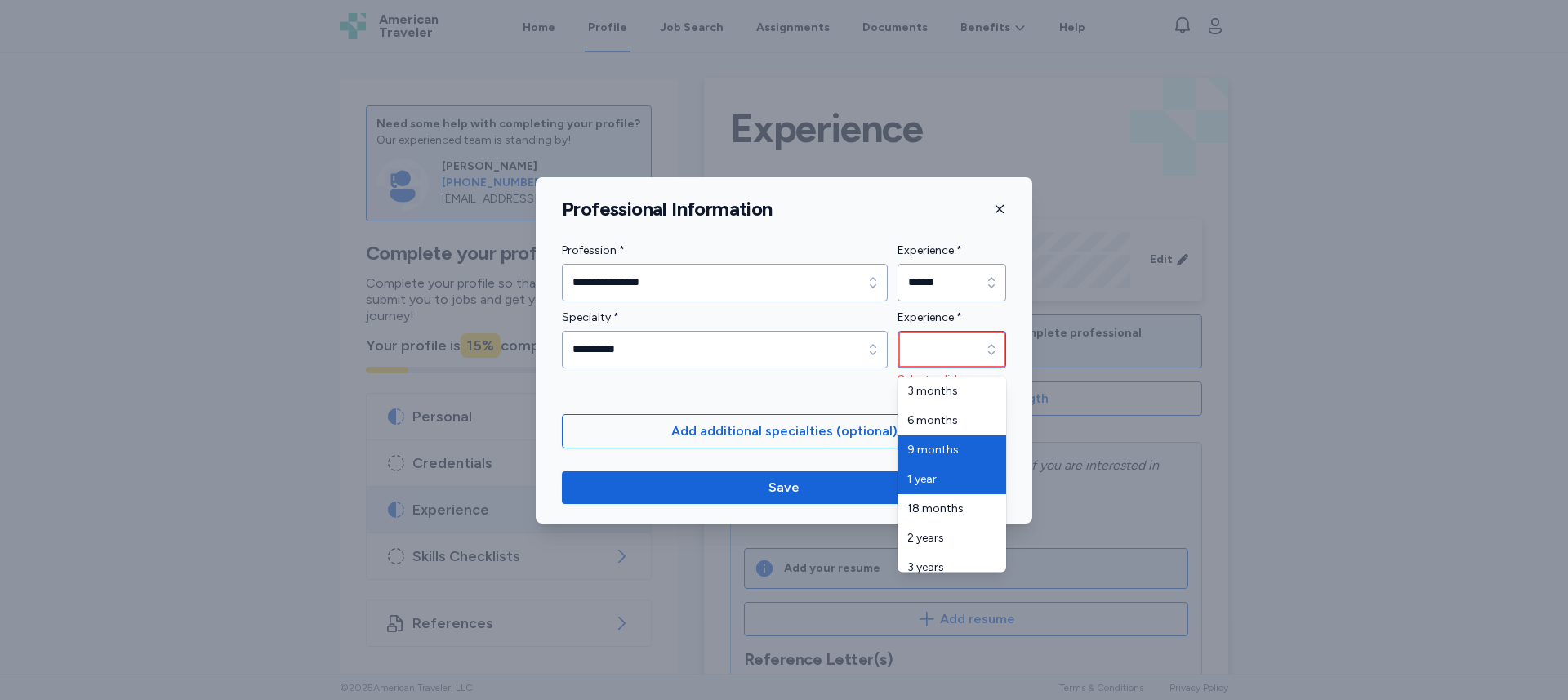
type input "******"
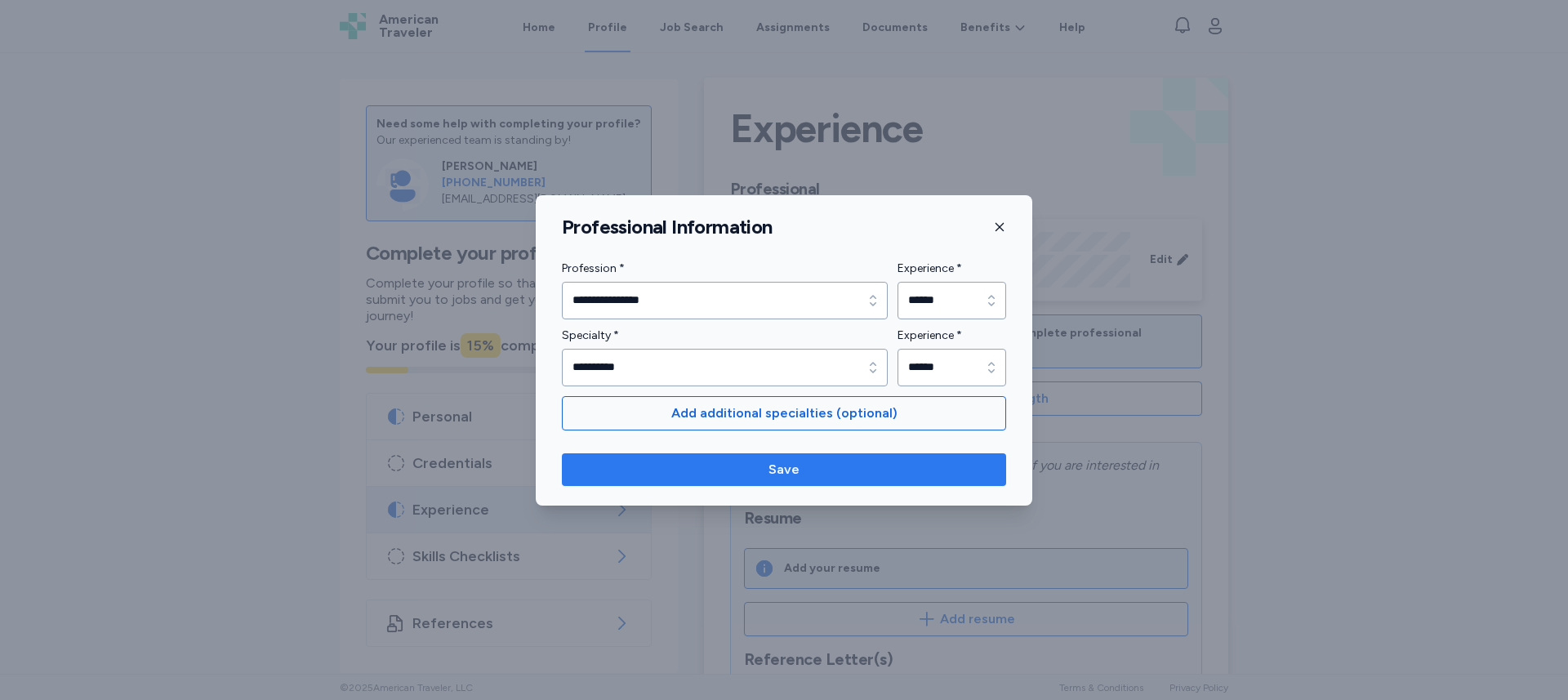
click at [869, 458] on button "Save" at bounding box center [783, 469] width 444 height 32
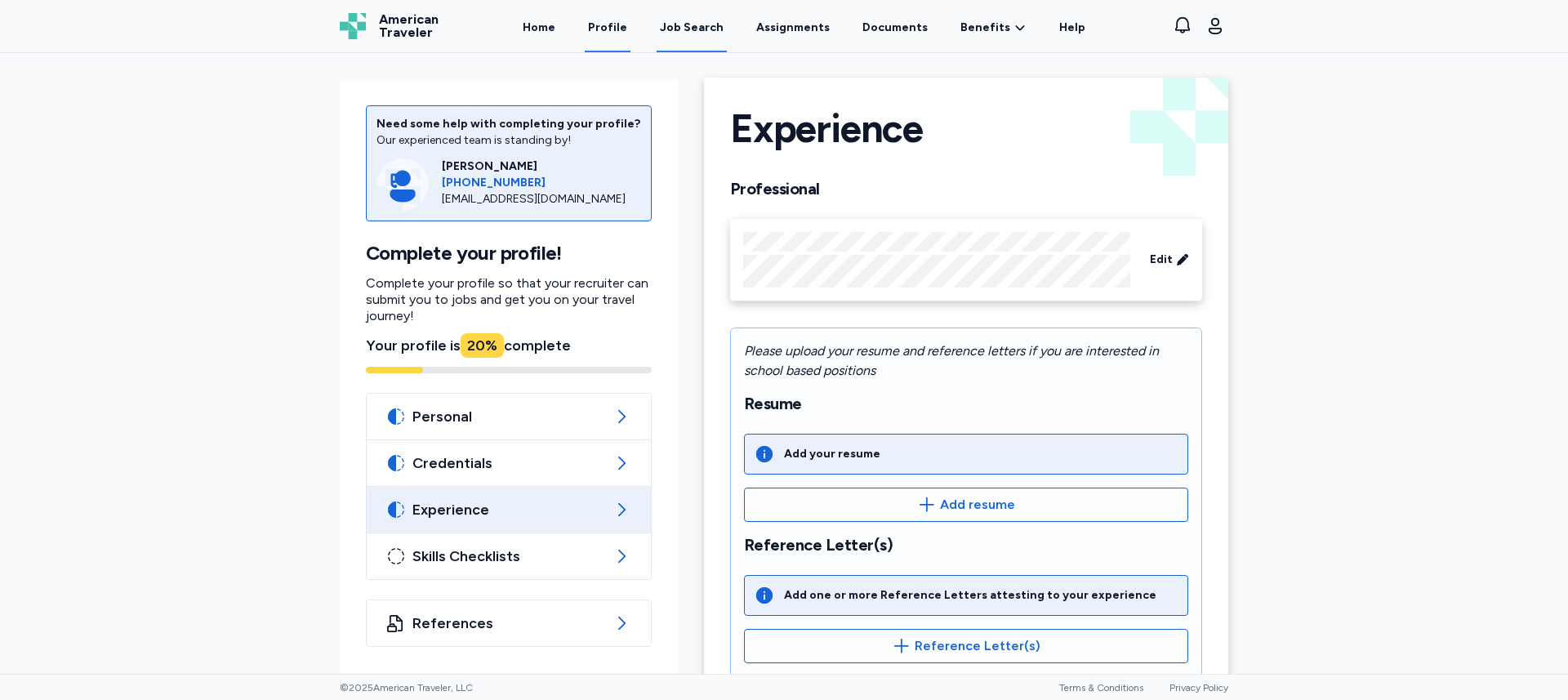
click at [713, 32] on div "Job Search" at bounding box center [692, 27] width 64 height 17
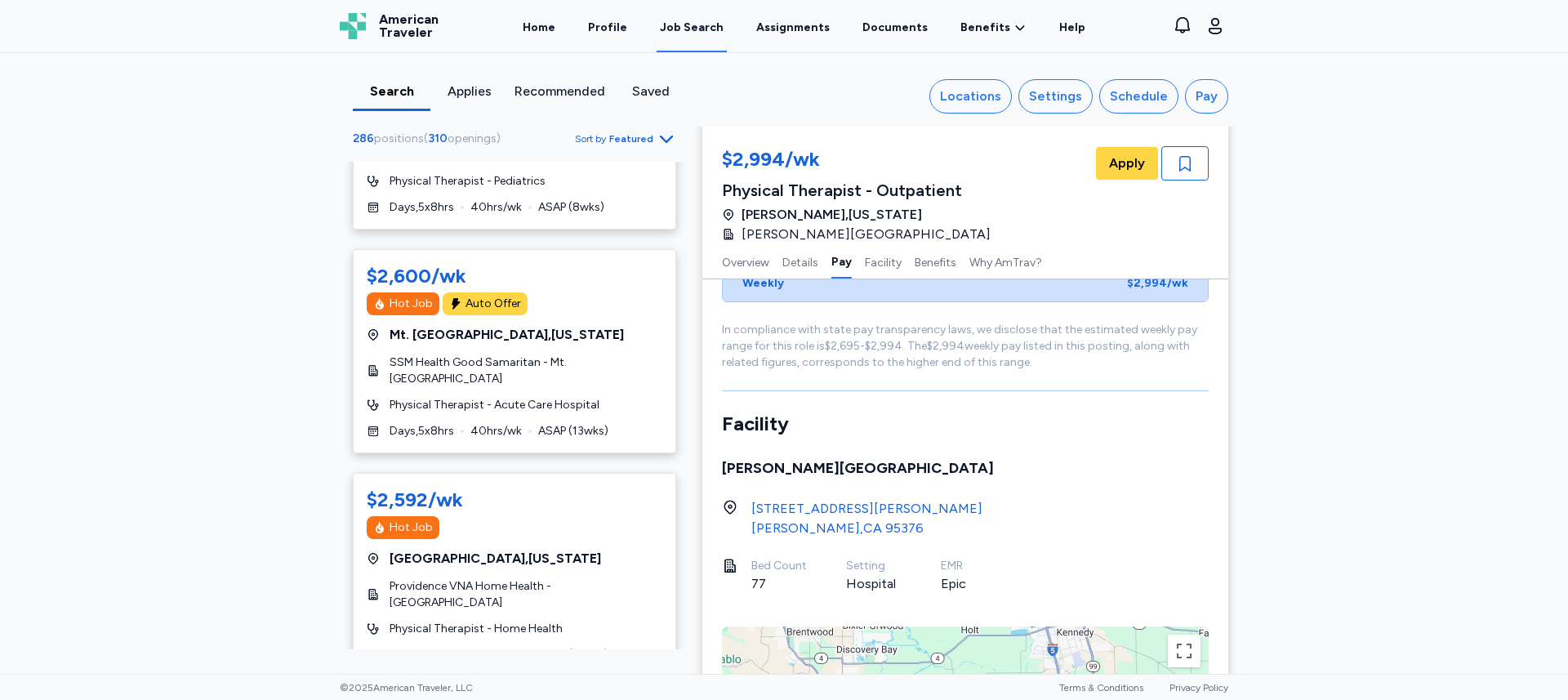
scroll to position [751, 0]
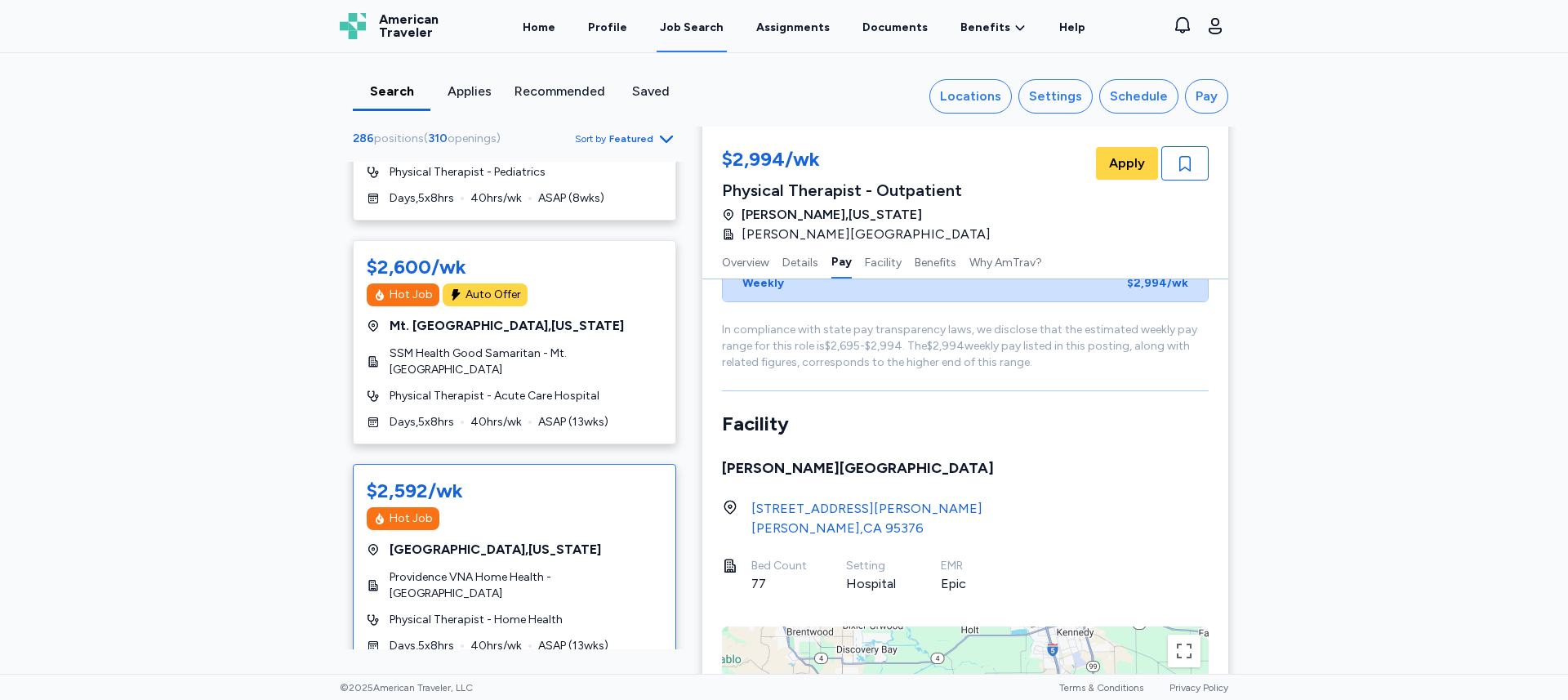
click at [597, 521] on div "$2,592/wk Hot Job [GEOGRAPHIC_DATA] , [US_STATE] [GEOGRAPHIC_DATA] [GEOGRAPHIC_…" at bounding box center [515, 566] width 324 height 204
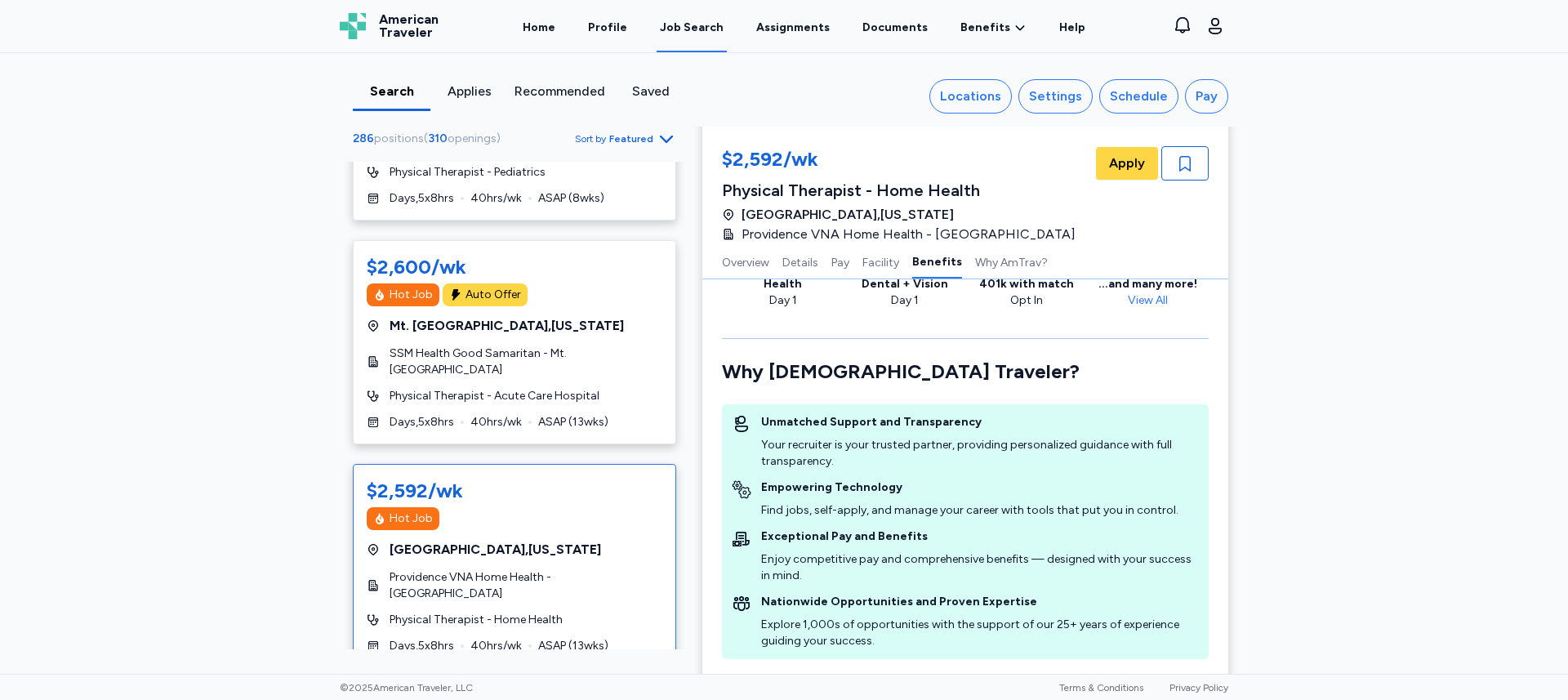
scroll to position [2481, 0]
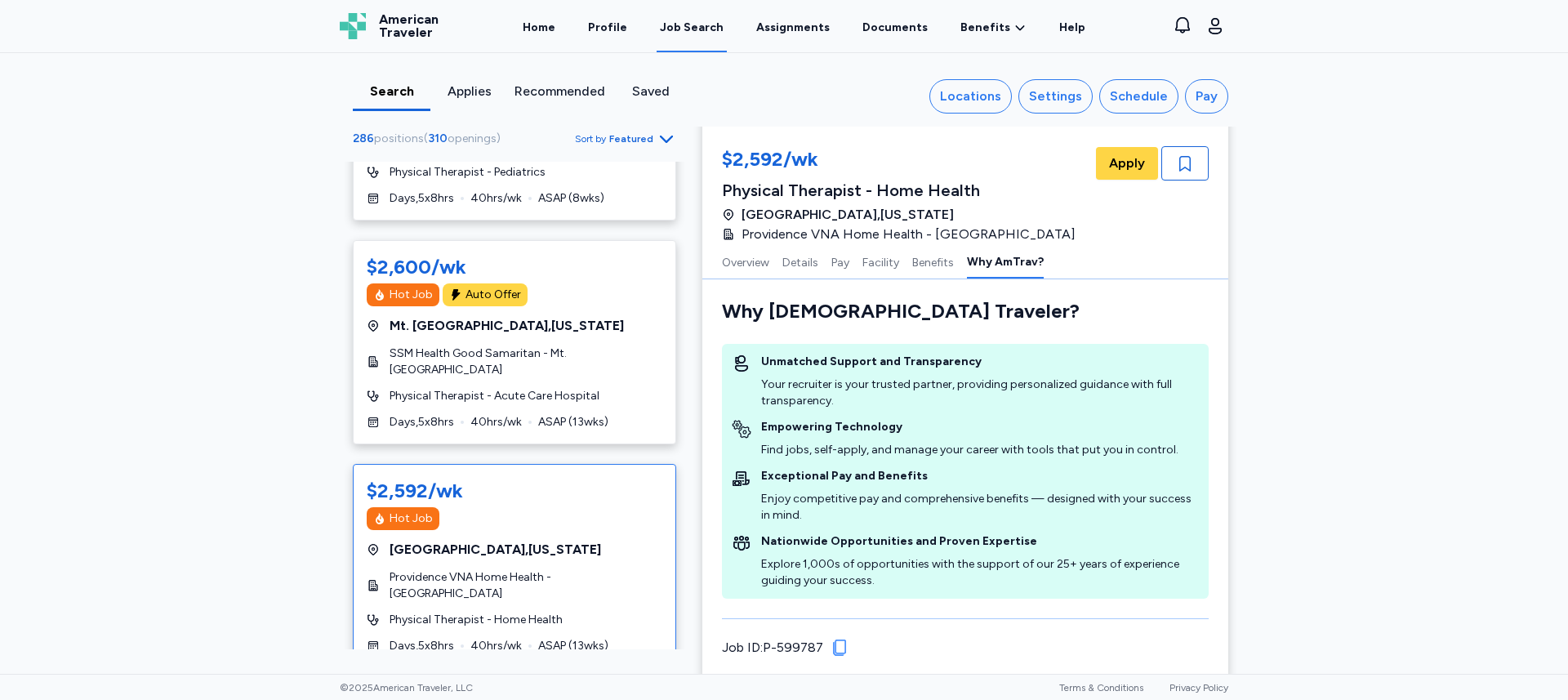
click at [838, 637] on icon at bounding box center [839, 647] width 19 height 19
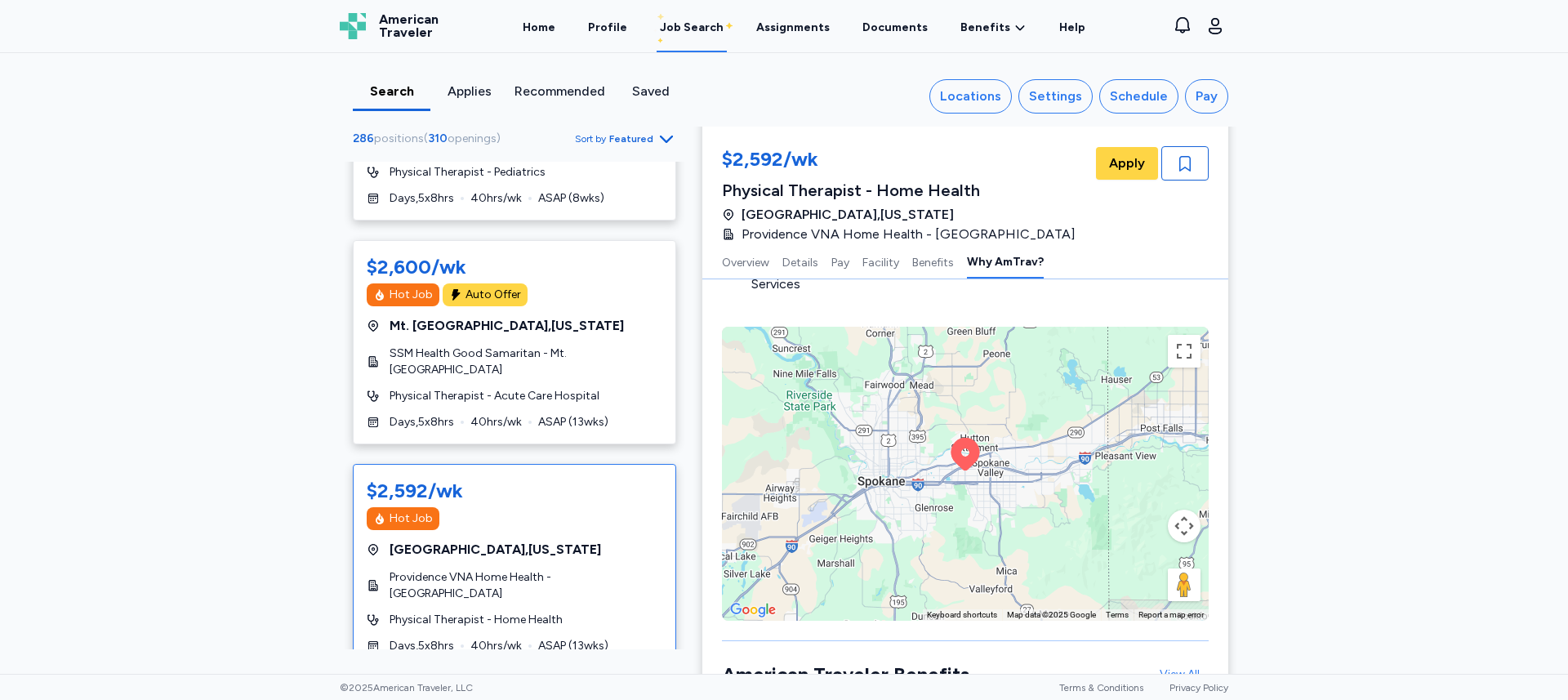
scroll to position [1879, 0]
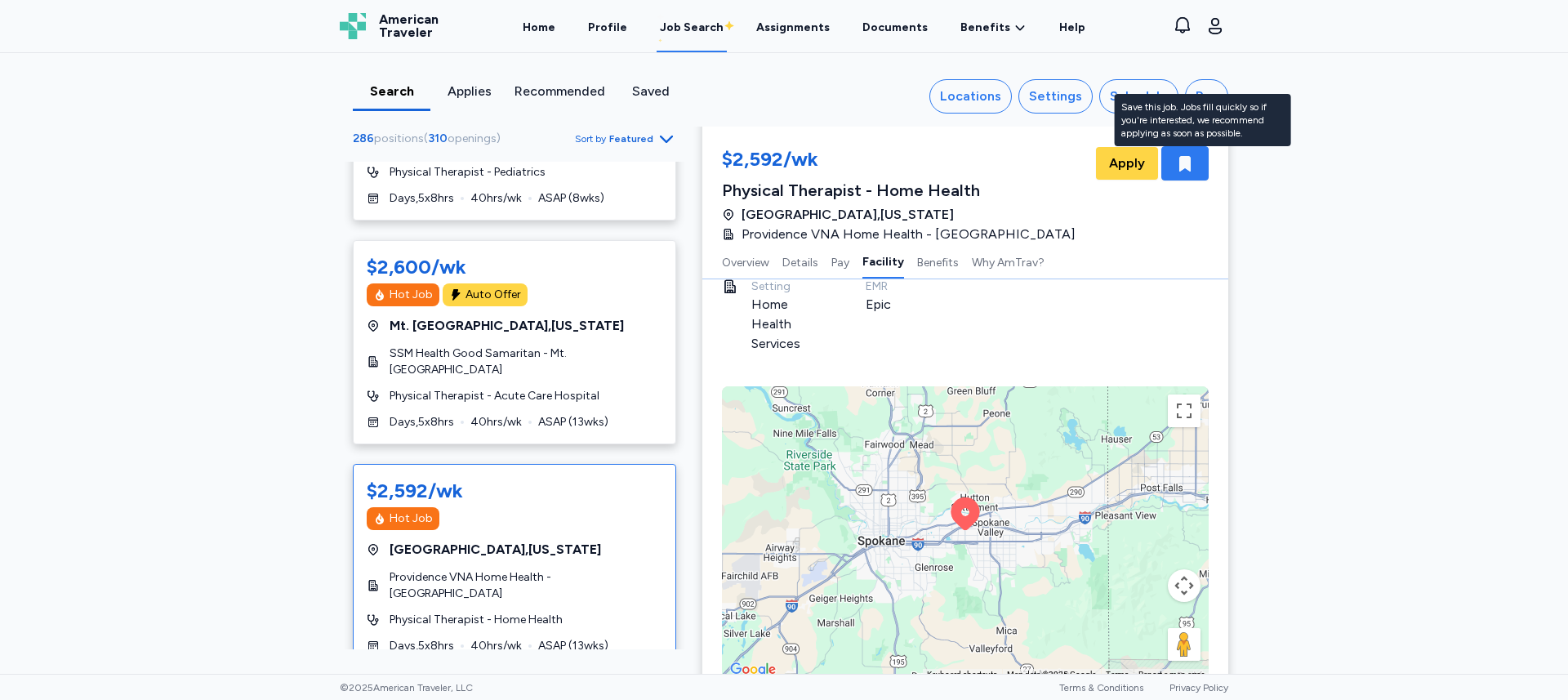
click at [1175, 165] on div "button" at bounding box center [1185, 163] width 47 height 34
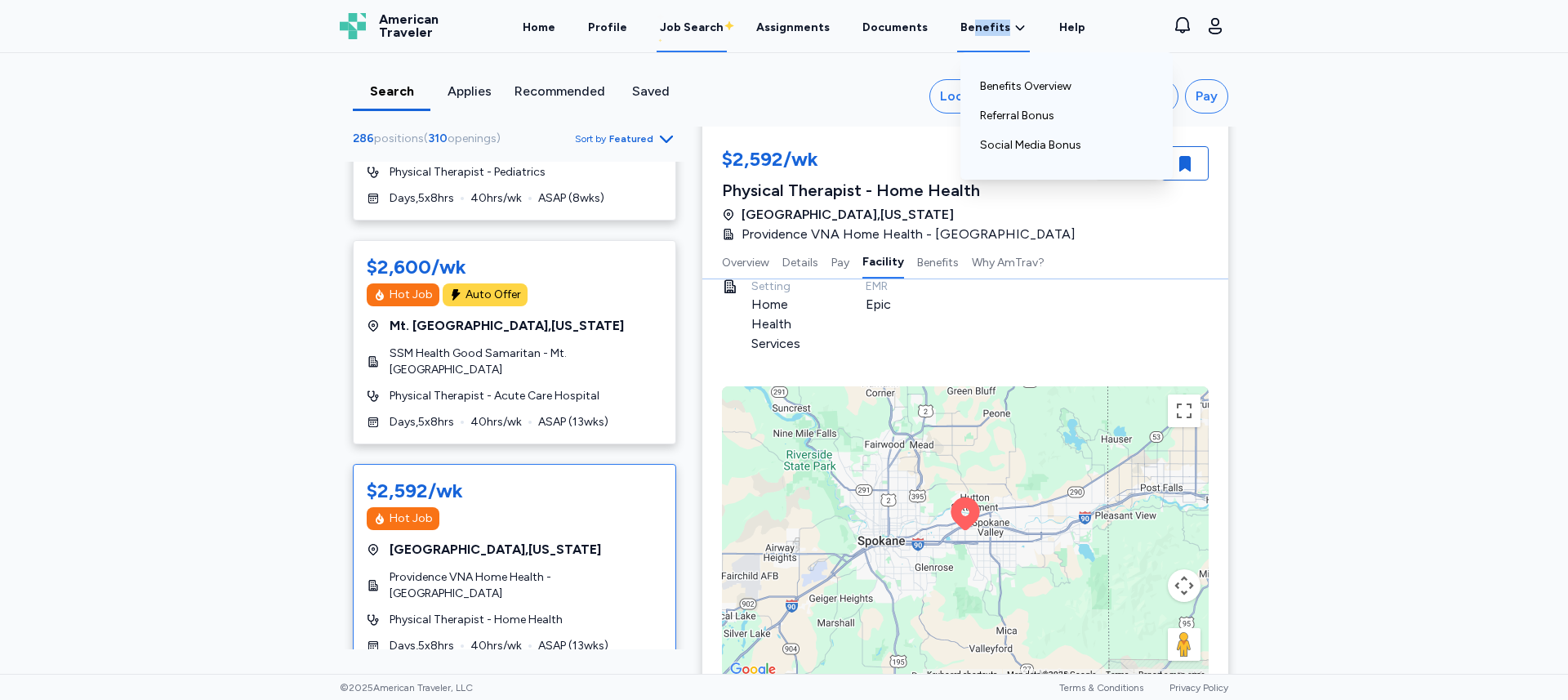
click at [966, 35] on div "Benefits Benefits Overview Referral Bonus Social Media Bonus" at bounding box center [993, 27] width 72 height 51
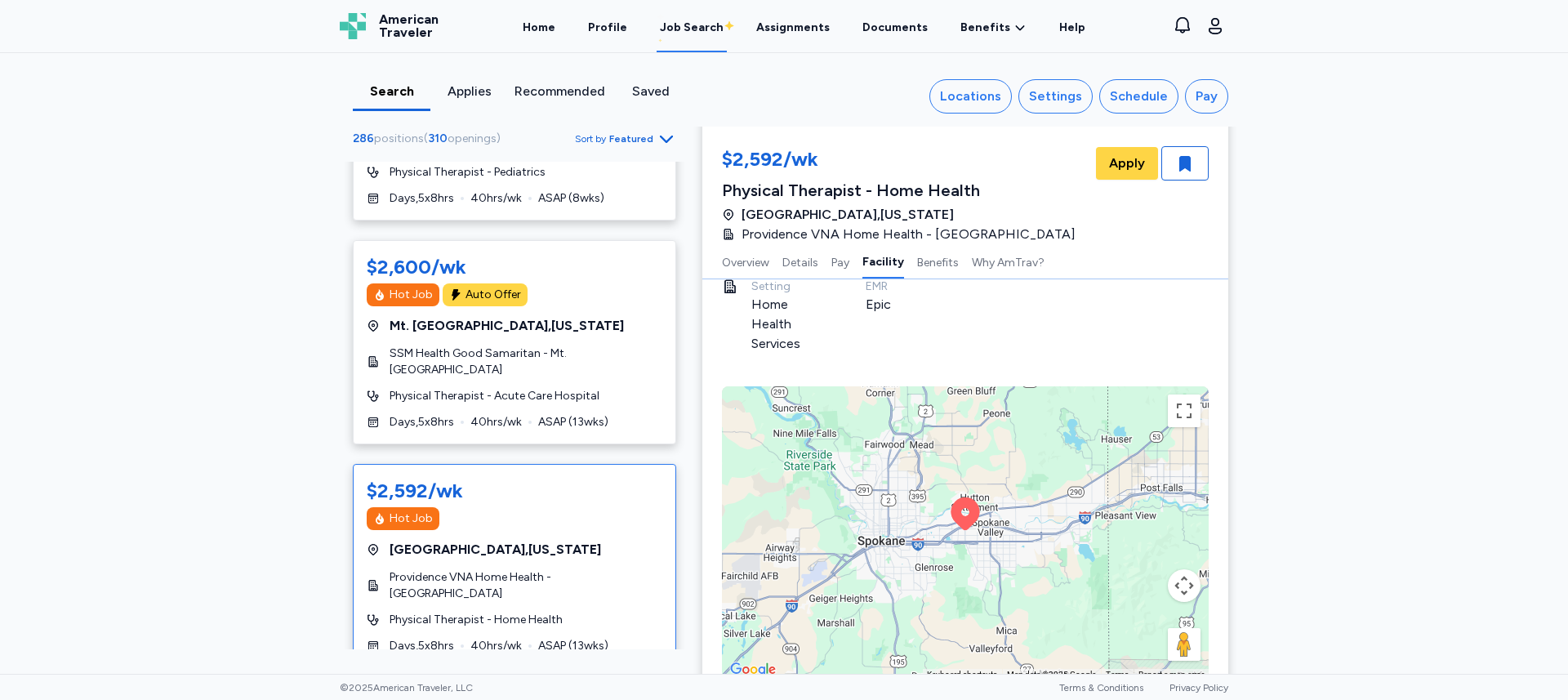
click at [752, 24] on div "Home Profile Job Search Assignments Documents Benefits Benefits Overview Referr…" at bounding box center [803, 26] width 692 height 52
click at [781, 24] on link "Assignments" at bounding box center [793, 27] width 80 height 51
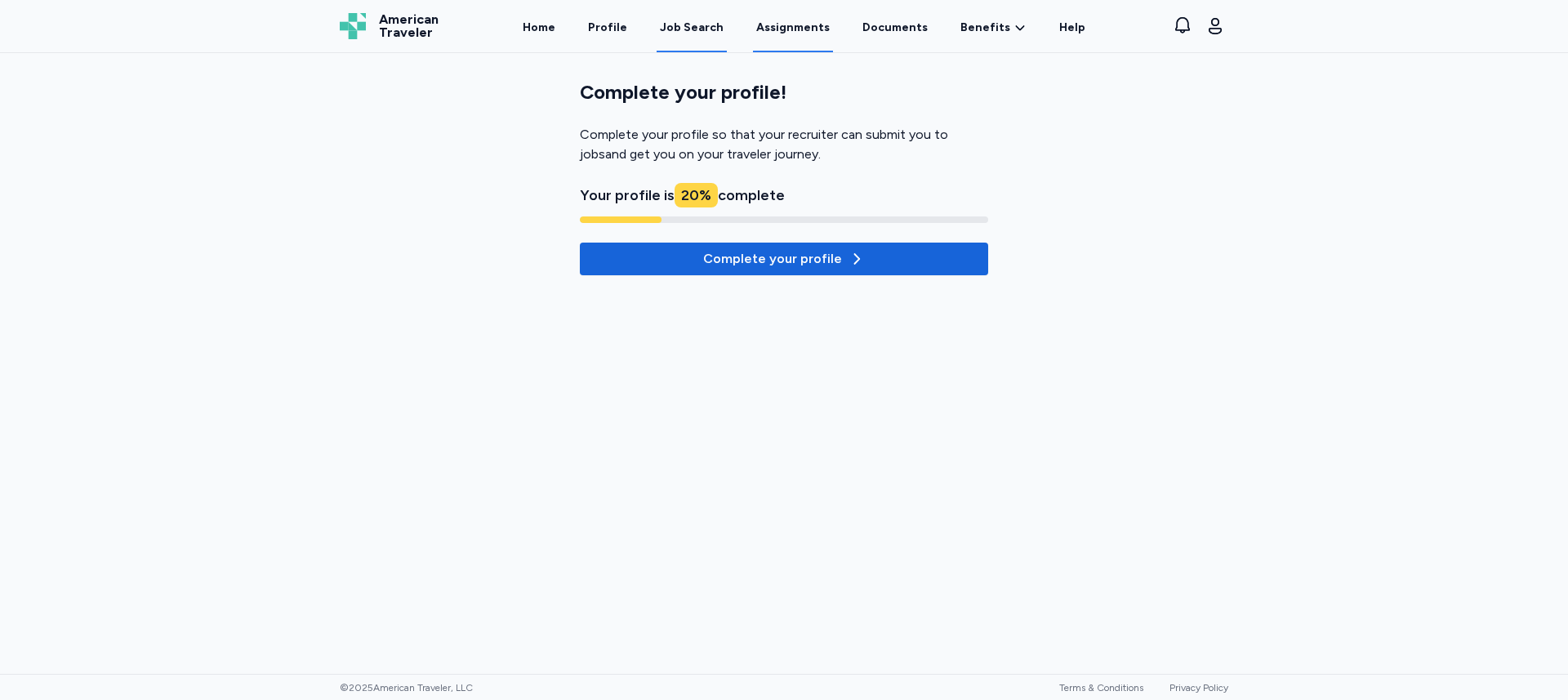
click at [696, 31] on div "Job Search" at bounding box center [692, 27] width 64 height 17
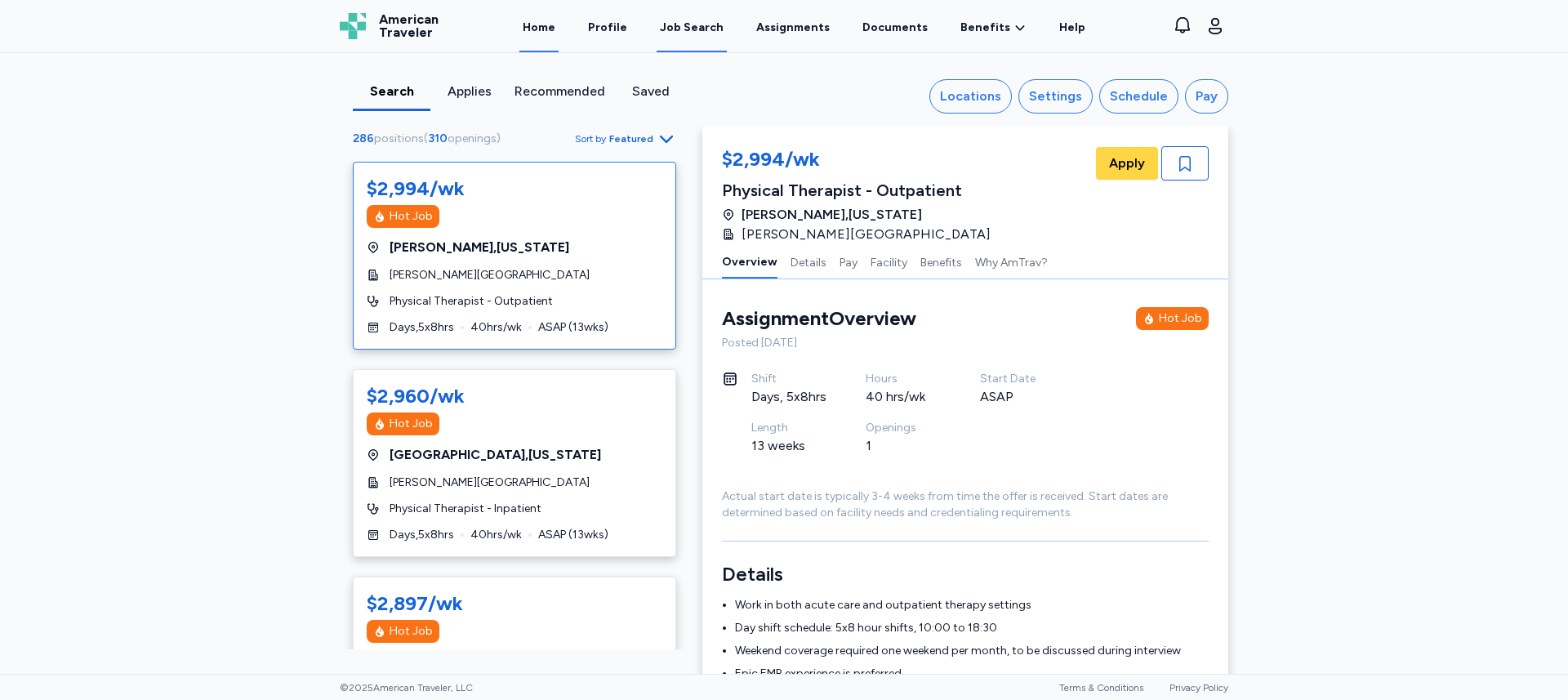
click at [557, 20] on link "Home" at bounding box center [539, 27] width 39 height 51
